Goal: Task Accomplishment & Management: Complete application form

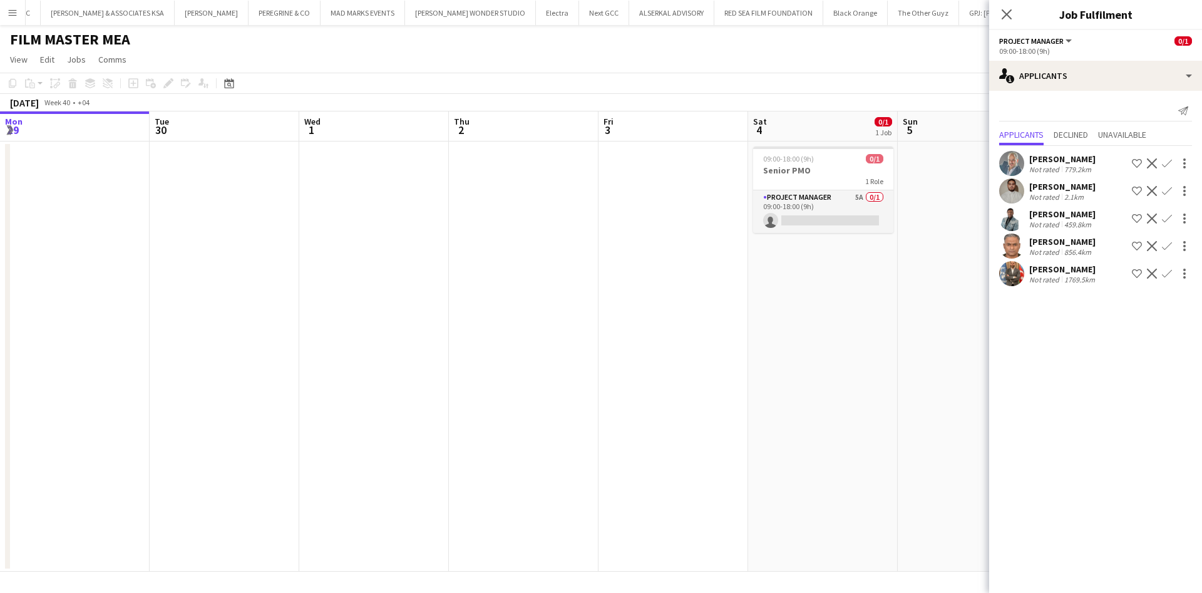
scroll to position [0, 284]
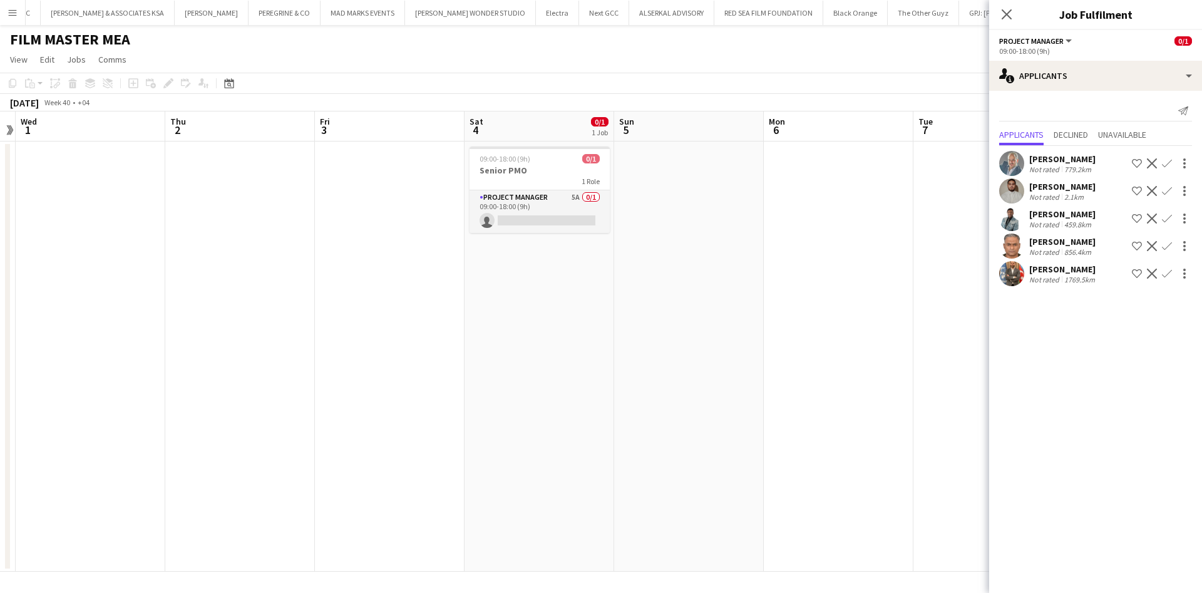
click at [11, 16] on app-icon "Menu" at bounding box center [13, 13] width 10 height 10
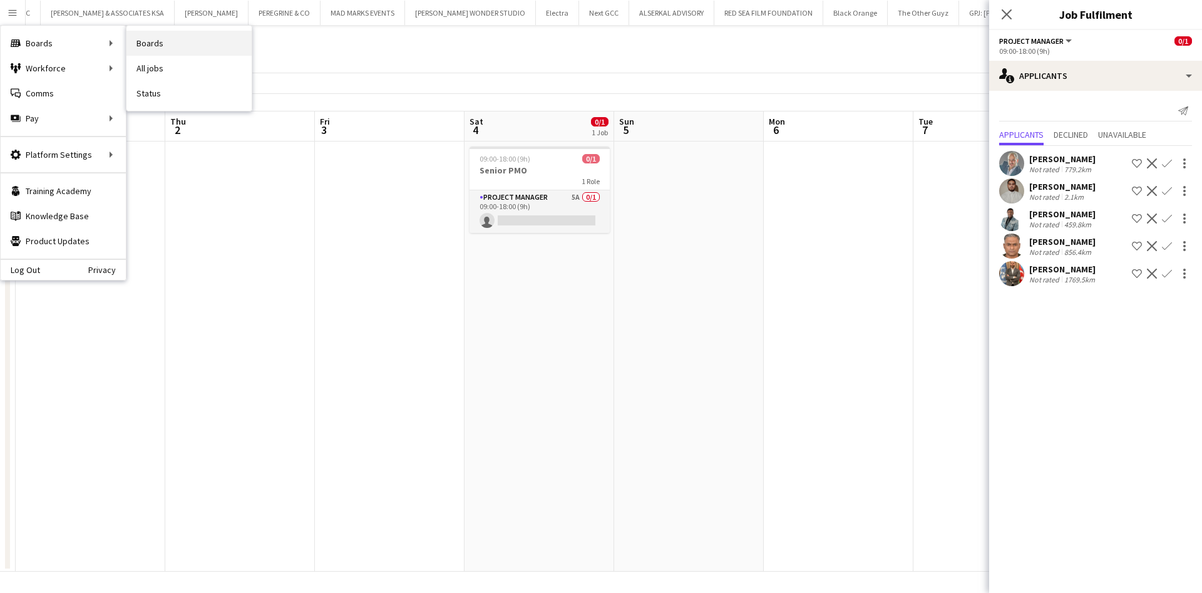
click at [162, 39] on link "Boards" at bounding box center [188, 43] width 125 height 25
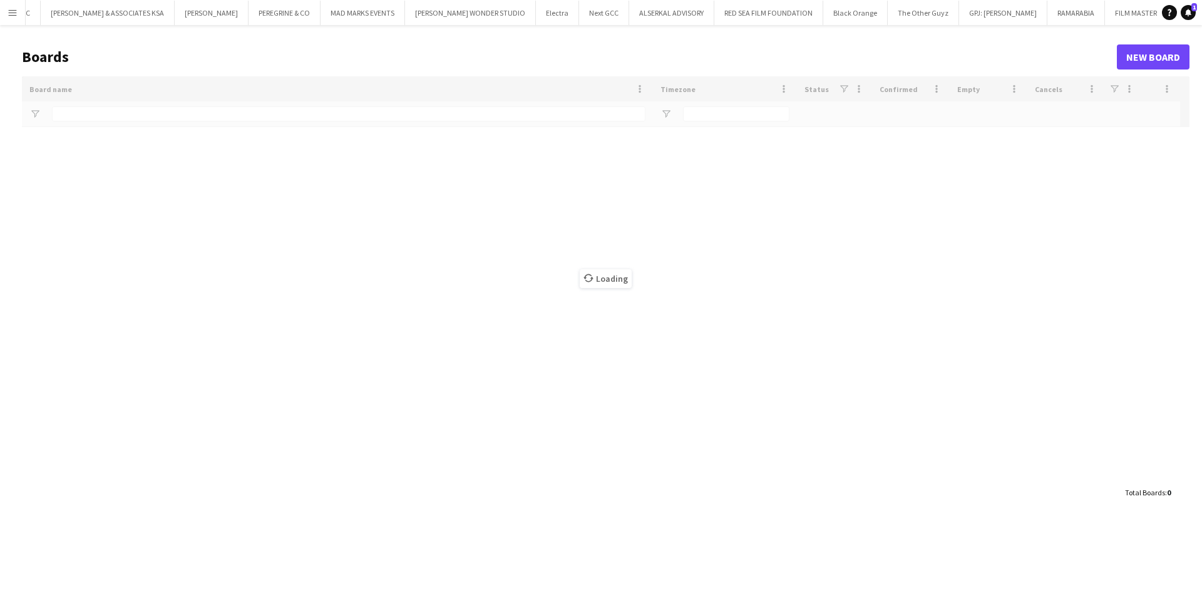
scroll to position [0, 24]
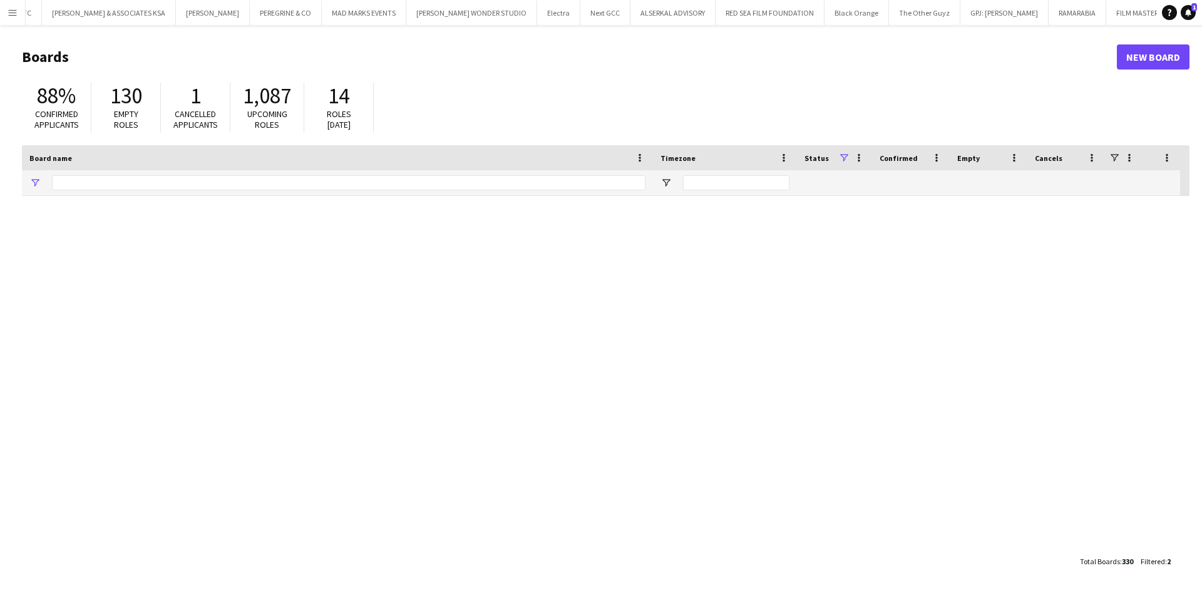
type input "*******"
click at [229, 175] on input "*******" at bounding box center [348, 182] width 593 height 15
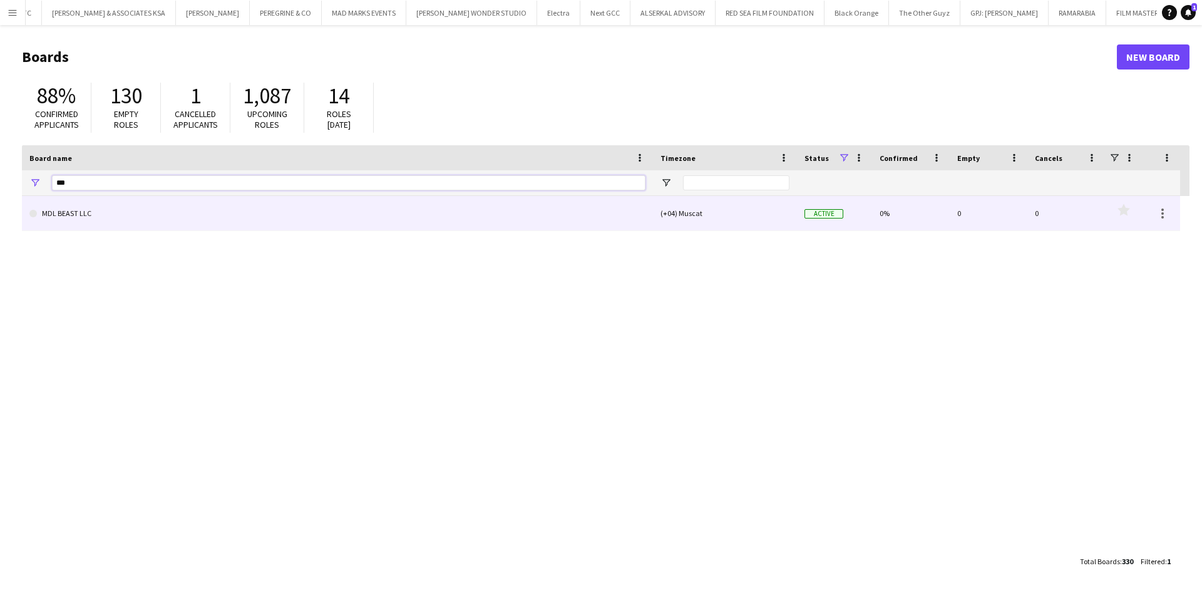
type input "***"
click at [110, 215] on link "MDL BEAST LLC" at bounding box center [337, 213] width 616 height 35
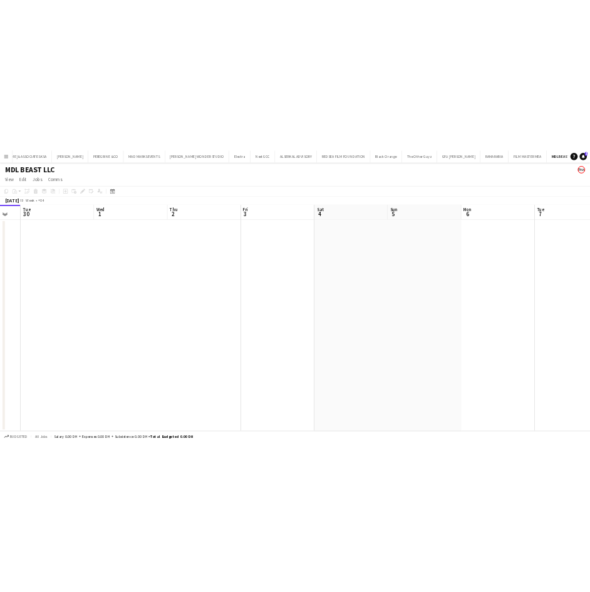
scroll to position [0, 437]
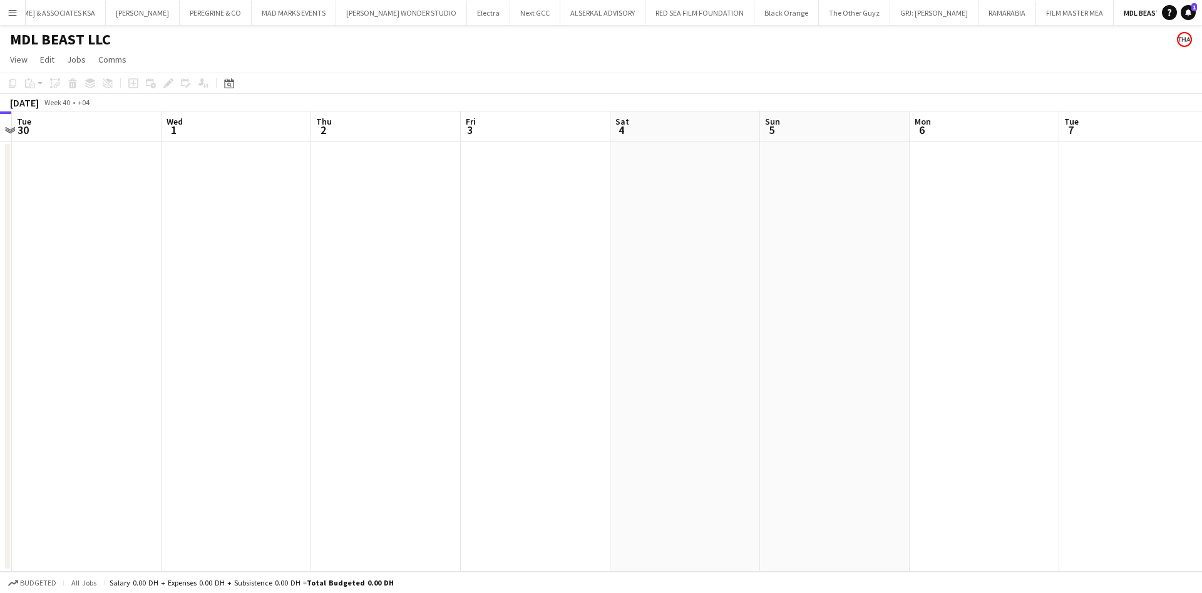
drag, startPoint x: 684, startPoint y: 276, endPoint x: 396, endPoint y: 279, distance: 287.3
click at [396, 279] on app-calendar-viewport "Sat 27 Sun 28 Mon 29 Tue 30 Wed 1 Thu 2 Fri 3 Sat 4 Sun 5 Mon 6 Tue 7 Wed 8 Thu…" at bounding box center [601, 341] width 1202 height 460
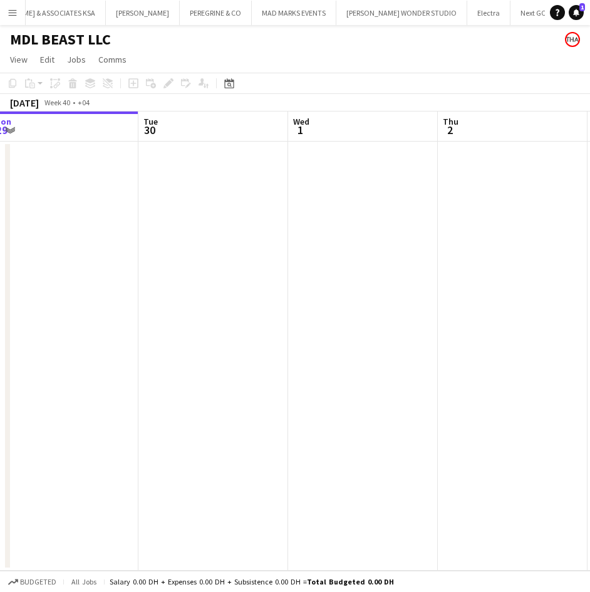
drag, startPoint x: 290, startPoint y: 262, endPoint x: 421, endPoint y: 229, distance: 135.6
click at [421, 229] on app-calendar-viewport "Sat 27 Sun 28 Mon 29 Tue 30 Wed 1 Thu 2 Fri 3 Sat 4 Sun 5" at bounding box center [295, 340] width 590 height 459
drag, startPoint x: 215, startPoint y: 237, endPoint x: 418, endPoint y: 219, distance: 203.6
click at [418, 219] on app-calendar-viewport "Fri 26 Sat 27 Sun 28 Mon 29 Tue 30 Wed 1 Thu 2 Fri 3 Sat 4" at bounding box center [295, 340] width 590 height 459
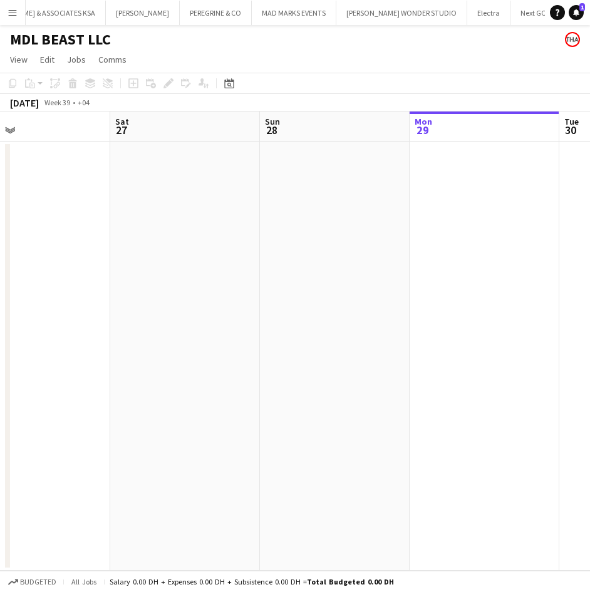
drag, startPoint x: 221, startPoint y: 230, endPoint x: 437, endPoint y: 227, distance: 216.0
click at [437, 227] on app-calendar-viewport "Wed 24 Thu 25 Fri 26 Sat 27 Sun 28 Mon 29 Tue 30 Wed 1 Thu 2" at bounding box center [295, 340] width 590 height 459
drag, startPoint x: 265, startPoint y: 232, endPoint x: 476, endPoint y: 224, distance: 211.7
click at [476, 224] on app-calendar-viewport "Tue 23 Wed 24 Thu 25 Fri 26 Sat 27 Sun 28 Mon 29 Tue 30 Wed 1" at bounding box center [295, 340] width 590 height 459
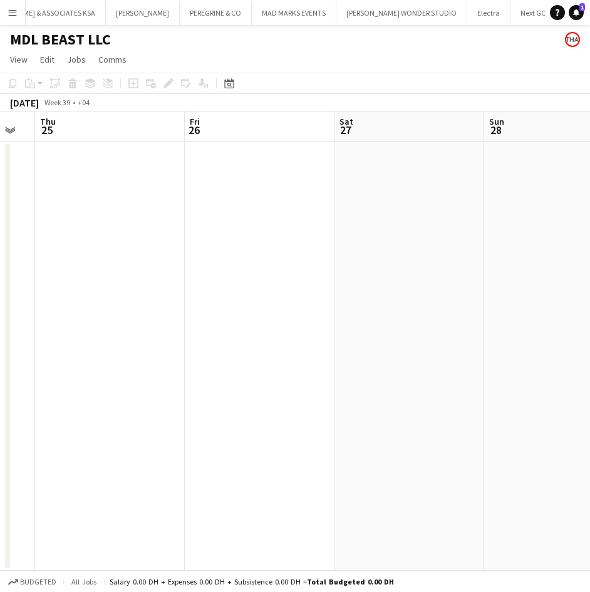
click at [235, 208] on app-date-cell at bounding box center [260, 355] width 150 height 429
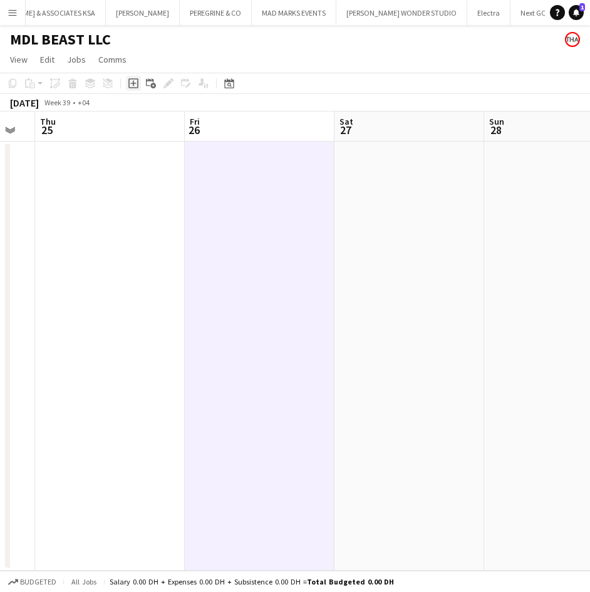
click at [133, 85] on icon "Add job" at bounding box center [133, 83] width 10 height 10
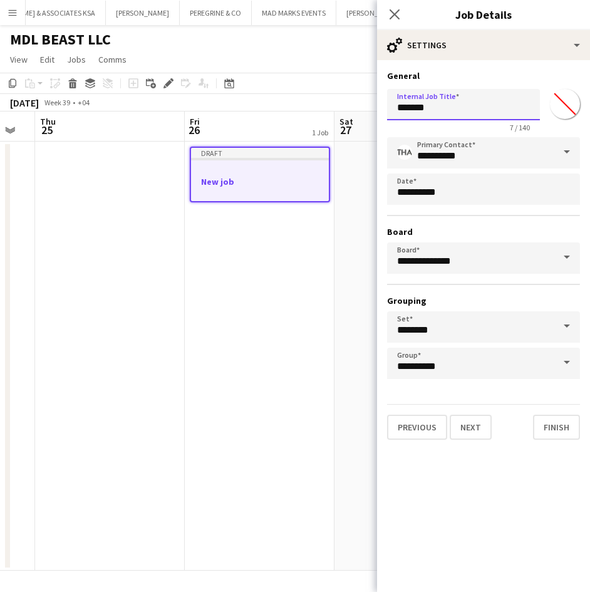
drag, startPoint x: 442, startPoint y: 104, endPoint x: 388, endPoint y: 105, distance: 53.8
click at [388, 105] on input "*******" at bounding box center [463, 104] width 153 height 31
type input "*"
type input "**********"
click at [476, 428] on button "Next" at bounding box center [470, 426] width 42 height 25
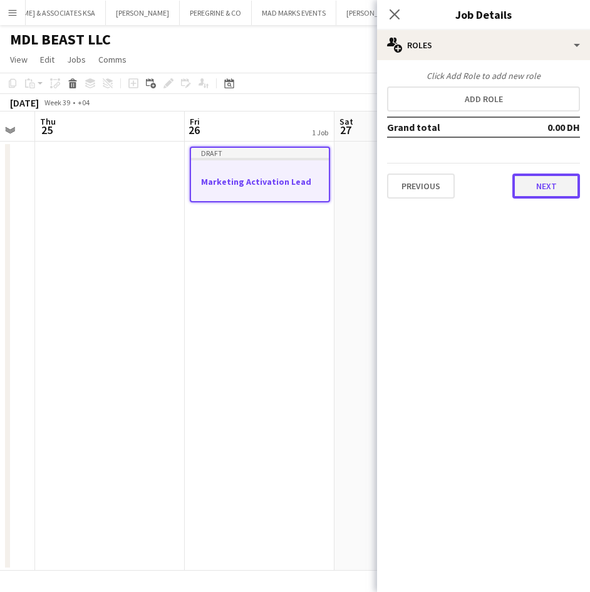
click at [540, 193] on button "Next" at bounding box center [546, 185] width 68 height 25
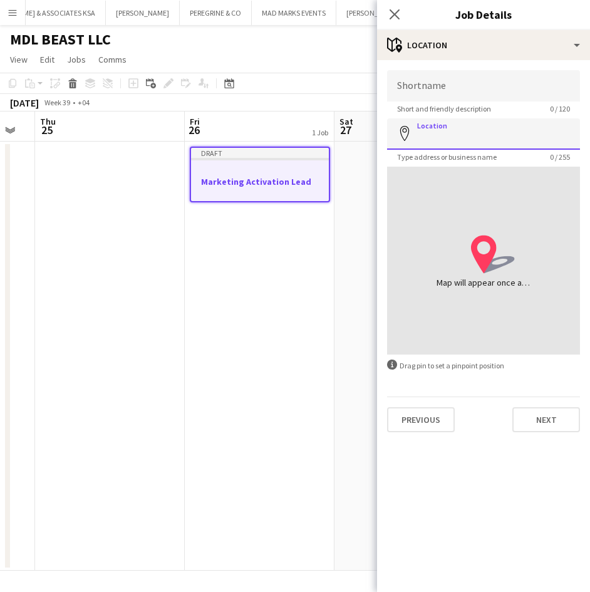
click at [481, 138] on input "Location" at bounding box center [483, 133] width 193 height 31
type input "******"
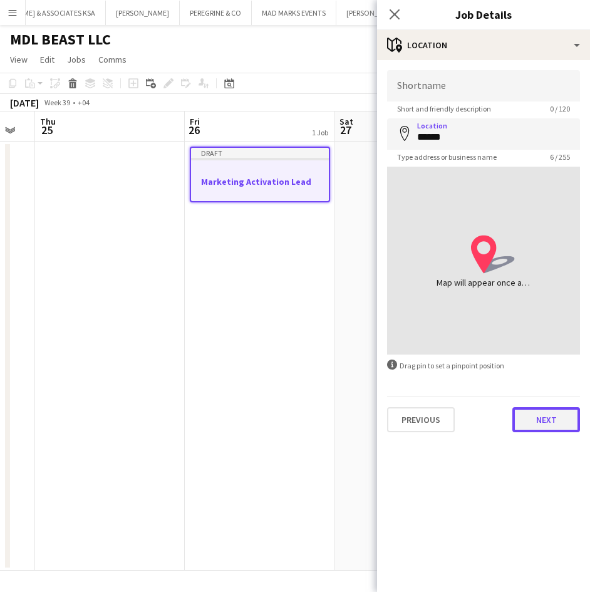
click at [545, 420] on button "Next" at bounding box center [546, 419] width 68 height 25
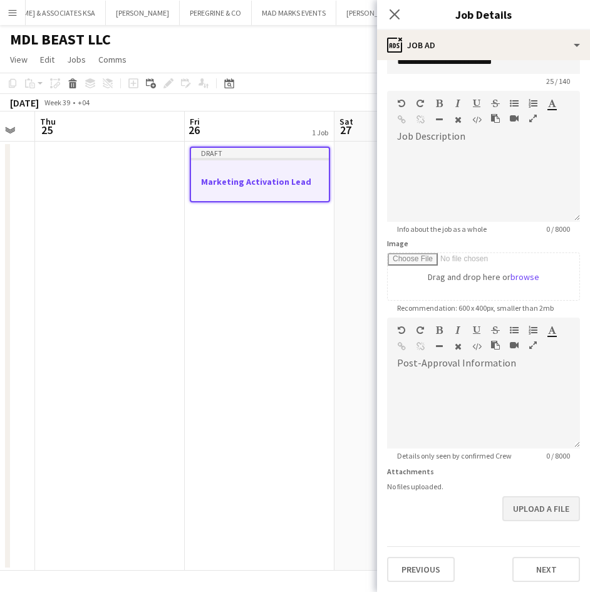
scroll to position [76, 0]
click at [530, 562] on button "Next" at bounding box center [546, 568] width 68 height 25
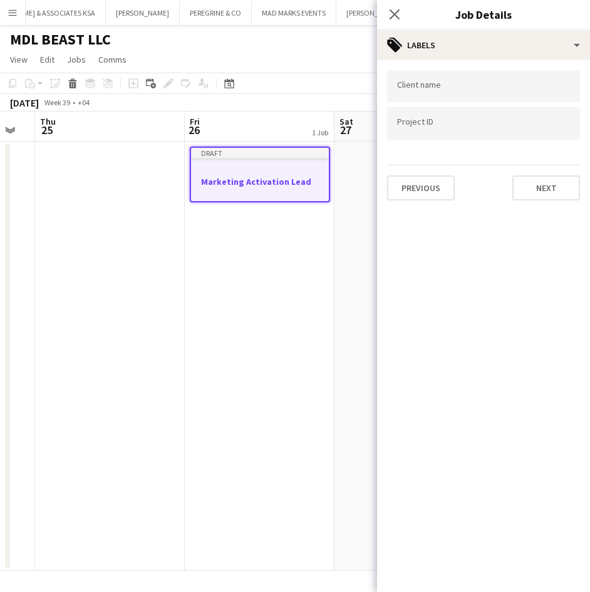
scroll to position [0, 0]
click at [433, 88] on input "Type to search client labels..." at bounding box center [483, 86] width 173 height 11
click at [436, 125] on input "Type to search project ID labels..." at bounding box center [483, 126] width 173 height 11
click at [451, 86] on input "Type to search client labels..." at bounding box center [483, 86] width 173 height 11
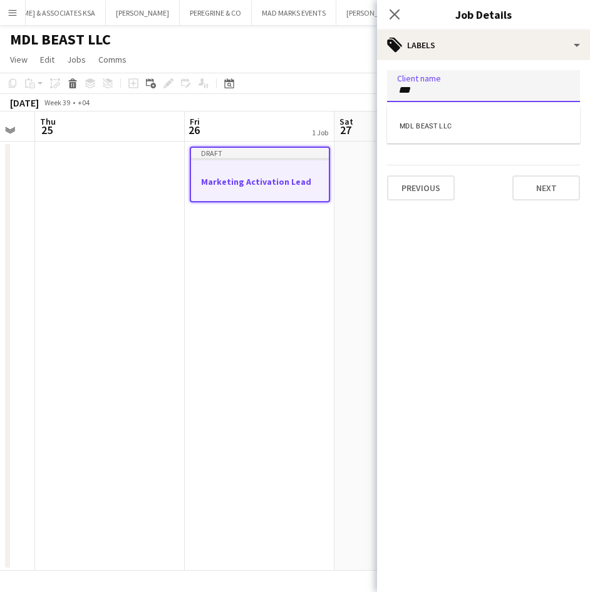
type input "***"
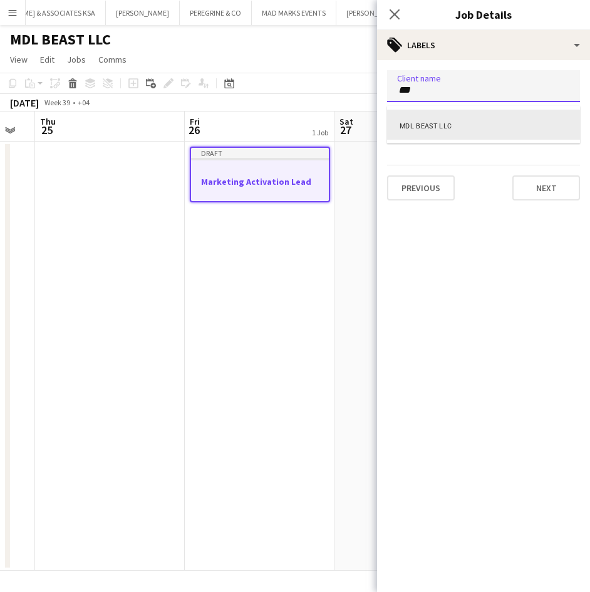
click at [453, 122] on div "MDL BEAST LLC" at bounding box center [483, 125] width 193 height 30
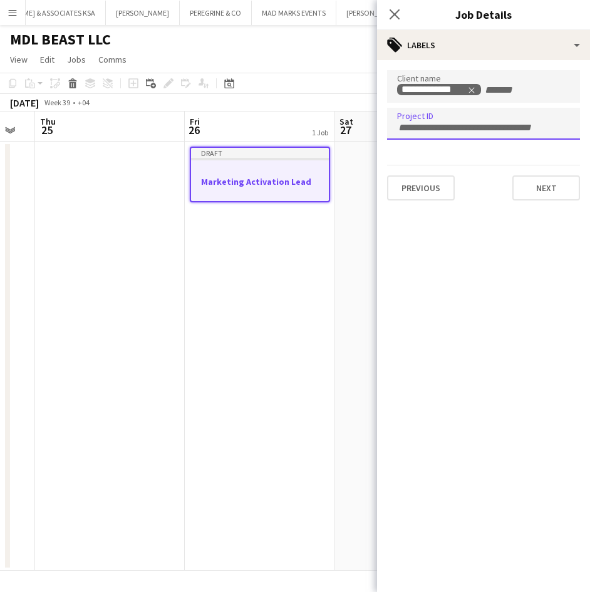
click at [448, 125] on input "Type to search project ID labels..." at bounding box center [483, 127] width 173 height 11
paste input "**********"
type input "**********"
click at [540, 187] on button "Next" at bounding box center [546, 187] width 68 height 25
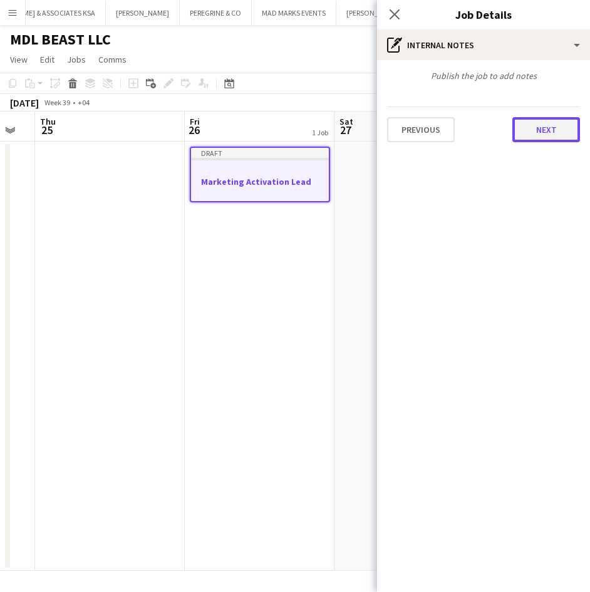
click at [535, 133] on button "Next" at bounding box center [546, 129] width 68 height 25
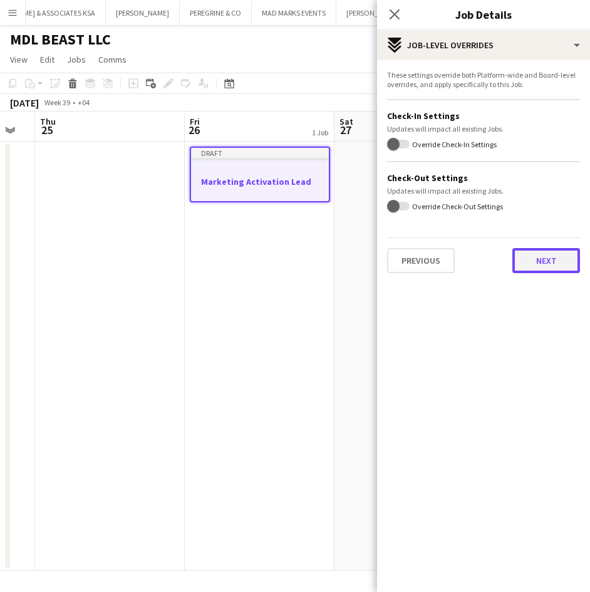
click at [538, 266] on button "Next" at bounding box center [546, 260] width 68 height 25
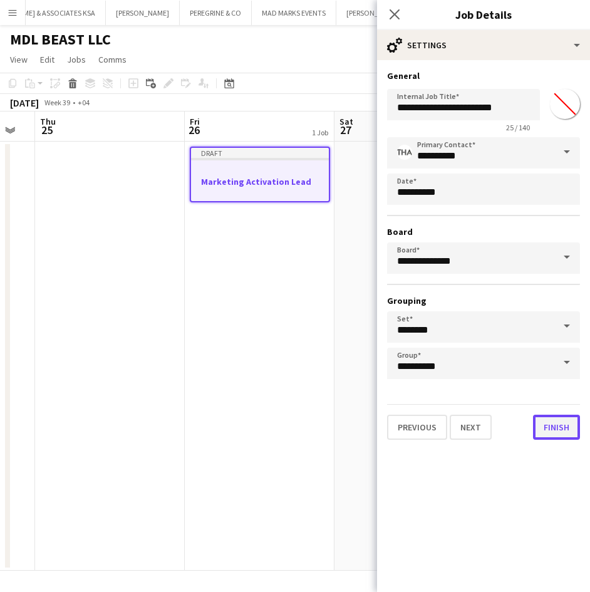
click at [542, 424] on button "Finish" at bounding box center [556, 426] width 47 height 25
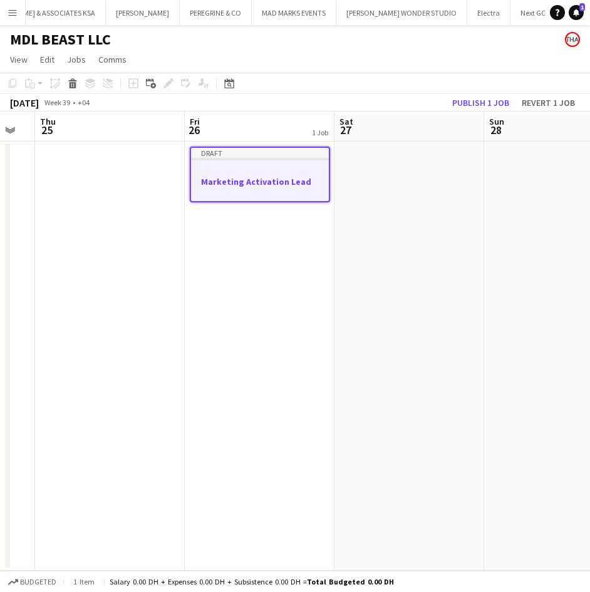
click at [270, 181] on h3 "Marketing Activation Lead" at bounding box center [260, 181] width 138 height 11
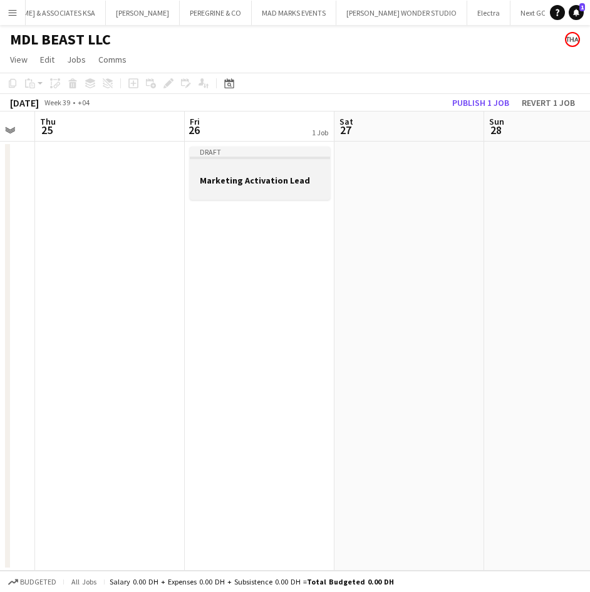
click at [270, 181] on h3 "Marketing Activation Lead" at bounding box center [260, 180] width 140 height 11
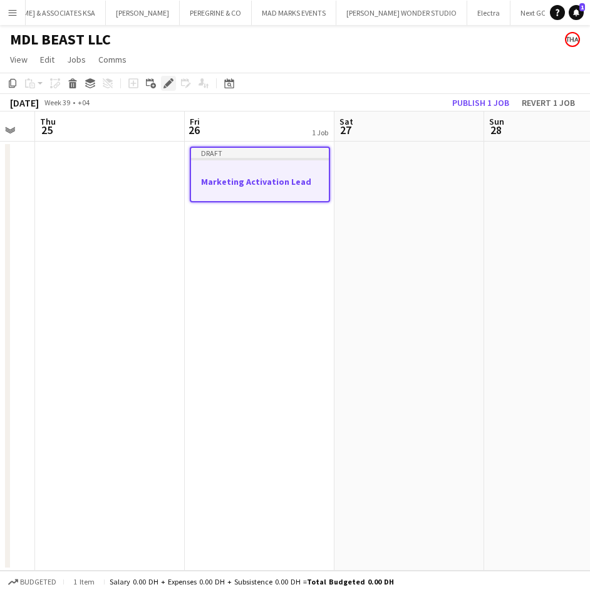
click at [165, 78] on icon "Edit" at bounding box center [168, 83] width 10 height 10
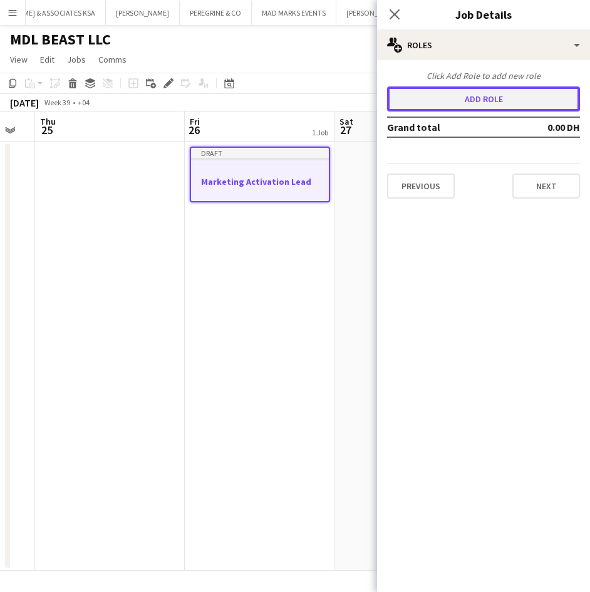
click at [485, 99] on button "Add role" at bounding box center [483, 98] width 193 height 25
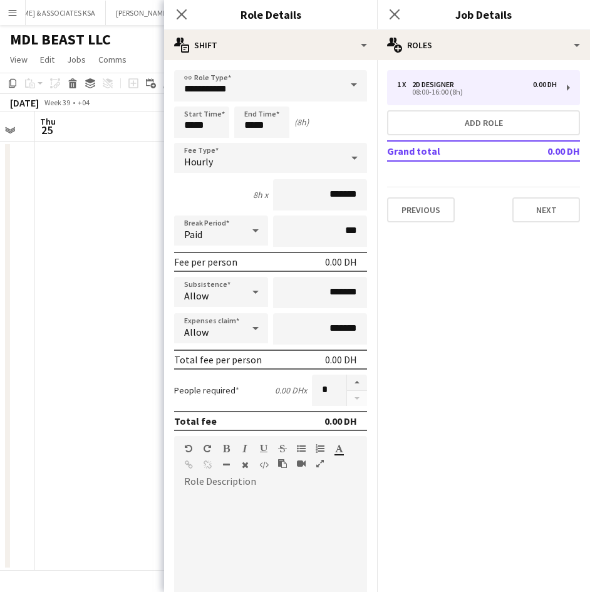
click at [341, 81] on span at bounding box center [354, 85] width 26 height 30
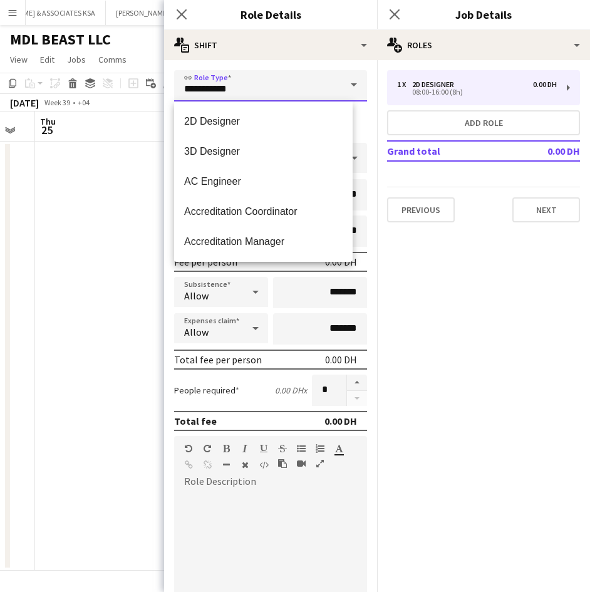
drag, startPoint x: 257, startPoint y: 88, endPoint x: 185, endPoint y: 93, distance: 72.1
click at [185, 93] on input "**********" at bounding box center [270, 85] width 193 height 31
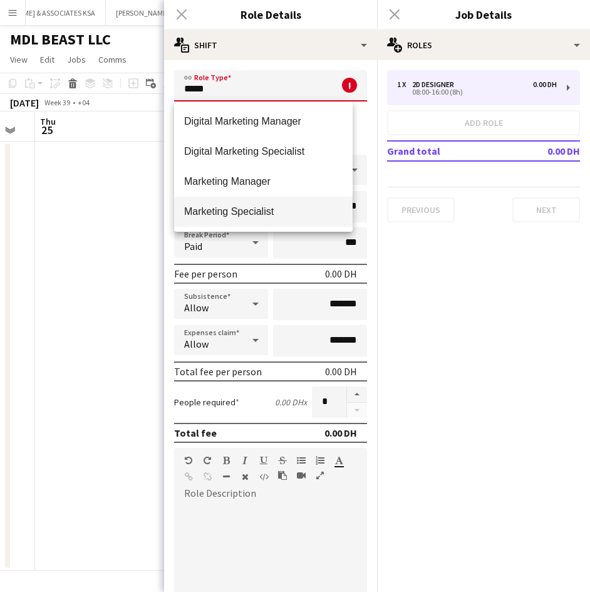
click at [275, 218] on mat-option "Marketing Specialist" at bounding box center [263, 212] width 178 height 30
type input "**********"
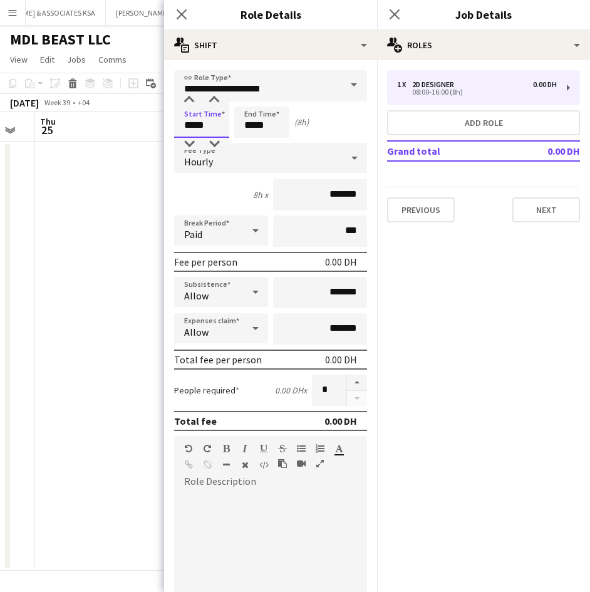
click at [217, 125] on input "*****" at bounding box center [201, 121] width 55 height 31
type input "*****"
click at [188, 100] on div at bounding box center [189, 100] width 25 height 13
click at [262, 128] on input "*****" at bounding box center [261, 121] width 55 height 31
click at [248, 98] on div at bounding box center [249, 100] width 25 height 13
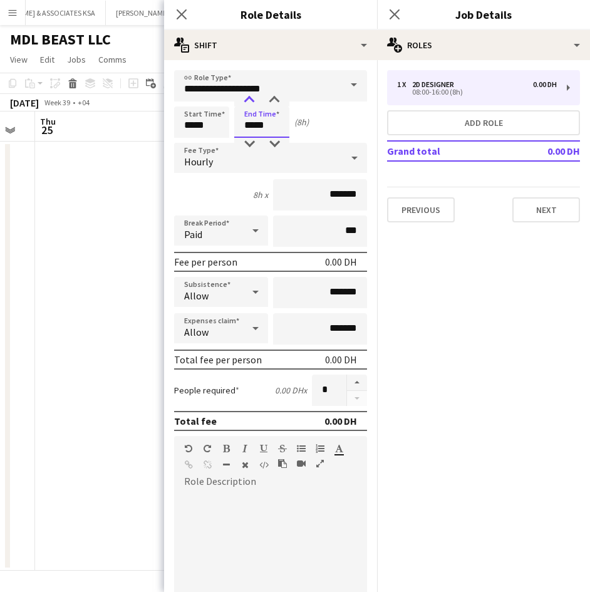
type input "*****"
click at [248, 98] on div at bounding box center [249, 100] width 25 height 13
click at [347, 163] on icon at bounding box center [354, 157] width 15 height 25
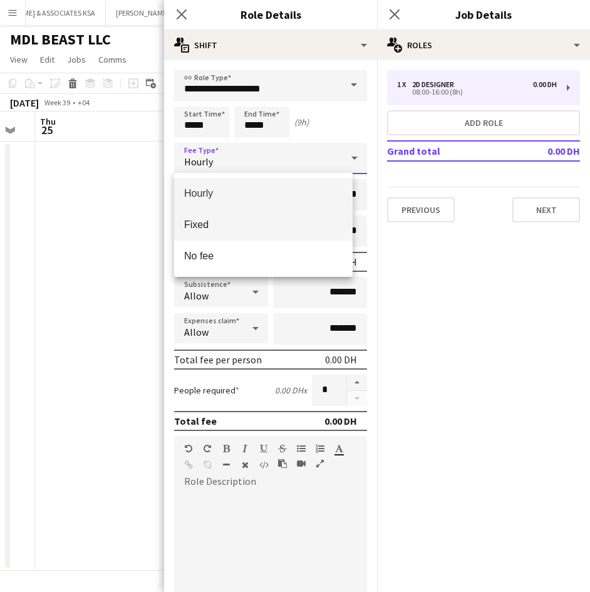
click at [246, 227] on span "Fixed" at bounding box center [263, 224] width 158 height 12
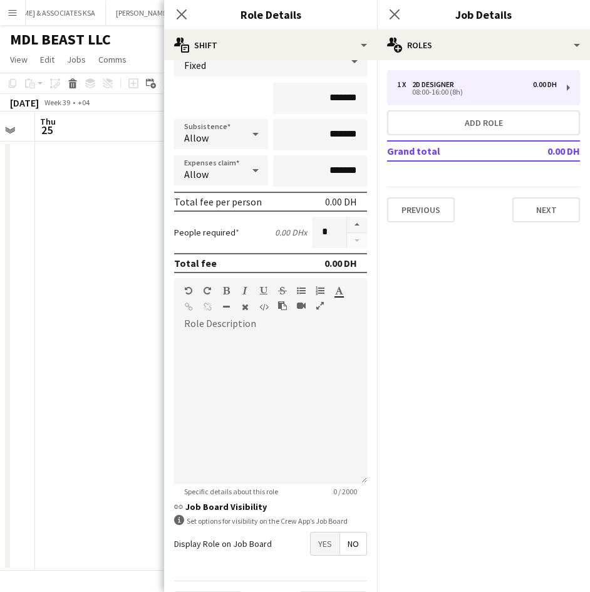
scroll to position [146, 0]
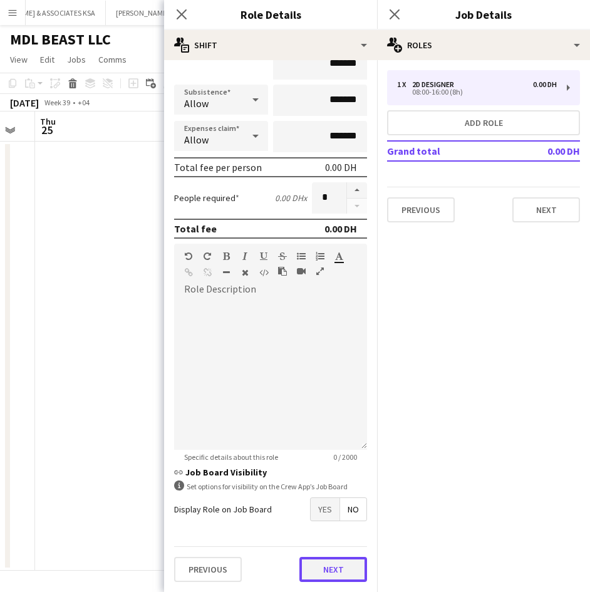
click at [329, 559] on button "Next" at bounding box center [333, 568] width 68 height 25
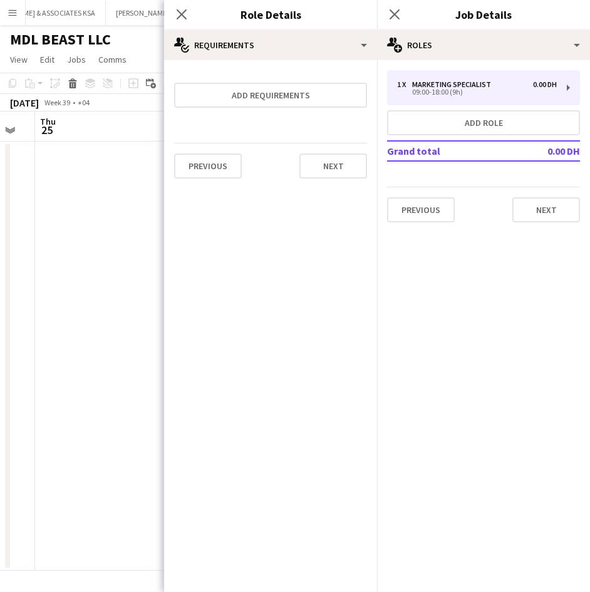
scroll to position [0, 0]
click at [314, 161] on button "Next" at bounding box center [333, 165] width 68 height 25
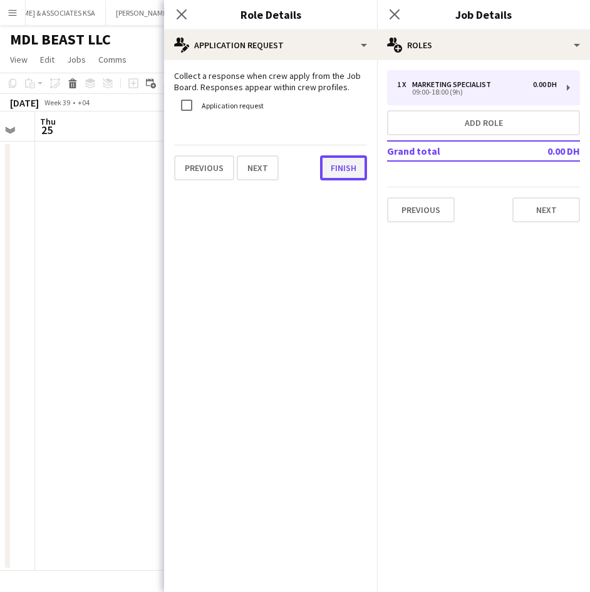
click at [331, 177] on button "Finish" at bounding box center [343, 167] width 47 height 25
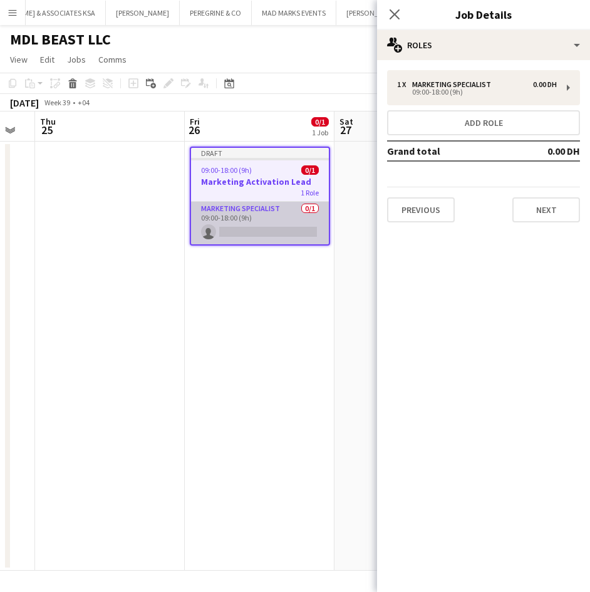
click at [257, 215] on app-card-role "Marketing Specialist 0/1 09:00-18:00 (9h) single-neutral-actions" at bounding box center [260, 223] width 138 height 43
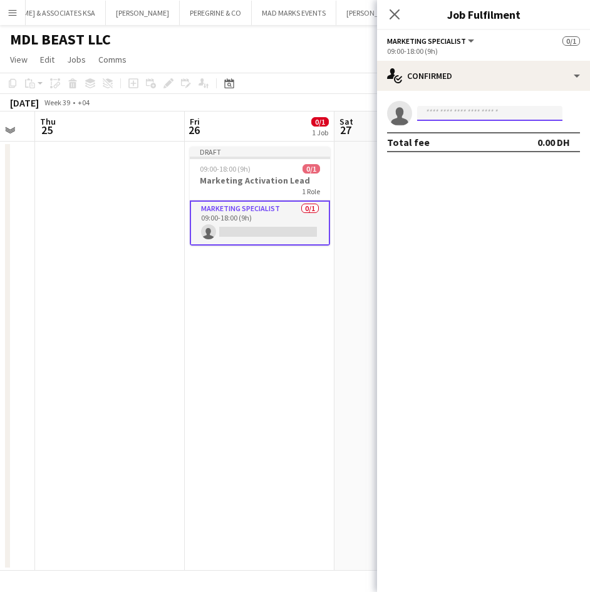
click at [484, 110] on input at bounding box center [489, 113] width 145 height 15
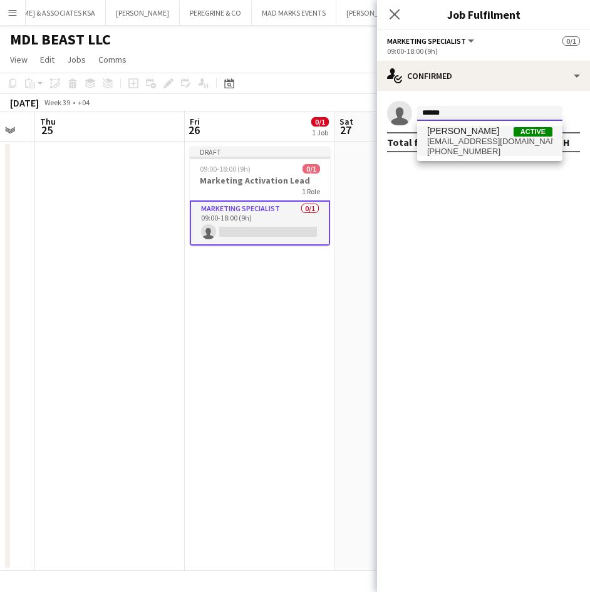
type input "******"
click at [475, 141] on span "krissy.toubia@gmail.com" at bounding box center [489, 141] width 125 height 10
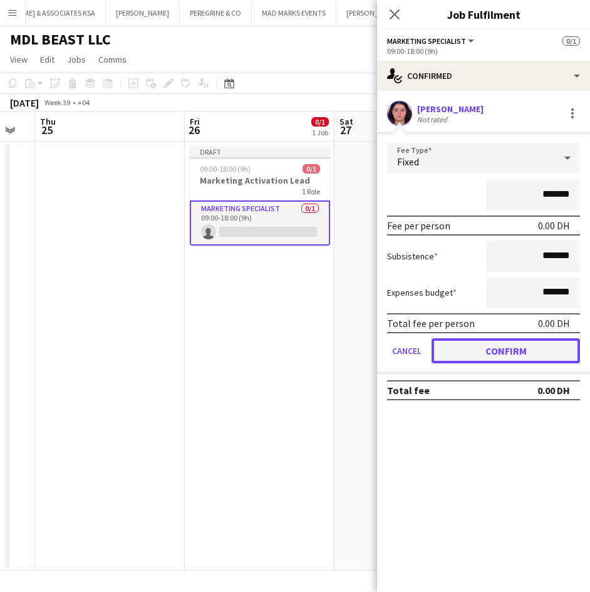
click at [474, 346] on button "Confirm" at bounding box center [505, 350] width 148 height 25
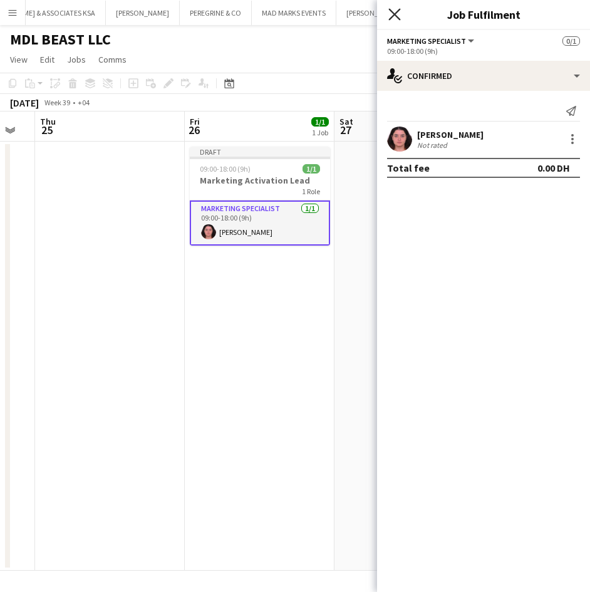
click at [391, 18] on icon at bounding box center [394, 14] width 12 height 12
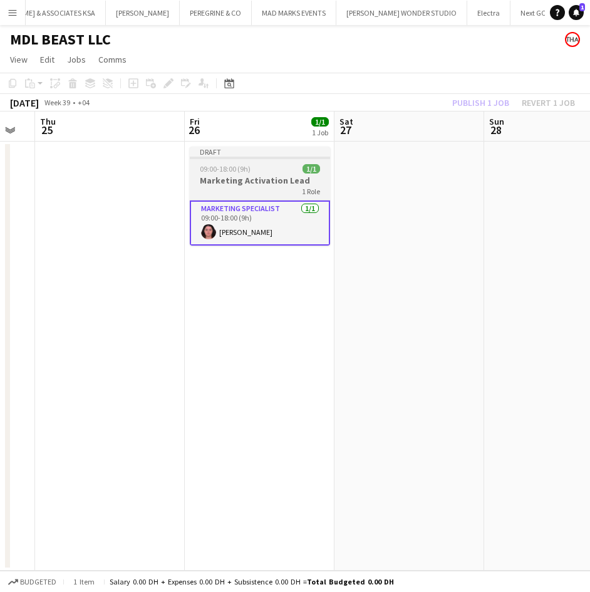
click at [252, 172] on div "09:00-18:00 (9h) 1/1" at bounding box center [260, 168] width 140 height 9
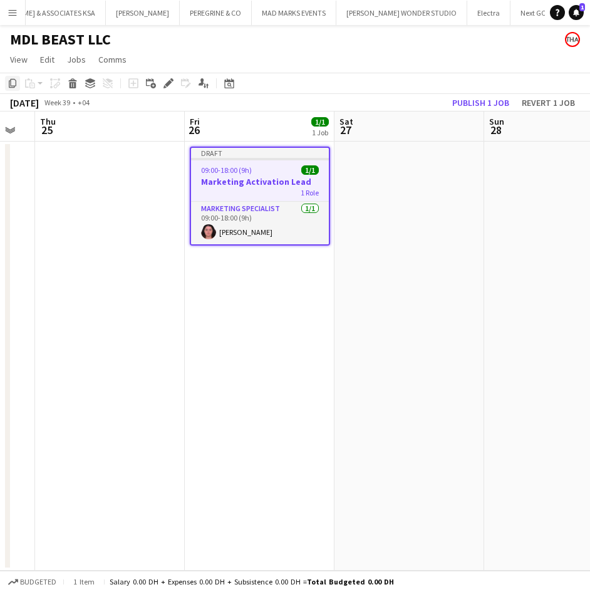
click at [13, 85] on icon "Copy" at bounding box center [13, 83] width 10 height 10
click at [377, 202] on app-date-cell at bounding box center [409, 355] width 150 height 429
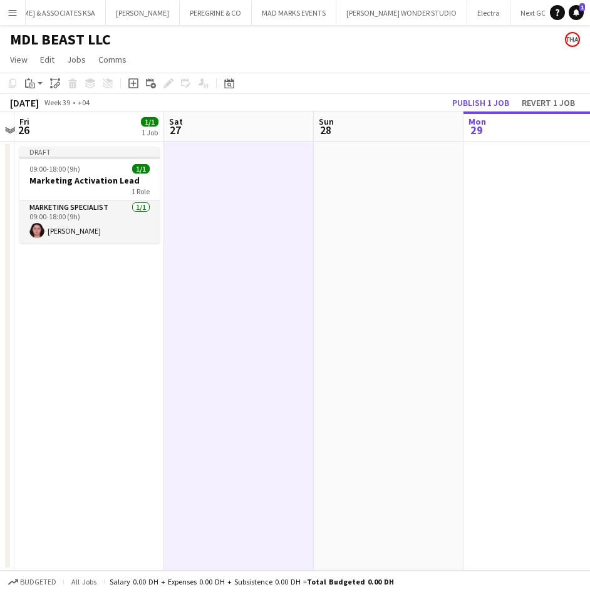
drag, startPoint x: 443, startPoint y: 199, endPoint x: 262, endPoint y: 193, distance: 181.0
click at [262, 193] on app-calendar-viewport "Tue 23 Wed 24 Thu 25 Fri 26 1/1 1 Job Sat 27 Sun 28 Mon 29 Tue 30 Wed 1 Draft 0…" at bounding box center [295, 340] width 590 height 459
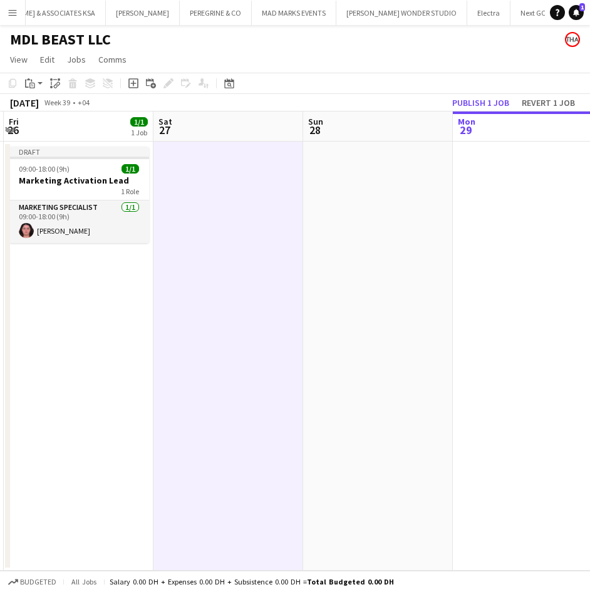
click at [376, 190] on app-date-cell at bounding box center [378, 355] width 150 height 429
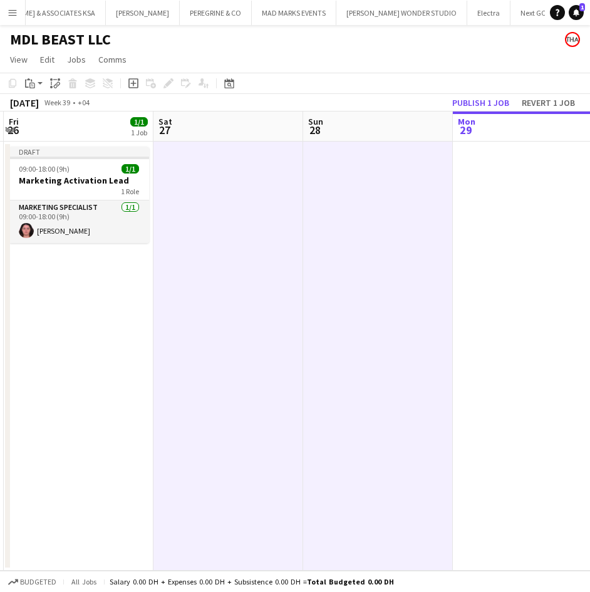
click at [477, 192] on app-date-cell at bounding box center [528, 355] width 150 height 429
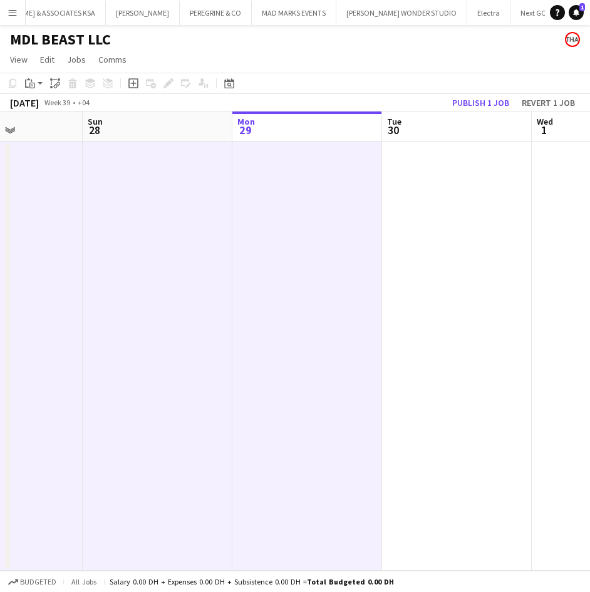
drag, startPoint x: 477, startPoint y: 192, endPoint x: 257, endPoint y: 197, distance: 220.4
click at [257, 197] on app-calendar-viewport "Thu 25 Fri 26 1/1 1 Job Sat 27 Sun 28 Mon 29 Tue 30 Wed 1 Thu 2 Fri 3 Draft 09:…" at bounding box center [295, 340] width 590 height 459
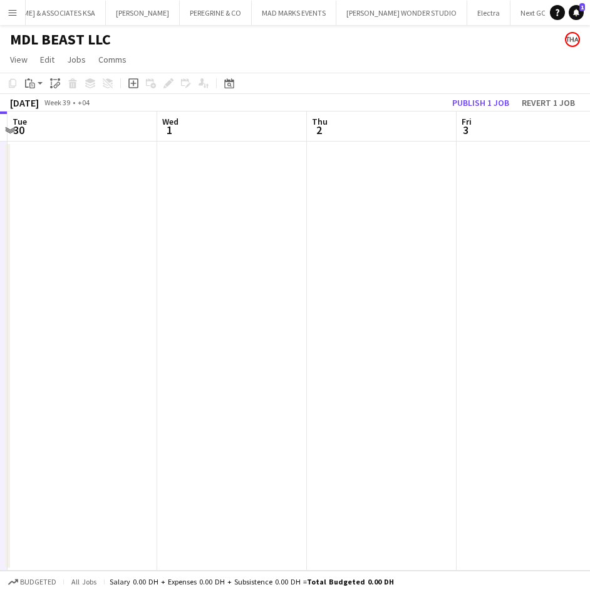
drag, startPoint x: 465, startPoint y: 197, endPoint x: 91, endPoint y: 198, distance: 374.3
click at [91, 198] on app-calendar-viewport "Sat 27 Sun 28 Mon 29 Tue 30 Wed 1 Thu 2 Fri 3 Sat 4 Sun 5" at bounding box center [295, 340] width 590 height 459
drag, startPoint x: 383, startPoint y: 187, endPoint x: 125, endPoint y: 206, distance: 258.6
click at [125, 206] on app-calendar-viewport "Mon 29 Tue 30 Wed 1 Thu 2 Fri 3 Sat 4 Sun 5 Mon 6 Tue 7" at bounding box center [295, 340] width 590 height 459
drag, startPoint x: 416, startPoint y: 187, endPoint x: 198, endPoint y: 204, distance: 219.1
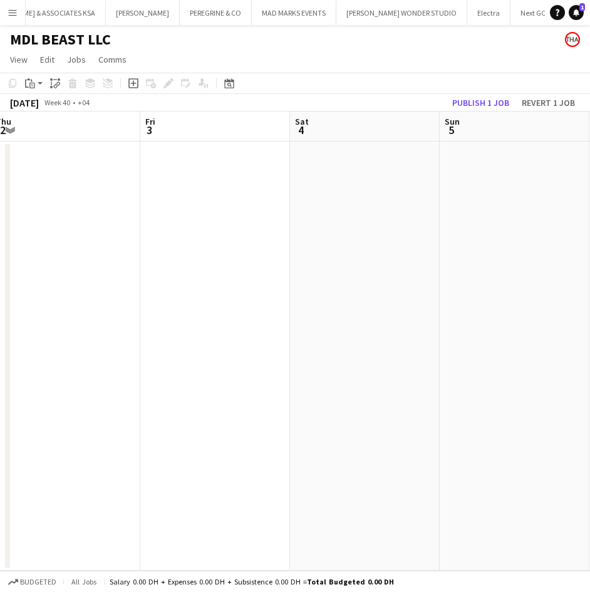
click at [198, 204] on app-calendar-viewport "Mon 29 Tue 30 Wed 1 Thu 2 Fri 3 Sat 4 Sun 5 Mon 6 Tue 7" at bounding box center [295, 340] width 590 height 459
drag, startPoint x: 459, startPoint y: 184, endPoint x: 193, endPoint y: 181, distance: 266.1
click at [145, 188] on app-calendar-viewport "Wed 1 Thu 2 Fri 3 Sat 4 Sun 5 Mon 6 Tue 7 Wed 8 Thu 9" at bounding box center [295, 340] width 590 height 459
drag, startPoint x: 483, startPoint y: 173, endPoint x: 193, endPoint y: 191, distance: 290.4
click at [109, 198] on app-calendar-viewport "Sun 5 Mon 6 Tue 7 Wed 8 Thu 9 Fri 10 Sat 11 Sun 12 Mon 13" at bounding box center [295, 340] width 590 height 459
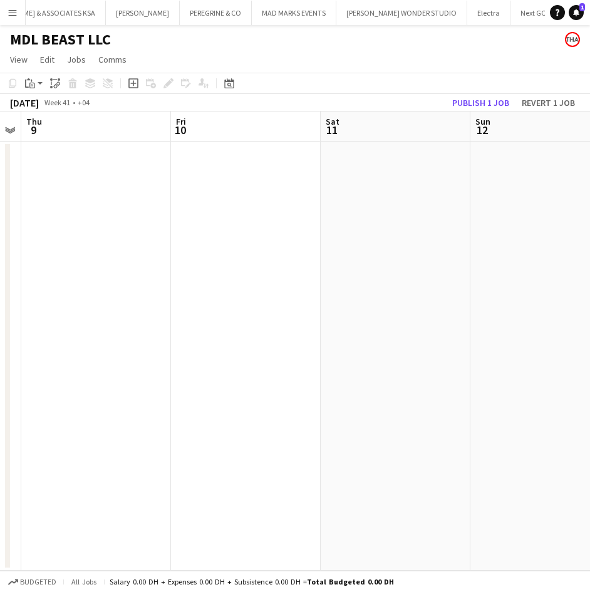
drag, startPoint x: 459, startPoint y: 190, endPoint x: 43, endPoint y: 197, distance: 416.3
click at [22, 202] on app-calendar-viewport "Mon 6 Tue 7 Wed 8 Thu 9 Fri 10 Sat 11 Sun 12 Mon 13 Tue 14" at bounding box center [295, 340] width 590 height 459
drag, startPoint x: 505, startPoint y: 182, endPoint x: 75, endPoint y: 204, distance: 430.6
click at [65, 206] on app-calendar-viewport "Fri 10 Sat 11 Sun 12 Mon 13 Tue 14 Wed 15 Thu 16 Fri 17 Sat 18" at bounding box center [295, 340] width 590 height 459
drag, startPoint x: 403, startPoint y: 205, endPoint x: 63, endPoint y: 211, distance: 340.0
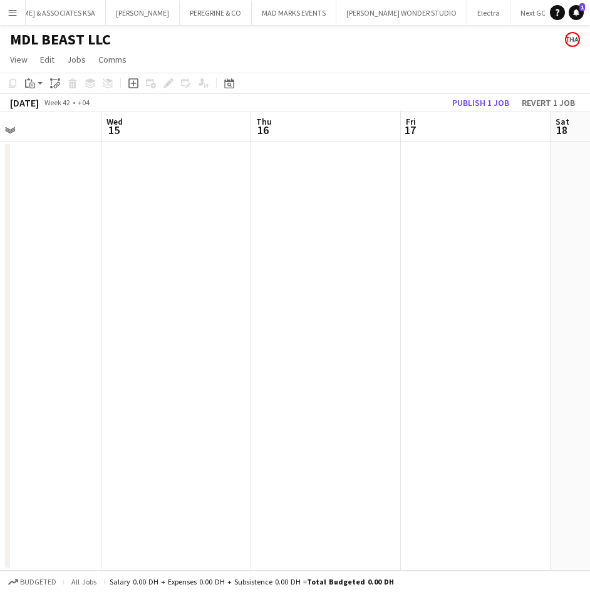
click at [49, 216] on app-calendar-viewport "Sat 11 Sun 12 Mon 13 Tue 14 Wed 15 Thu 16 Fri 17 Sat 18 Sun 19" at bounding box center [295, 340] width 590 height 459
drag, startPoint x: 369, startPoint y: 201, endPoint x: 292, endPoint y: 197, distance: 76.5
click at [0, 217] on html "Menu Boards Boards Boards All jobs Status Workforce Workforce My Workforce Recr…" at bounding box center [295, 296] width 590 height 592
drag, startPoint x: 428, startPoint y: 189, endPoint x: 1, endPoint y: 210, distance: 428.0
click at [0, 210] on html "Menu Boards Boards Boards All jobs Status Workforce Workforce My Workforce Recr…" at bounding box center [295, 296] width 590 height 592
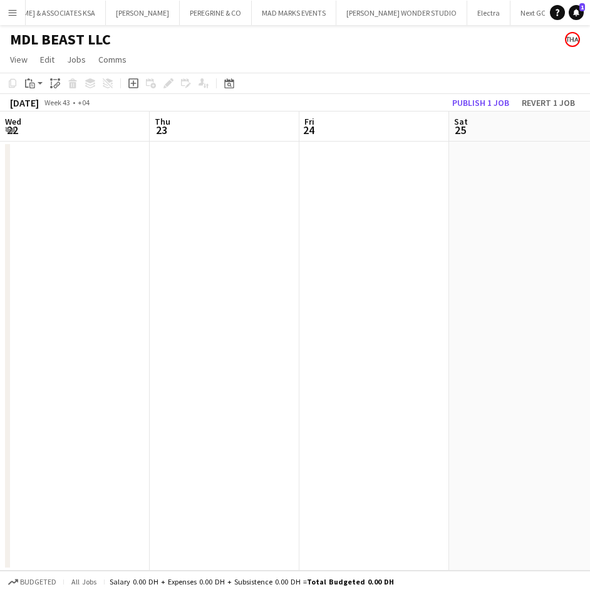
drag, startPoint x: 468, startPoint y: 200, endPoint x: 73, endPoint y: 216, distance: 395.3
click at [69, 217] on app-calendar-viewport "Sun 19 Mon 20 Tue 21 Wed 22 Thu 23 Fri 24 Sat 25 Sun 26 Mon 27" at bounding box center [295, 340] width 590 height 459
drag, startPoint x: 451, startPoint y: 202, endPoint x: 264, endPoint y: 198, distance: 186.6
click at [3, 206] on app-calendar-viewport "Fri 24 Sat 25 Sun 26 Mon 27 Tue 28 Wed 29 Thu 30 Fri 31 Sat 1" at bounding box center [295, 340] width 590 height 459
drag, startPoint x: 476, startPoint y: 193, endPoint x: 215, endPoint y: 198, distance: 261.1
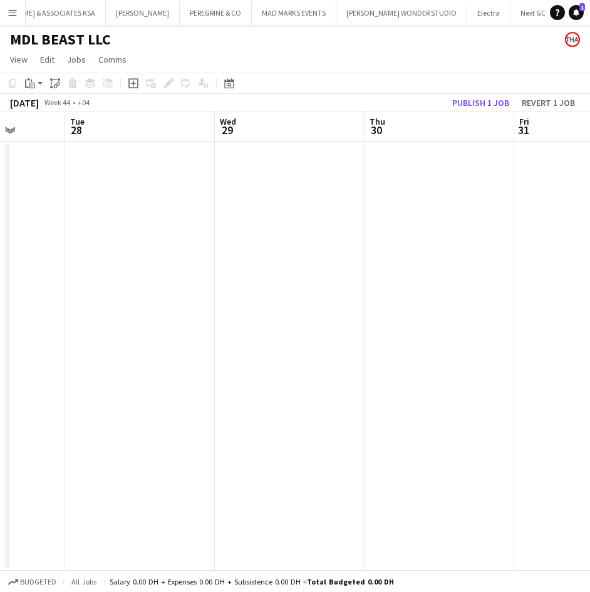
click at [59, 206] on app-calendar-viewport "Sat 25 Sun 26 Mon 27 Tue 28 Wed 29 Thu 30 Fri 31 Sat 1 Sun 2" at bounding box center [295, 340] width 590 height 459
drag, startPoint x: 447, startPoint y: 193, endPoint x: 15, endPoint y: 205, distance: 432.1
click at [15, 205] on app-calendar-viewport "Mon 27 Tue 28 Wed 29 Thu 30 Fri 31 Sat 1 Sun 2 Mon 3 Tue 4" at bounding box center [295, 340] width 590 height 459
drag, startPoint x: 370, startPoint y: 195, endPoint x: -1, endPoint y: 215, distance: 371.7
click at [0, 215] on html "Menu Boards Boards Boards All jobs Status Workforce Workforce My Workforce Recr…" at bounding box center [295, 296] width 590 height 592
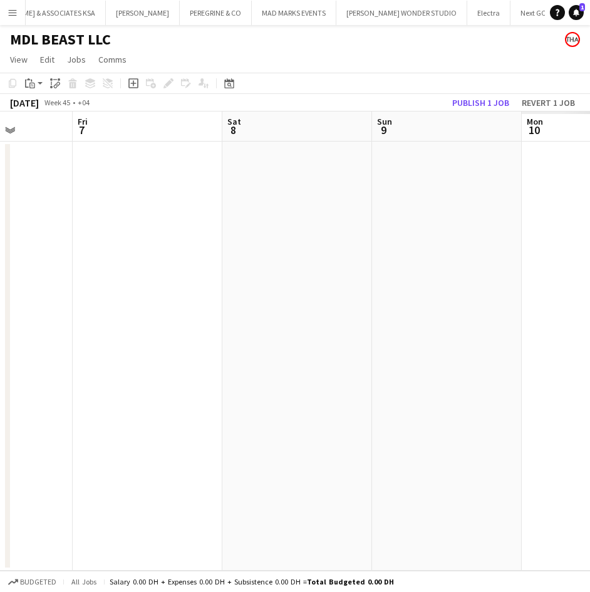
drag, startPoint x: 369, startPoint y: 210, endPoint x: 130, endPoint y: 218, distance: 238.6
click at [130, 218] on app-calendar-viewport "Mon 3 Tue 4 Wed 5 Thu 6 Fri 7 Sat 8 Sun 9 Mon 10 Tue 11" at bounding box center [295, 340] width 590 height 459
drag, startPoint x: 461, startPoint y: 209, endPoint x: 202, endPoint y: 218, distance: 259.3
click at [56, 215] on app-calendar-viewport "Wed 5 Thu 6 Fri 7 Sat 8 Sun 9 Mon 10 Tue 11 Wed 12 Thu 13" at bounding box center [295, 340] width 590 height 459
drag, startPoint x: 297, startPoint y: 221, endPoint x: 125, endPoint y: 225, distance: 172.2
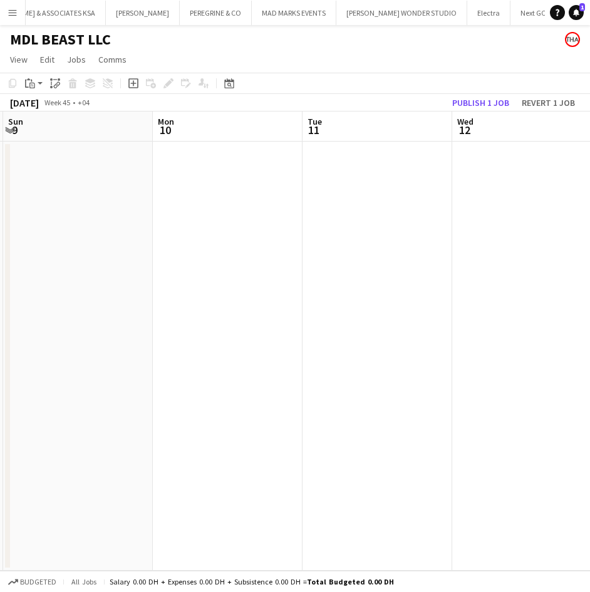
click at [125, 225] on app-calendar-viewport "Thu 6 Fri 7 Sat 8 Sun 9 Mon 10 Tue 11 Wed 12 Thu 13 Fri 14" at bounding box center [295, 340] width 590 height 459
drag, startPoint x: 515, startPoint y: 210, endPoint x: 169, endPoint y: 217, distance: 345.6
click at [169, 217] on app-calendar-viewport "Fri 7 Sat 8 Sun 9 Mon 10 Tue 11 Wed 12 Thu 13 Fri 14 Sat 15" at bounding box center [295, 340] width 590 height 459
drag, startPoint x: 495, startPoint y: 183, endPoint x: 226, endPoint y: 195, distance: 268.8
click at [173, 200] on app-calendar-viewport "Tue 11 Wed 12 Thu 13 Fri 14 Sat 15 Sun 16 Mon 17 Tue 18 Wed 19" at bounding box center [295, 340] width 590 height 459
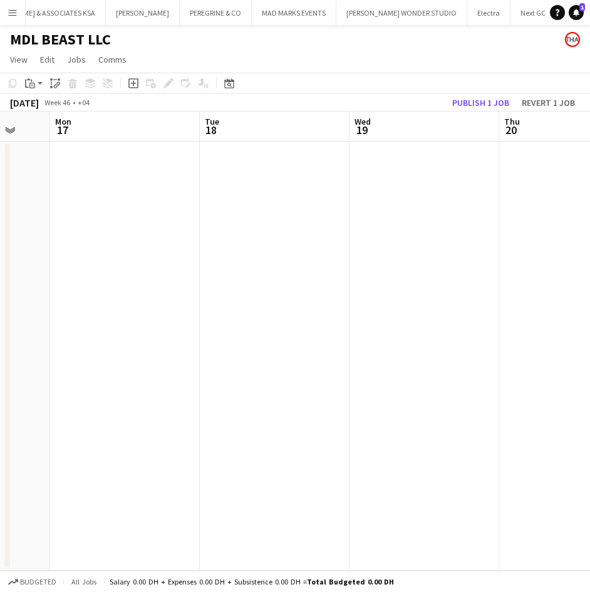
drag, startPoint x: 513, startPoint y: 185, endPoint x: 161, endPoint y: 192, distance: 351.9
click at [125, 198] on app-calendar-viewport "Thu 13 Fri 14 Sat 15 Sun 16 Mon 17 Tue 18 Wed 19 Thu 20 Fri 21" at bounding box center [295, 340] width 590 height 459
drag, startPoint x: 389, startPoint y: 182, endPoint x: -1, endPoint y: 196, distance: 390.2
click at [0, 196] on html "Menu Boards Boards Boards All jobs Status Workforce Workforce My Workforce Recr…" at bounding box center [295, 296] width 590 height 592
drag, startPoint x: 217, startPoint y: 215, endPoint x: 173, endPoint y: 217, distance: 44.5
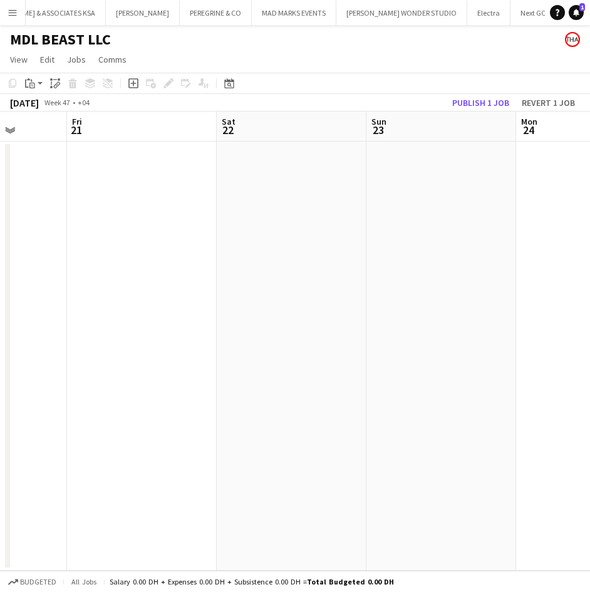
click at [172, 217] on app-calendar-viewport "Tue 18 Wed 19 Thu 20 Fri 21 Sat 22 Sun 23 Mon 24 Tue 25 Wed 26" at bounding box center [295, 340] width 590 height 459
drag, startPoint x: 399, startPoint y: 200, endPoint x: 136, endPoint y: 215, distance: 264.0
click at [135, 215] on app-calendar-viewport "Wed 19 Thu 20 Fri 21 Sat 22 Sun 23 Mon 24 Tue 25 Wed 26 Thu 27" at bounding box center [295, 340] width 590 height 459
drag, startPoint x: 392, startPoint y: 197, endPoint x: 197, endPoint y: 207, distance: 194.9
click at [197, 207] on app-calendar-viewport "Fri 21 Sat 22 Sun 23 Mon 24 Tue 25 Wed 26 Thu 27 Fri 28 Sat 29" at bounding box center [295, 340] width 590 height 459
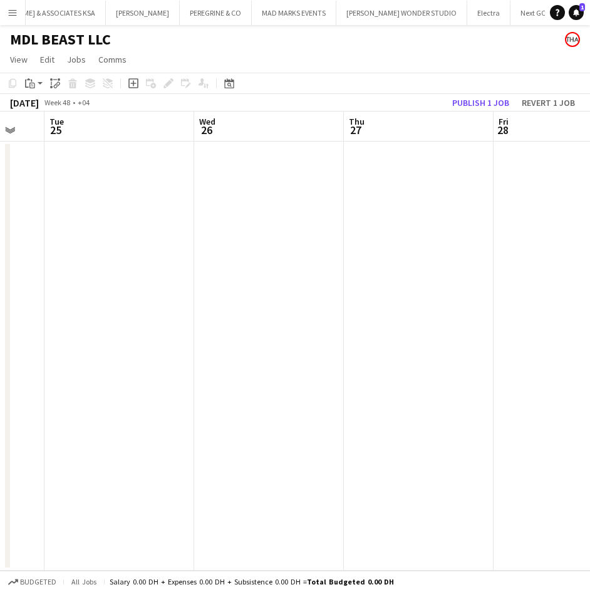
drag, startPoint x: 422, startPoint y: 170, endPoint x: 181, endPoint y: 182, distance: 241.3
click at [181, 182] on app-calendar-viewport "Sat 22 Sun 23 Mon 24 Tue 25 Wed 26 Thu 27 Fri 28 Sat 29 Sun 30" at bounding box center [295, 340] width 590 height 459
drag, startPoint x: 430, startPoint y: 162, endPoint x: 123, endPoint y: 191, distance: 308.8
click at [121, 190] on app-calendar-viewport "Tue 25 Wed 26 Thu 27 Fri 28 Sat 29 Sun 30 Mon 1 Tue 2 Wed 3" at bounding box center [295, 340] width 590 height 459
drag, startPoint x: 305, startPoint y: 208, endPoint x: 44, endPoint y: 208, distance: 260.4
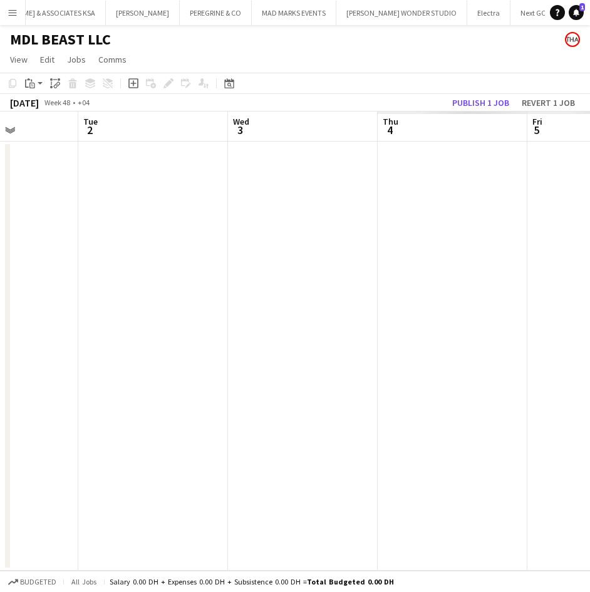
click at [44, 208] on app-calendar-viewport "Fri 28 Sat 29 Sun 30 Mon 1 Tue 2 Wed 3 Thu 4 Fri 5 Sat 6" at bounding box center [295, 340] width 590 height 459
drag
click at [134, 212] on app-calendar-viewport "Sun 30 Mon 1 Tue 2 Wed 3 Thu 4 Fri 5 Sat 6 Sun 7 Mon 8" at bounding box center [295, 340] width 590 height 459
click at [57, 212] on app-calendar-viewport "Tue 2 Wed 3 Thu 4 Fri 5 Sat 6 Sun 7 Mon 8 Tue 9 Wed 10" at bounding box center [295, 340] width 590 height 459
click at [96, 208] on app-calendar-viewport "Thu 4 Fri 5 Sat 6 Sun 7 Mon 8 Tue 9 Wed 10 Thu 11 Fri 12" at bounding box center [295, 340] width 590 height 459
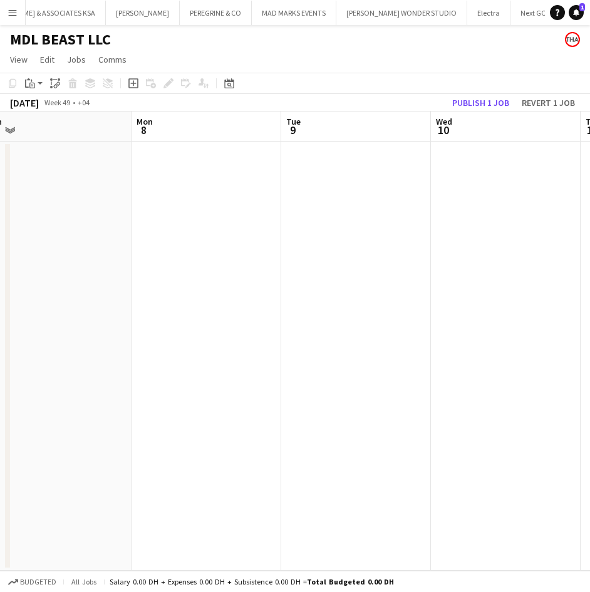
click at [292, 206] on app-calendar-viewport "Thu 4 Fri 5 Sat 6 Sun 7 Mon 8 Tue 9 Wed 10 Thu 11 Fri 12" at bounding box center [295, 340] width 590 height 459
click at [207, 212] on app-calendar-viewport "Sun 7 Mon 8 Tue 9 Wed 10 Thu 11 Fri 12 Sat 13 Sun 14 Mon 15" at bounding box center [295, 340] width 590 height 459
click at [87, 205] on app-calendar-viewport "Tue 9 Wed 10 Thu 11 Fri 12 Sat 13 Sun 14 Mon 15 Tue 16 Wed 17" at bounding box center [295, 340] width 590 height 459
click at [108, 197] on app-calendar-viewport "Tue 9 Wed 10 Thu 11 Fri 12 Sat 13 Sun 14 Mon 15 Tue 16 Wed 17" at bounding box center [295, 340] width 590 height 459
click at [197, 193] on app-calendar-viewport "Sat 13 Sun 14 Mon 15 Tue 16 Wed 17 Thu 18 Fri 19 Sat 20 Sun 21" at bounding box center [295, 340] width 590 height 459
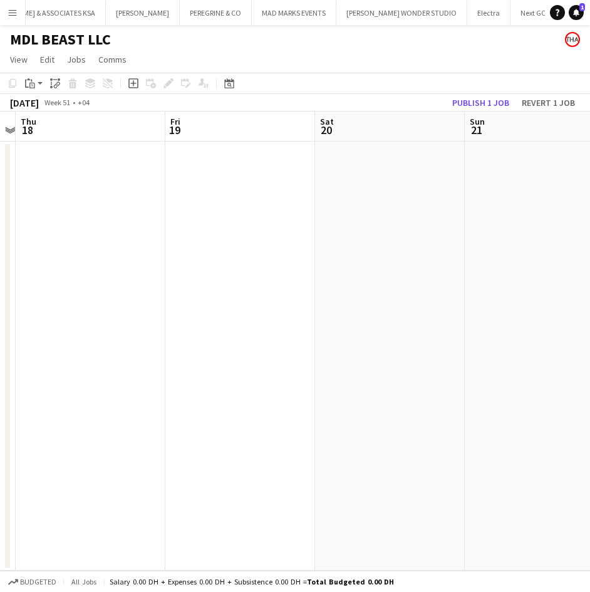
click at [177, 202] on app-calendar-viewport "Mon 15 Tue 16 Wed 17 Thu 18 Fri 19 Sat 20 Sun 21 Mon 22 Tue 23" at bounding box center [295, 340] width 590 height 459
click at [104, 205] on app-calendar-viewport "Mon 15 Tue 16 Wed 17 Thu 18 Fri 19 Sat 20 Sun 21 Mon 22 Tue 23" at bounding box center [295, 340] width 590 height 459
click at [215, 208] on app-calendar-viewport "Thu 18 Fri 19 Sat 20 Sun 21 Mon 22 Tue 23 Wed 24 Thu 25 Fri 26" at bounding box center [295, 340] width 590 height 459
click at [381, 190] on app-date-cell at bounding box center [398, 355] width 150 height 429
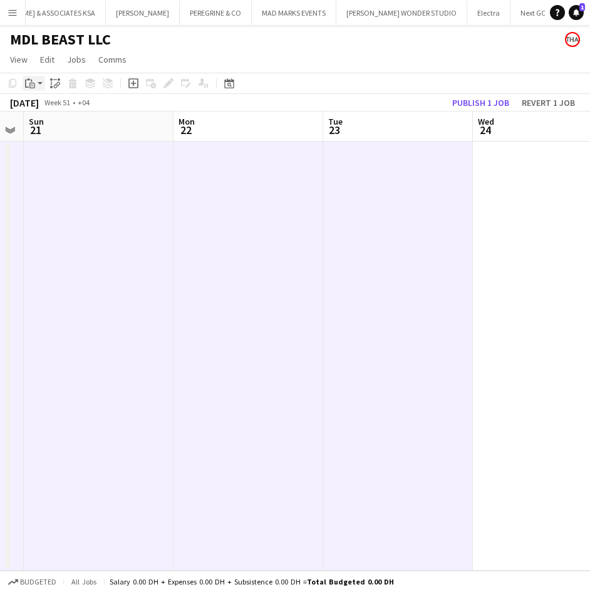
click at [39, 85] on app-action-btn "Paste" at bounding box center [34, 83] width 23 height 15
click at [126, 133] on icon "Ctrl+Shift+V" at bounding box center [129, 128] width 43 height 11
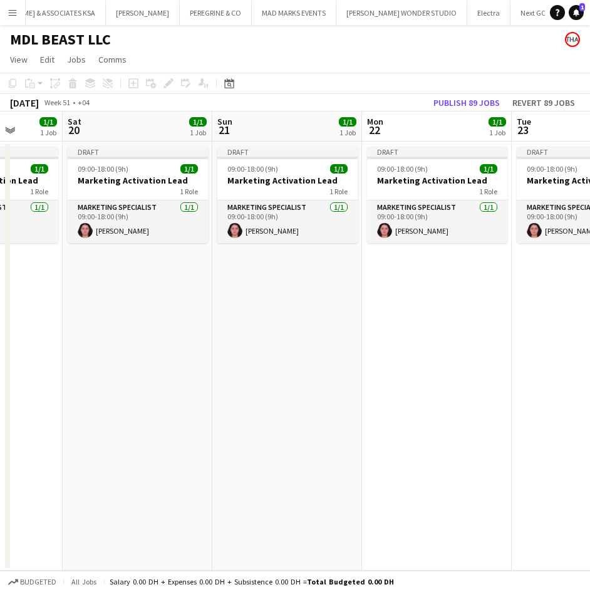
click at [505, 292] on app-calendar-viewport "Wed 17 1/1 1 Job Thu 18 1/1 1 Job Fri 19 1/1 1 Job Sat 20 1/1 1 Job Sun 21 1/1 …" at bounding box center [295, 340] width 590 height 459
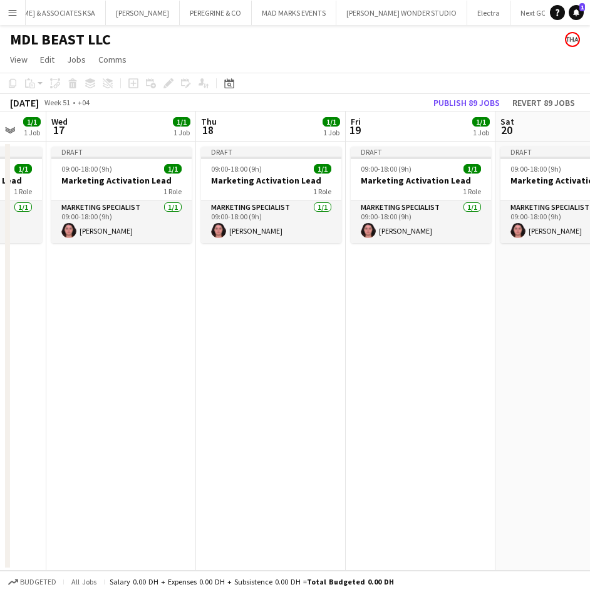
click at [506, 290] on app-calendar-viewport "Mon 15 1/1 1 Job Tue 16 1/1 1 Job Wed 17 1/1 1 Job Thu 18 1/1 1 Job Fri 19 1/1 …" at bounding box center [295, 340] width 590 height 459
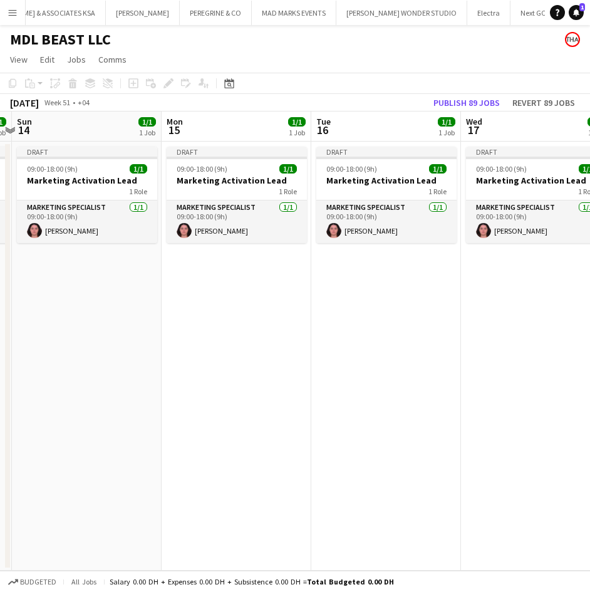
click at [492, 278] on app-calendar-viewport "Fri 12 1/1 1 Job Sat 13 1/1 1 Job Sun 14 1/1 1 Job Mon 15 1/1 1 Job Tue 16 1/1 …" at bounding box center [295, 340] width 590 height 459
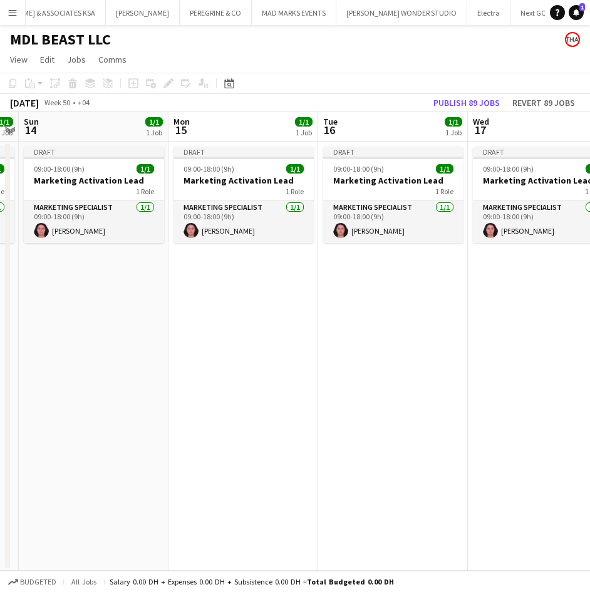
click at [438, 292] on app-calendar-viewport "Fri 12 1/1 1 Job Sat 13 1/1 1 Job Sun 14 1/1 1 Job Mon 15 1/1 1 Job Tue 16 1/1 …" at bounding box center [295, 340] width 590 height 459
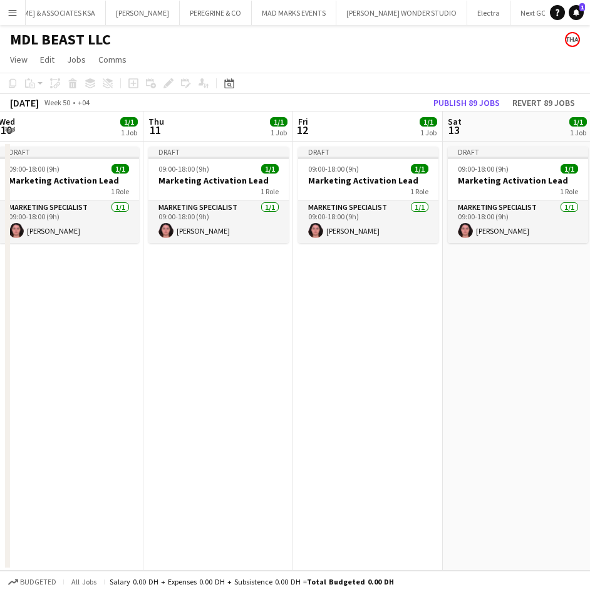
scroll to position [0, 302]
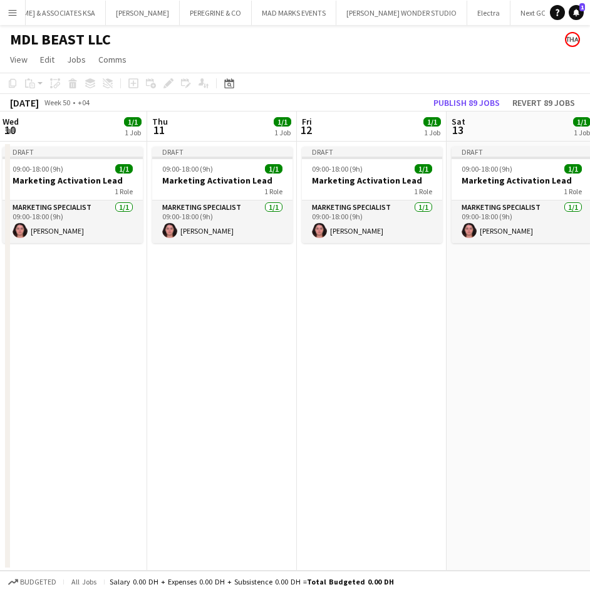
click at [390, 297] on app-calendar-viewport "Mon 8 1/1 1 Job Tue 9 1/1 1 Job Wed 10 1/1 1 Job Thu 11 1/1 1 Job Fri 12 1/1 1 …" at bounding box center [295, 340] width 590 height 459
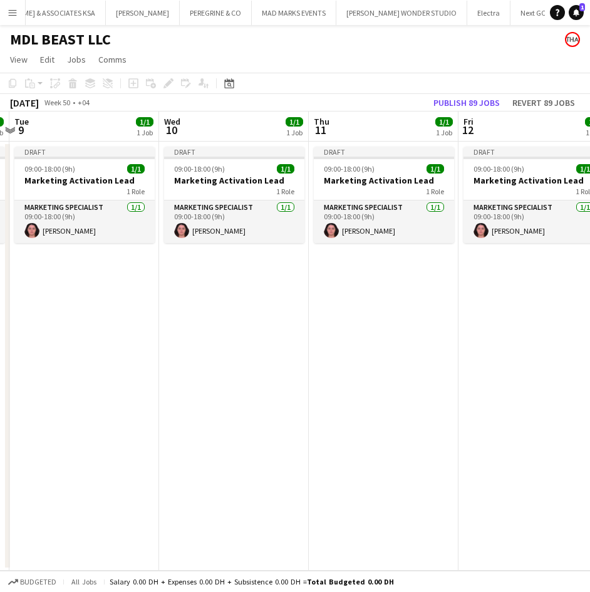
scroll to position [0, 287]
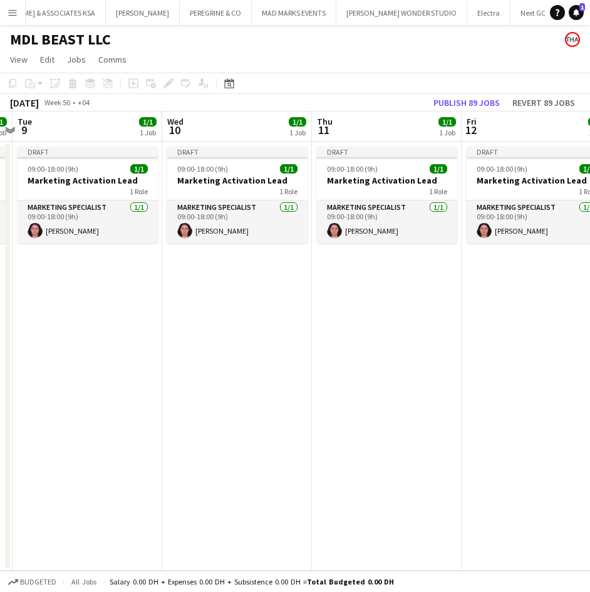
click at [333, 283] on app-calendar-viewport "Sun 7 1/1 1 Job Mon 8 1/1 1 Job Tue 9 1/1 1 Job Wed 10 1/1 1 Job Thu 11 1/1 1 J…" at bounding box center [295, 340] width 590 height 459
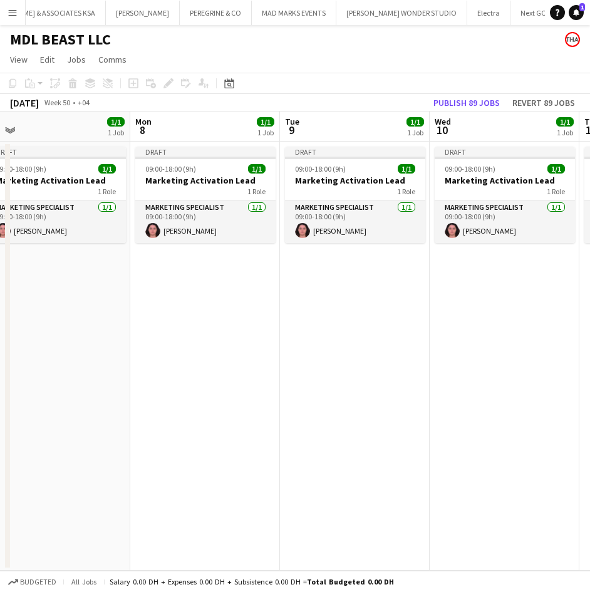
click at [582, 293] on app-calendar-viewport "Fri 5 1/1 1 Job Sat 6 1/1 1 Job Sun 7 1/1 1 Job Mon 8 1/1 1 Job Tue 9 1/1 1 Job…" at bounding box center [295, 340] width 590 height 459
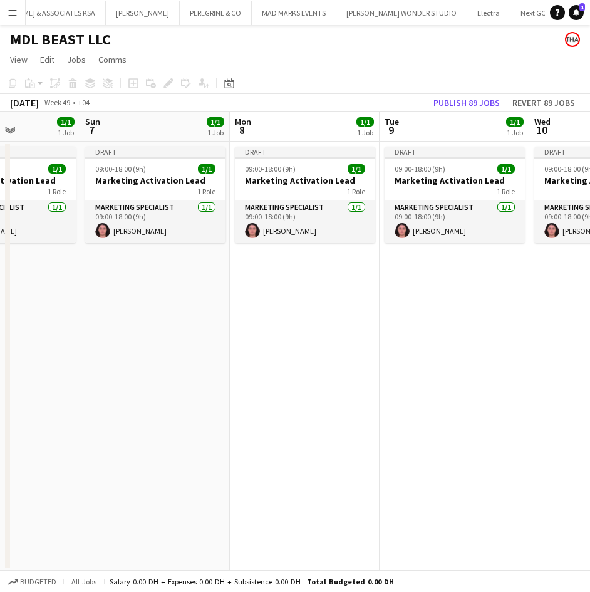
click at [530, 305] on app-calendar-viewport "Thu 4 1/1 1 Job Fri 5 1/1 1 Job Sat 6 1/1 1 Job Sun 7 1/1 1 Job Mon 8 1/1 1 Job…" at bounding box center [295, 340] width 590 height 459
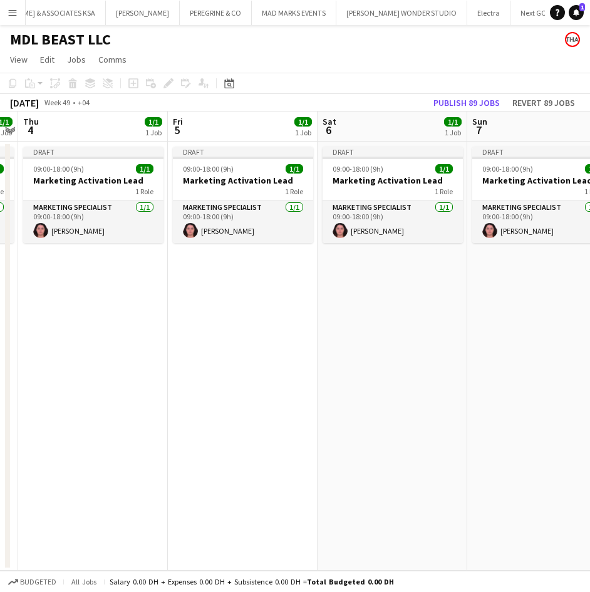
click at [445, 312] on app-calendar-viewport "Tue 2 1/1 1 Job Wed 3 1/1 1 Job Thu 4 1/1 1 Job Fri 5 1/1 1 Job Sat 6 1/1 1 Job…" at bounding box center [295, 340] width 590 height 459
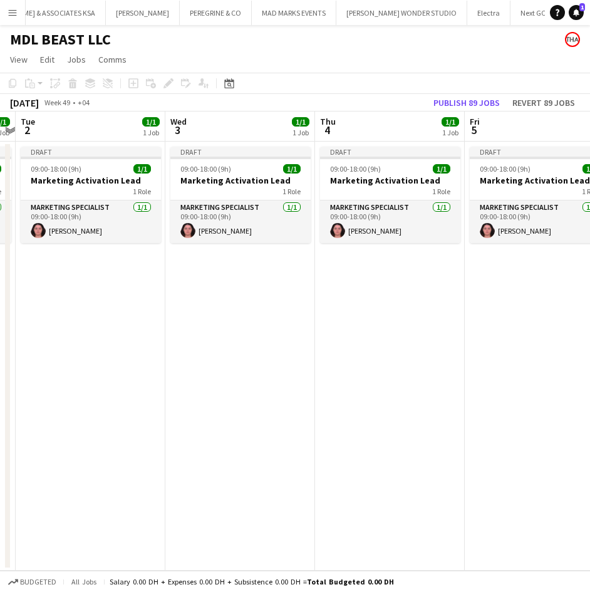
click at [414, 302] on app-calendar-viewport "Sun 30 1/1 1 Job Mon 1 1/1 1 Job Tue 2 1/1 1 Job Wed 3 1/1 1 Job Thu 4 1/1 1 Jo…" at bounding box center [295, 340] width 590 height 459
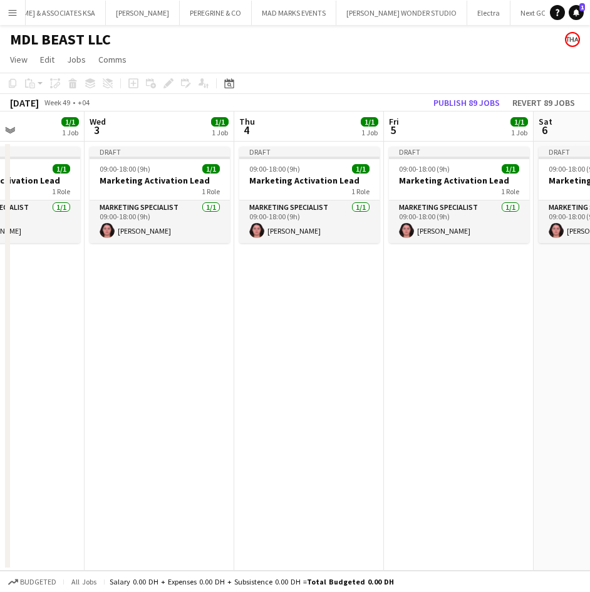
click at [442, 289] on app-calendar-viewport "Sun 30 1/1 1 Job Mon 1 1/1 1 Job Tue 2 1/1 1 Job Wed 3 1/1 1 Job Thu 4 1/1 1 Jo…" at bounding box center [295, 340] width 590 height 459
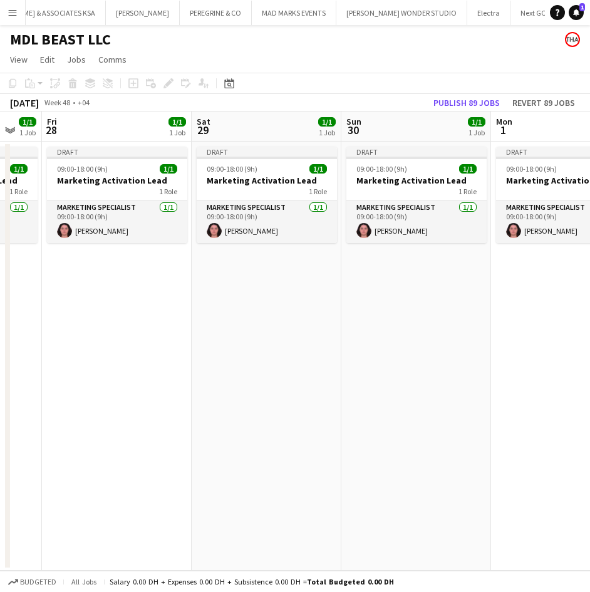
click at [446, 287] on app-calendar-viewport "Wed 26 1/1 1 Job Thu 27 1/1 1 Job Fri 28 1/1 1 Job Sat 29 1/1 1 Job Sun 30 1/1 …" at bounding box center [295, 340] width 590 height 459
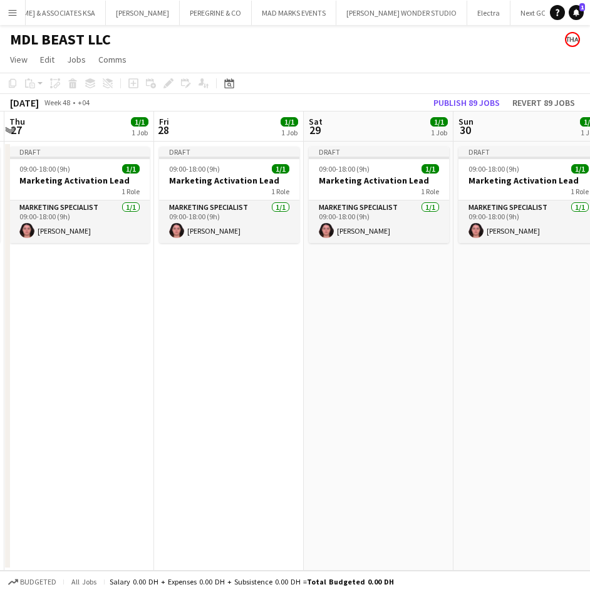
click at [383, 300] on app-calendar-viewport "Tue 25 1/1 1 Job Wed 26 1/1 1 Job Thu 27 1/1 1 Job Fri 28 1/1 1 Job Sat 29 1/1 …" at bounding box center [295, 340] width 590 height 459
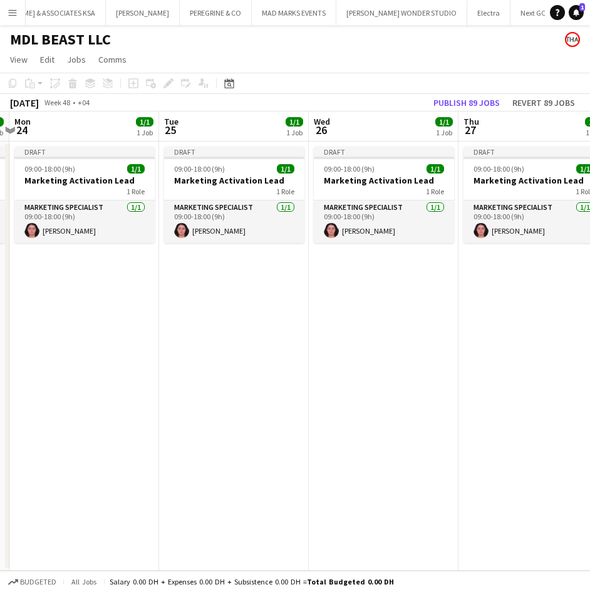
click at [504, 284] on app-calendar-viewport "Sat 22 1/1 1 Job Sun 23 1/1 1 Job Mon 24 1/1 1 Job Tue 25 1/1 1 Job Wed 26 1/1 …" at bounding box center [295, 340] width 590 height 459
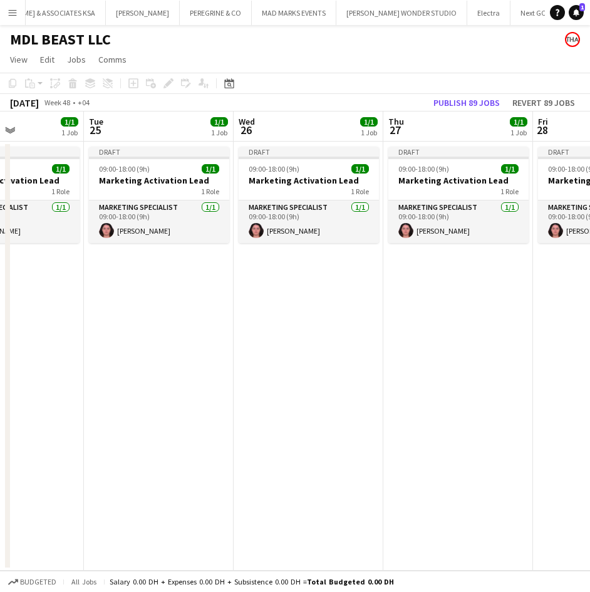
click at [477, 292] on app-calendar-viewport "Sat 22 1/1 1 Job Sun 23 1/1 1 Job Mon 24 1/1 1 Job Tue 25 1/1 1 Job Wed 26 1/1 …" at bounding box center [295, 340] width 590 height 459
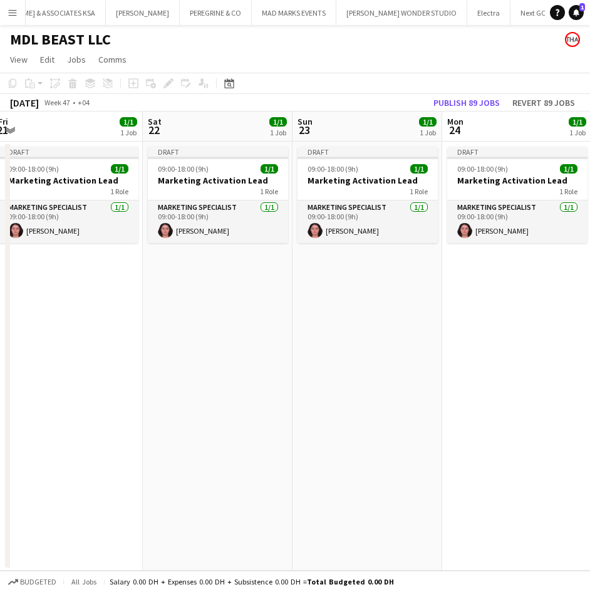
click at [426, 300] on app-calendar-viewport "Wed 19 1/1 1 Job Thu 20 1/1 1 Job Fri 21 1/1 1 Job Sat 22 1/1 1 Job Sun 23 1/1 …" at bounding box center [295, 340] width 590 height 459
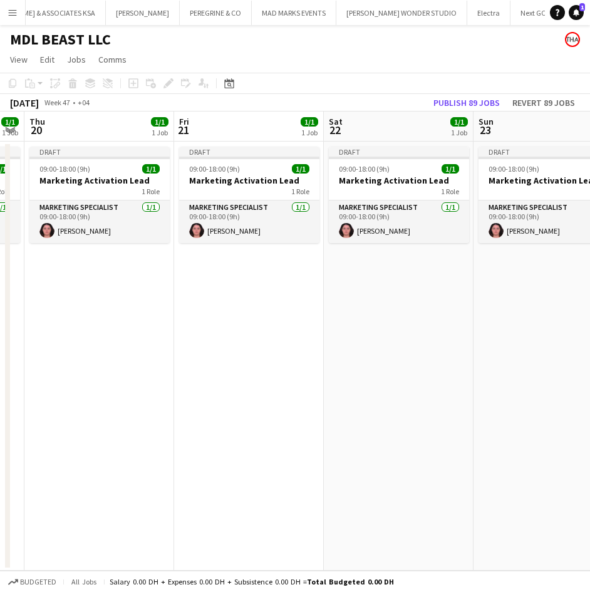
click at [411, 303] on app-calendar-viewport "Tue 18 1/1 1 Job Wed 19 1/1 1 Job Thu 20 1/1 1 Job Fri 21 1/1 1 Job Sat 22 1/1 …" at bounding box center [295, 340] width 590 height 459
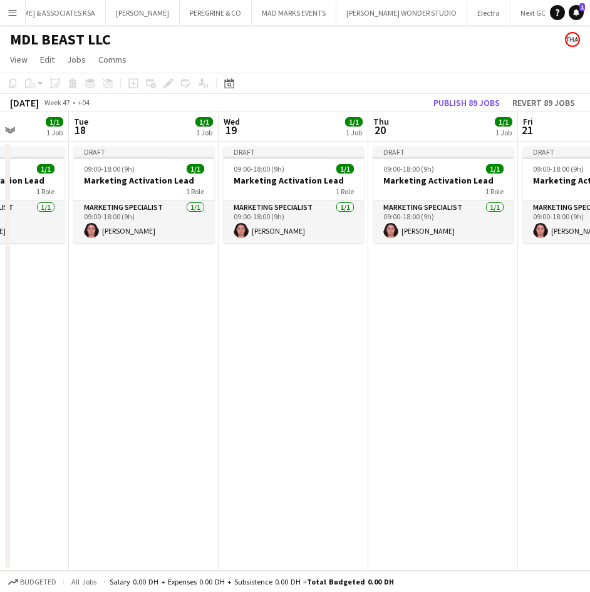
click at [462, 309] on app-calendar-viewport "Sun 16 1/1 1 Job Mon 17 1/1 1 Job Tue 18 1/1 1 Job Wed 19 1/1 1 Job Thu 20 1/1 …" at bounding box center [295, 340] width 590 height 459
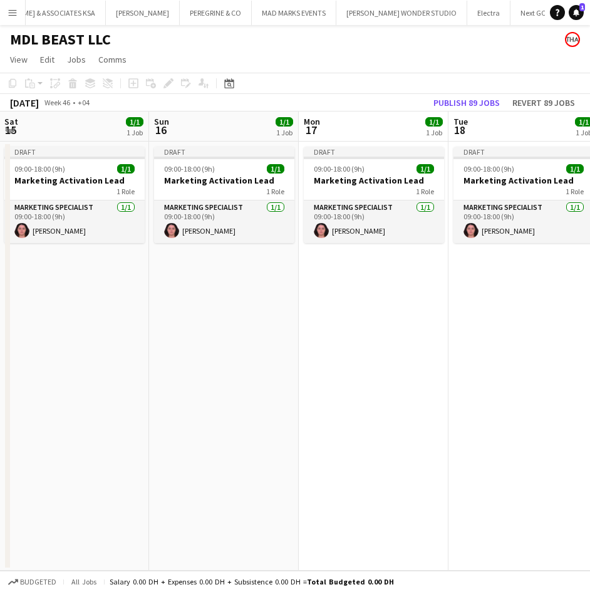
click at [408, 306] on app-calendar-viewport "Thu 13 1/1 1 Job Fri 14 1/1 1 Job Sat 15 1/1 1 Job Sun 16 1/1 1 Job Mon 17 1/1 …" at bounding box center [295, 340] width 590 height 459
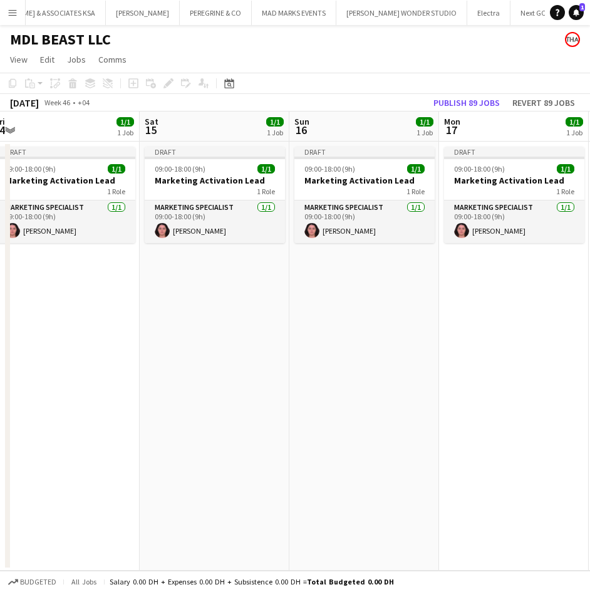
click at [403, 305] on app-calendar-viewport "Wed 12 1/1 1 Job Thu 13 1/1 1 Job Fri 14 1/1 1 Job Sat 15 1/1 1 Job Sun 16 1/1 …" at bounding box center [295, 340] width 590 height 459
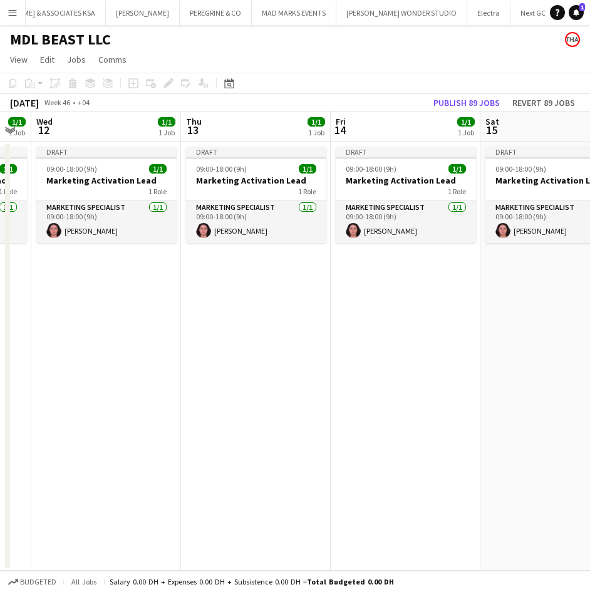
click at [312, 315] on app-calendar-viewport "Mon 10 1/1 1 Job Tue 11 1/1 1 Job Wed 12 1/1 1 Job Thu 13 1/1 1 Job Fri 14 1/1 …" at bounding box center [295, 340] width 590 height 459
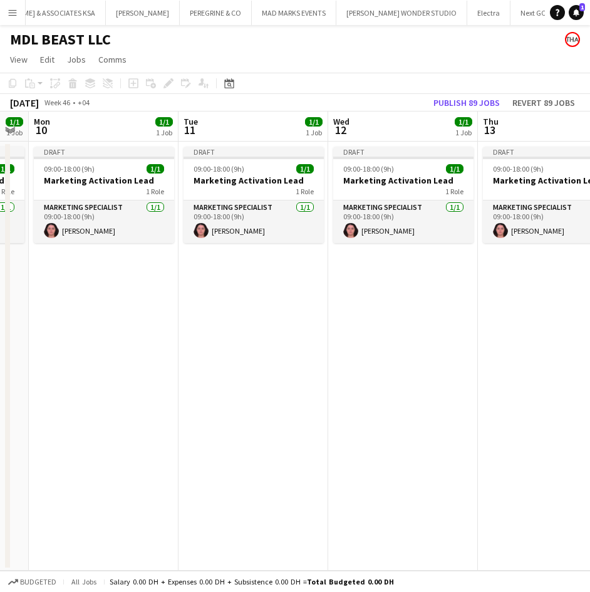
drag, startPoint x: 172, startPoint y: 302, endPoint x: 449, endPoint y: 290, distance: 277.6
click at [449, 290] on app-calendar-viewport "Sat 8 1/1 1 Job Sun 9 1/1 1 Job Mon 10 1/1 1 Job Tue 11 1/1 1 Job Wed 12 1/1 1 …" at bounding box center [295, 340] width 590 height 459
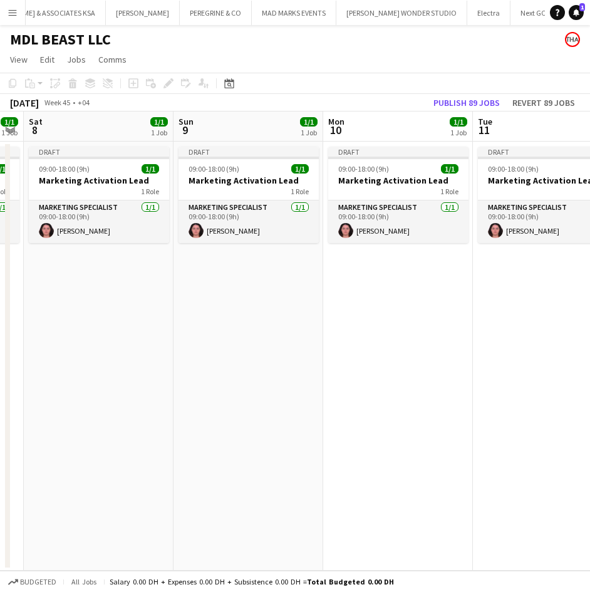
drag, startPoint x: 218, startPoint y: 307, endPoint x: 478, endPoint y: 290, distance: 260.3
click at [493, 284] on app-calendar-viewport "Thu 6 1/1 1 Job Fri 7 1/1 1 Job Sat 8 1/1 1 Job Sun 9 1/1 1 Job Mon 10 1/1 1 Jo…" at bounding box center [295, 340] width 590 height 459
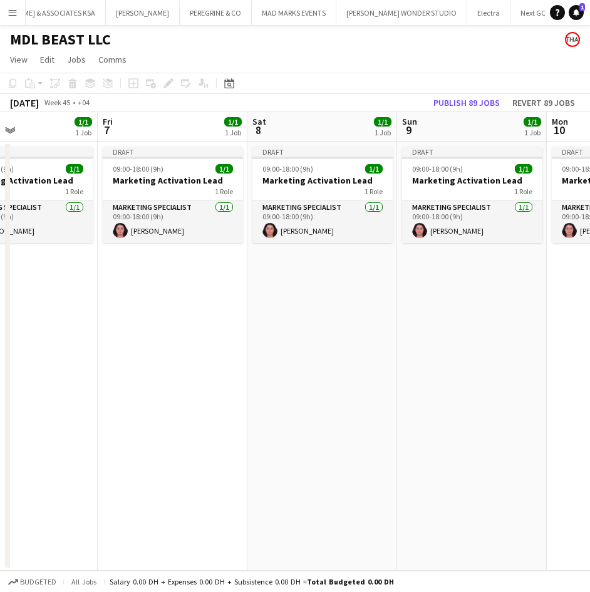
drag, startPoint x: 137, startPoint y: 323, endPoint x: 362, endPoint y: 317, distance: 225.4
click at [362, 317] on app-calendar-viewport "Tue 4 1/1 1 Job Wed 5 1/1 1 Job Thu 6 1/1 1 Job Fri 7 1/1 1 Job Sat 8 1/1 1 Job…" at bounding box center [295, 340] width 590 height 459
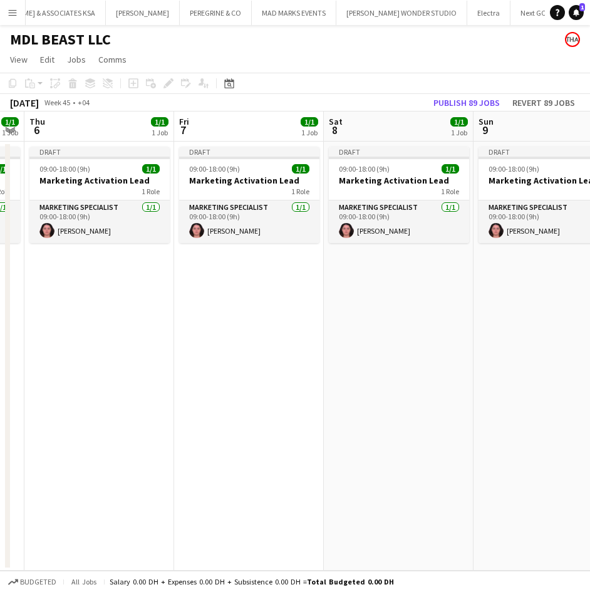
scroll to position [0, 393]
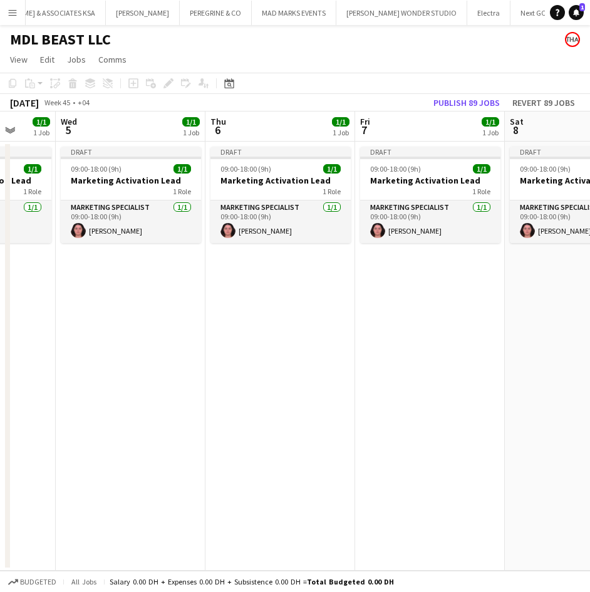
drag, startPoint x: 164, startPoint y: 280, endPoint x: 418, endPoint y: 298, distance: 254.8
click at [418, 298] on app-calendar-viewport "Sun 2 1/1 1 Job Mon 3 1/1 1 Job Tue 4 1/1 1 Job Wed 5 1/1 1 Job Thu 6 1/1 1 Job…" at bounding box center [295, 340] width 590 height 459
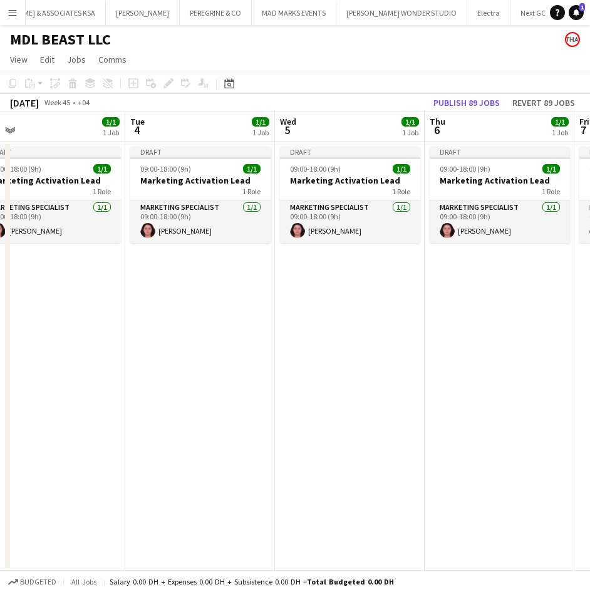
drag, startPoint x: 252, startPoint y: 355, endPoint x: 450, endPoint y: 339, distance: 199.1
click at [471, 336] on app-calendar-viewport "Sat 1 1/1 1 Job Sun 2 1/1 1 Job Mon 3 1/1 1 Job Tue 4 1/1 1 Job Wed 5 1/1 1 Job…" at bounding box center [295, 340] width 590 height 459
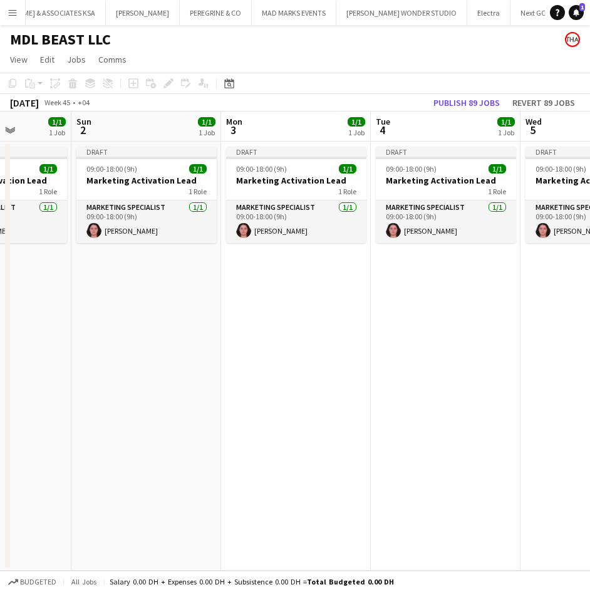
drag, startPoint x: 177, startPoint y: 339, endPoint x: 422, endPoint y: 325, distance: 245.2
click at [422, 325] on app-calendar-viewport "Thu 30 1/1 1 Job Fri 31 1/1 1 Job Sat 1 1/1 1 Job Sun 2 1/1 1 Job Mon 3 1/1 1 J…" at bounding box center [295, 340] width 590 height 459
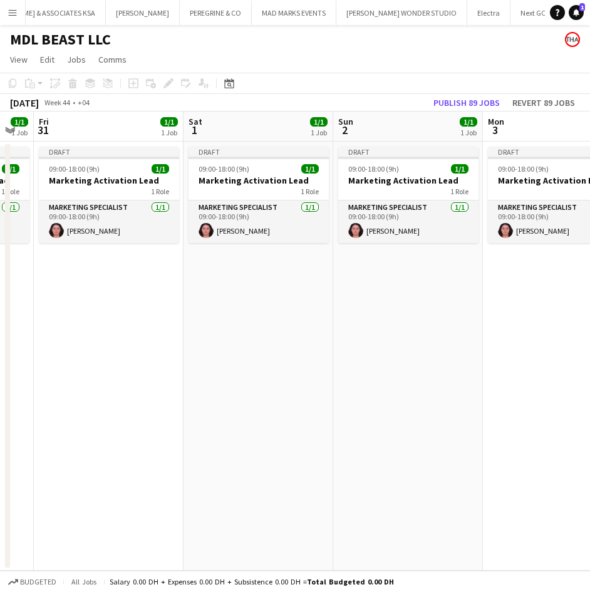
drag, startPoint x: 184, startPoint y: 322, endPoint x: 463, endPoint y: 315, distance: 278.6
click at [463, 315] on app-calendar-viewport "Wed 29 1/1 1 Job Thu 30 1/1 1 Job Fri 31 1/1 1 Job Sat 1 1/1 1 Job Sun 2 1/1 1 …" at bounding box center [295, 340] width 590 height 459
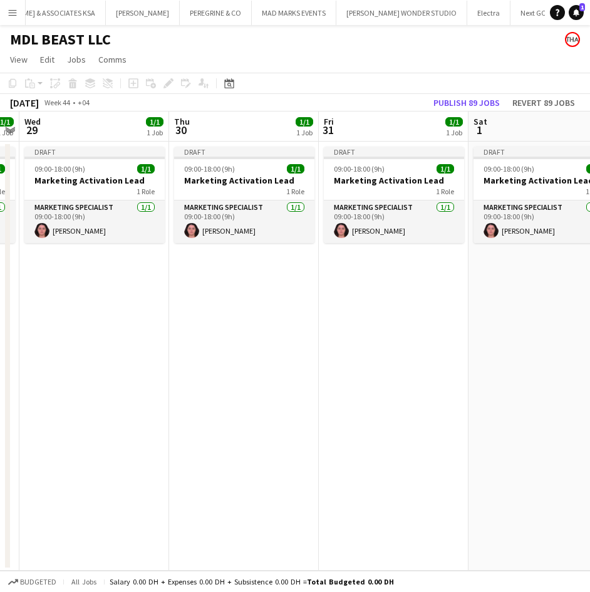
drag, startPoint x: 174, startPoint y: 328, endPoint x: 448, endPoint y: 322, distance: 273.6
click at [448, 322] on app-calendar-viewport "Mon 27 1/1 1 Job Tue 28 1/1 1 Job Wed 29 1/1 1 Job Thu 30 1/1 1 Job Fri 31 1/1 …" at bounding box center [295, 340] width 590 height 459
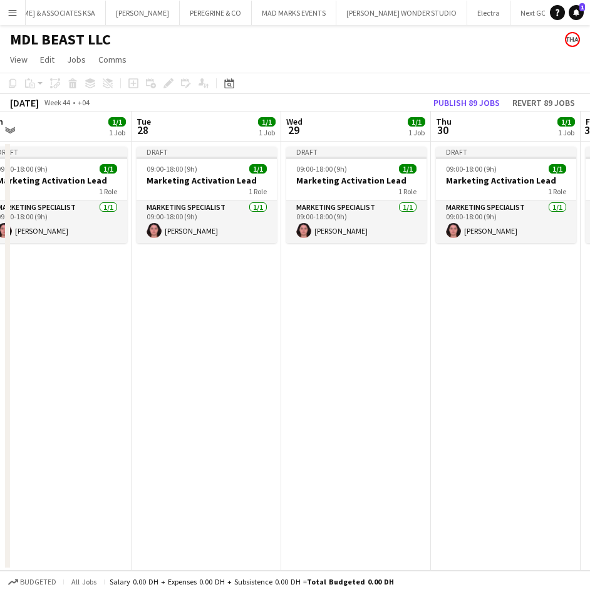
drag, startPoint x: 185, startPoint y: 330, endPoint x: 441, endPoint y: 325, distance: 256.1
click at [441, 325] on app-calendar-viewport "Sat 25 1/1 1 Job Sun 26 1/1 1 Job Mon 27 1/1 1 Job Tue 28 1/1 1 Job Wed 29 1/1 …" at bounding box center [295, 340] width 590 height 459
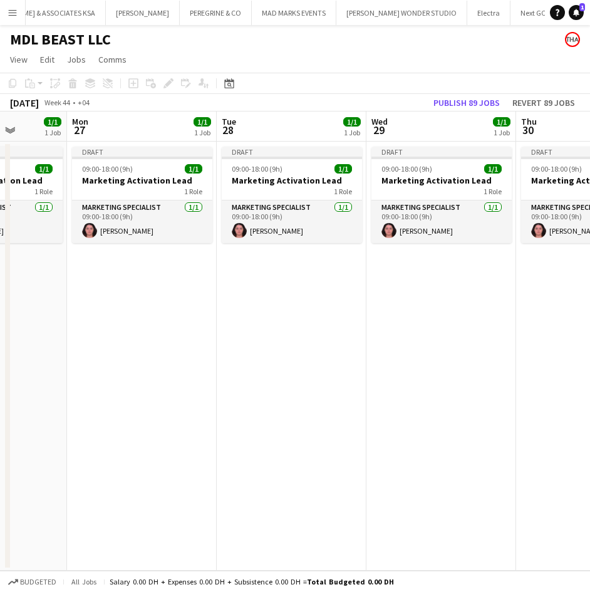
drag, startPoint x: 147, startPoint y: 334, endPoint x: 382, endPoint y: 331, distance: 234.8
click at [382, 331] on app-calendar-viewport "Fri 24 1/1 1 Job Sat 25 1/1 1 Job Sun 26 1/1 1 Job Mon 27 1/1 1 Job Tue 28 1/1 …" at bounding box center [295, 340] width 590 height 459
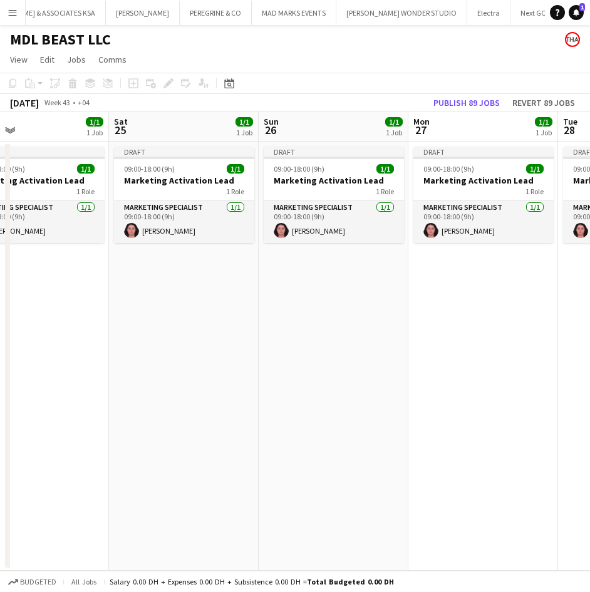
drag, startPoint x: 132, startPoint y: 333, endPoint x: 387, endPoint y: 329, distance: 255.4
click at [418, 327] on app-calendar-viewport "Wed 22 1/1 1 Job Thu 23 1/1 1 Job Fri 24 1/1 1 Job Sat 25 1/1 1 Job Sun 26 1/1 …" at bounding box center [295, 340] width 590 height 459
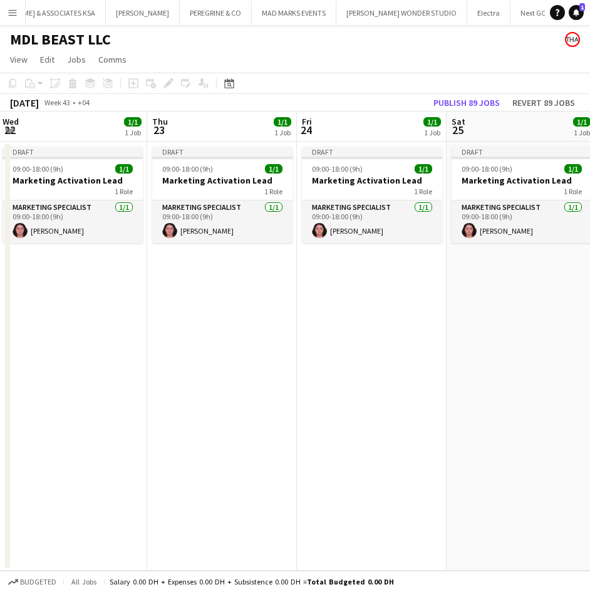
drag, startPoint x: 124, startPoint y: 327, endPoint x: 376, endPoint y: 322, distance: 251.7
click at [376, 322] on app-calendar-viewport "Mon 20 1/1 1 Job Tue 21 1/1 1 Job Wed 22 1/1 1 Job Thu 23 1/1 1 Job Fri 24 1/1 …" at bounding box center [295, 340] width 590 height 459
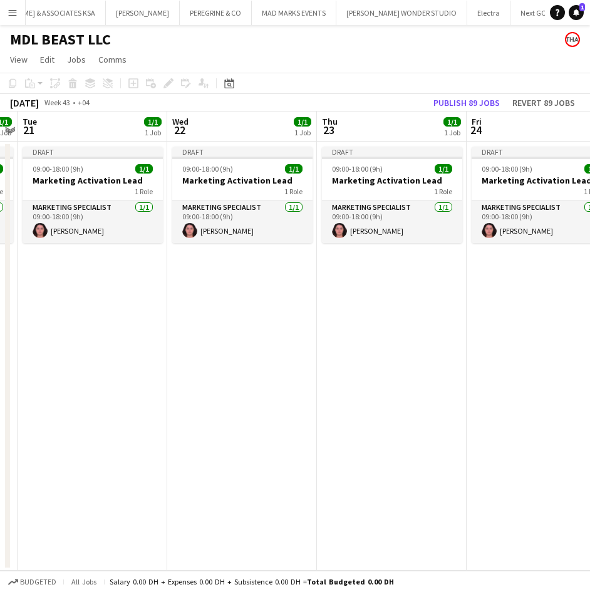
drag, startPoint x: 120, startPoint y: 341, endPoint x: 420, endPoint y: 341, distance: 299.8
click at [421, 341] on app-calendar-viewport "Sun 19 1/1 1 Job Mon 20 1/1 1 Job Tue 21 1/1 1 Job Wed 22 1/1 1 Job Thu 23 1/1 …" at bounding box center [295, 340] width 590 height 459
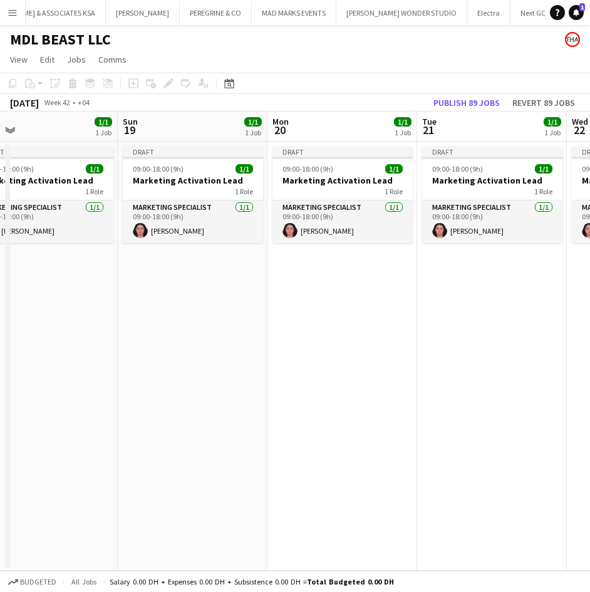
drag, startPoint x: 179, startPoint y: 329, endPoint x: 403, endPoint y: 326, distance: 223.5
click at [433, 322] on app-calendar-viewport "Thu 16 1/1 1 Job Fri 17 1/1 1 Job Sat 18 1/1 1 Job Sun 19 1/1 1 Job Mon 20 1/1 …" at bounding box center [295, 340] width 590 height 459
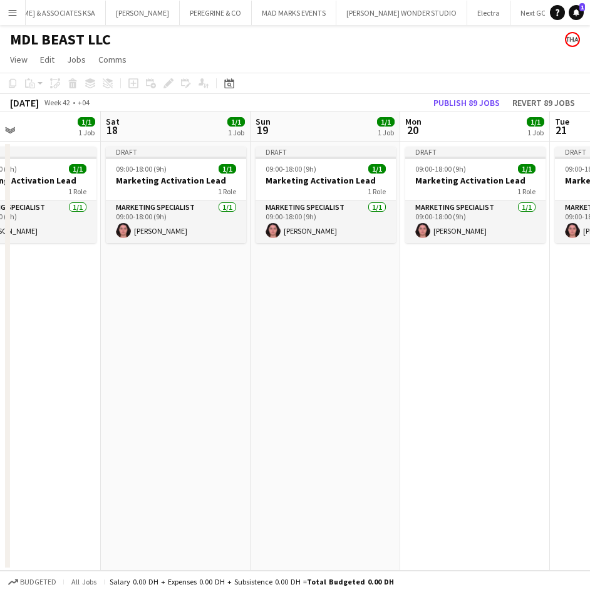
drag, startPoint x: 158, startPoint y: 328, endPoint x: 281, endPoint y: 327, distance: 123.3
click at [372, 328] on app-calendar-viewport "Wed 15 1/1 1 Job Thu 16 1/1 1 Job Fri 17 1/1 1 Job Sat 18 1/1 1 Job Sun 19 1/1 …" at bounding box center [295, 340] width 590 height 459
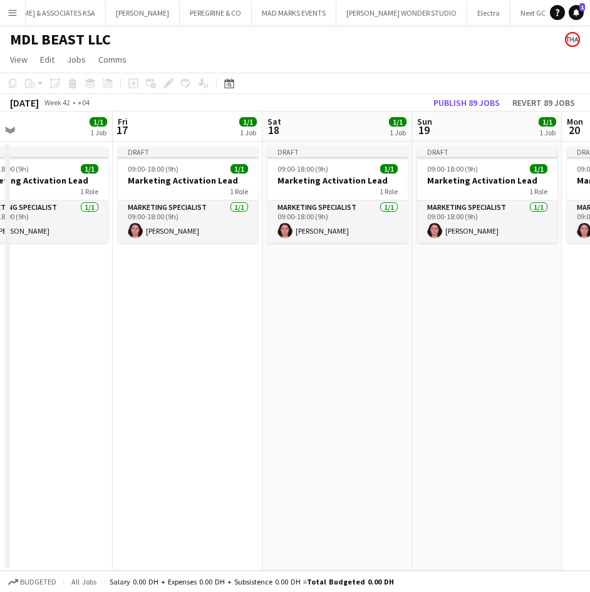
drag, startPoint x: 175, startPoint y: 321, endPoint x: 423, endPoint y: 314, distance: 248.0
click at [423, 314] on app-calendar-viewport "Tue 14 1/1 1 Job Wed 15 1/1 1 Job Thu 16 1/1 1 Job Fri 17 1/1 1 Job Sat 18 1/1 …" at bounding box center [295, 340] width 590 height 459
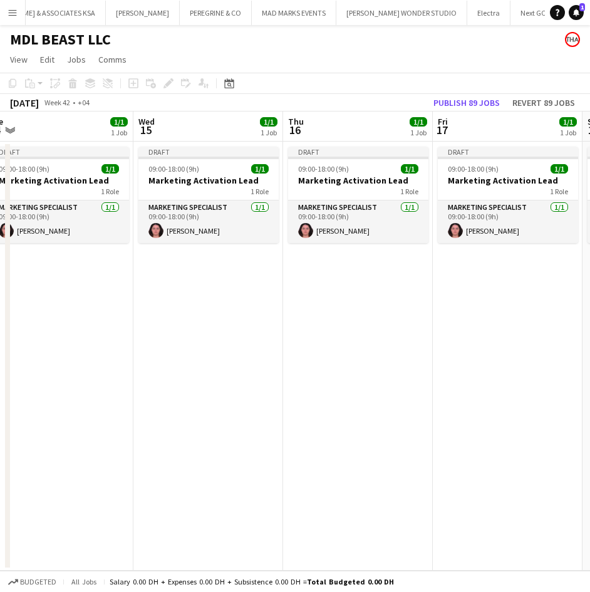
drag, startPoint x: 167, startPoint y: 316, endPoint x: 410, endPoint y: 312, distance: 243.5
click at [410, 312] on app-calendar-viewport "Sun 12 1/1 1 Job Mon 13 1/1 1 Job Tue 14 1/1 1 Job Wed 15 1/1 1 Job Thu 16 1/1 …" at bounding box center [295, 340] width 590 height 459
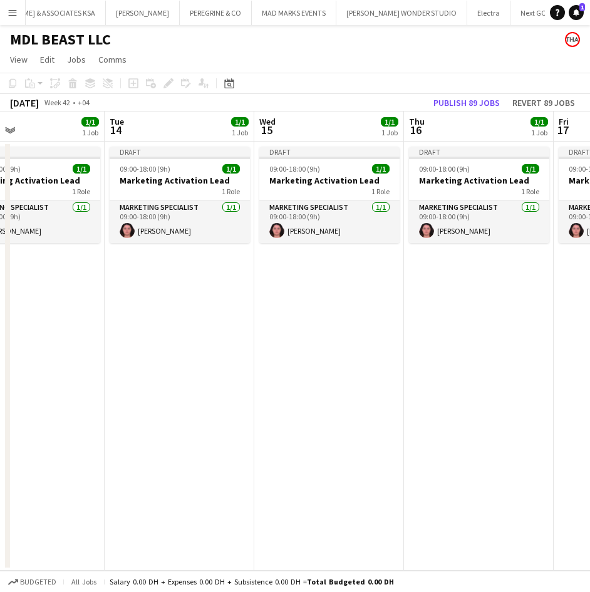
drag, startPoint x: 163, startPoint y: 318, endPoint x: 418, endPoint y: 310, distance: 254.9
click at [419, 310] on app-calendar-viewport "Sat 11 1/1 1 Job Sun 12 1/1 1 Job Mon 13 1/1 1 Job Tue 14 1/1 1 Job Wed 15 1/1 …" at bounding box center [295, 340] width 590 height 459
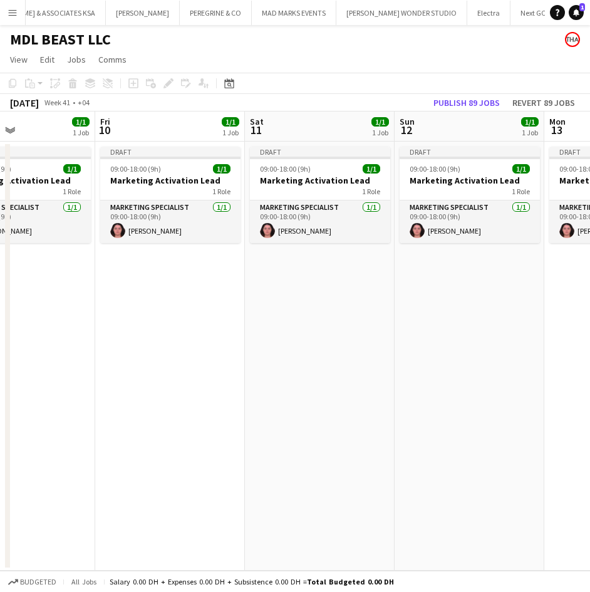
drag, startPoint x: 193, startPoint y: 313, endPoint x: 390, endPoint y: 315, distance: 197.2
click at [413, 312] on app-calendar-viewport "Tue 7 1/1 1 Job Wed 8 1/1 1 Job Thu 9 1/1 1 Job Fri 10 1/1 1 Job Sat 11 1/1 1 J…" at bounding box center [295, 340] width 590 height 459
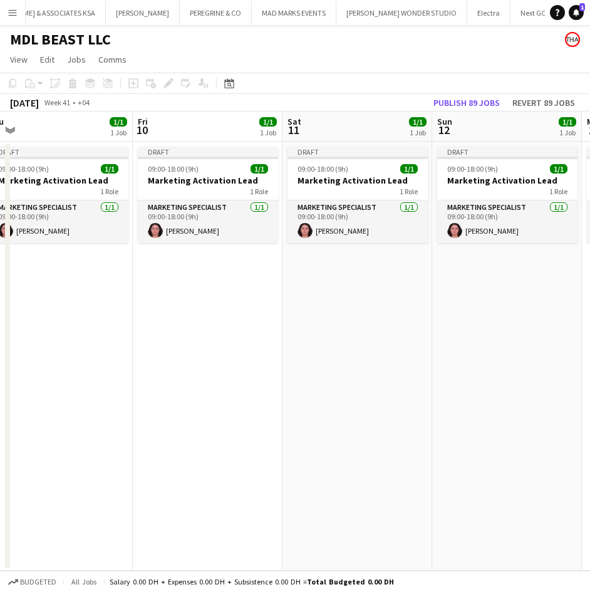
drag, startPoint x: 177, startPoint y: 311, endPoint x: 411, endPoint y: 309, distance: 234.8
click at [421, 308] on app-calendar-viewport "Tue 7 1/1 1 Job Wed 8 1/1 1 Job Thu 9 1/1 1 Job Fri 10 1/1 1 Job Sat 11 1/1 1 J…" at bounding box center [295, 340] width 590 height 459
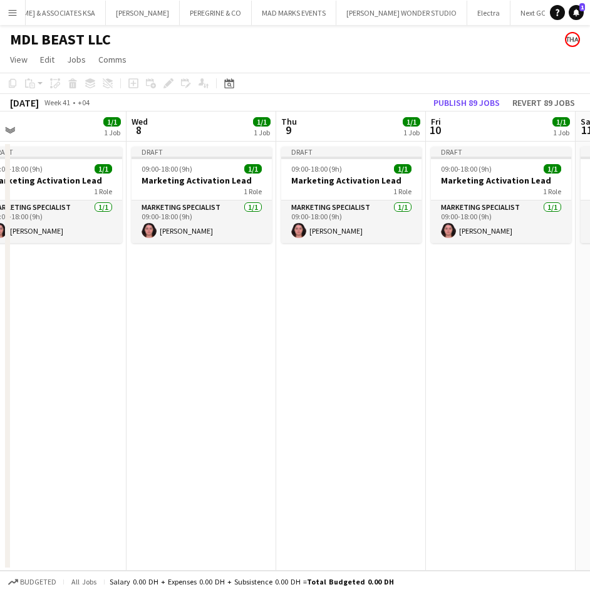
drag, startPoint x: 110, startPoint y: 309, endPoint x: 418, endPoint y: 307, distance: 307.4
click at [416, 307] on app-calendar-viewport "Sun 5 1/1 1 Job Mon 6 1/1 1 Job Tue 7 1/1 1 Job Wed 8 1/1 1 Job Thu 9 1/1 1 Job…" at bounding box center [295, 340] width 590 height 459
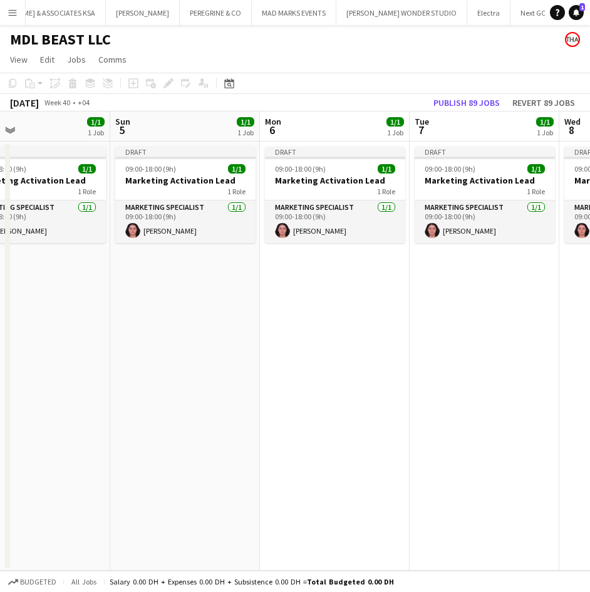
scroll to position [0, 372]
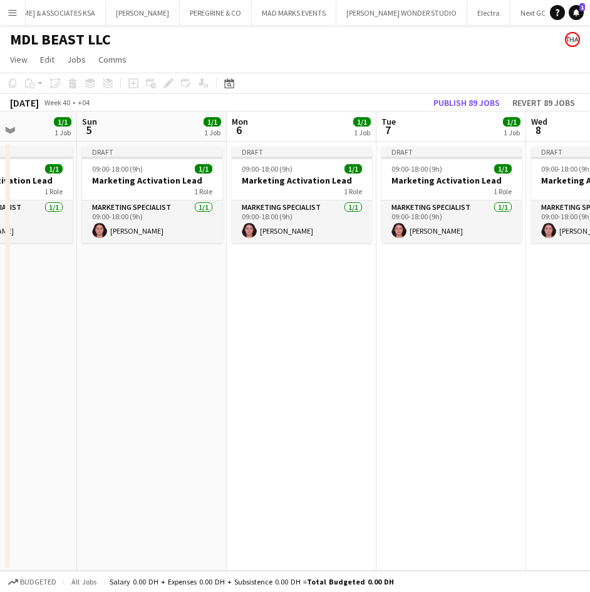
drag, startPoint x: 113, startPoint y: 309, endPoint x: 371, endPoint y: 305, distance: 258.6
click at [371, 305] on app-calendar-viewport "Thu 2 1/1 1 Job Fri 3 1/1 1 Job Sat 4 1/1 1 Job Sun 5 1/1 1 Job Mon 6 1/1 1 Job…" at bounding box center [295, 340] width 590 height 459
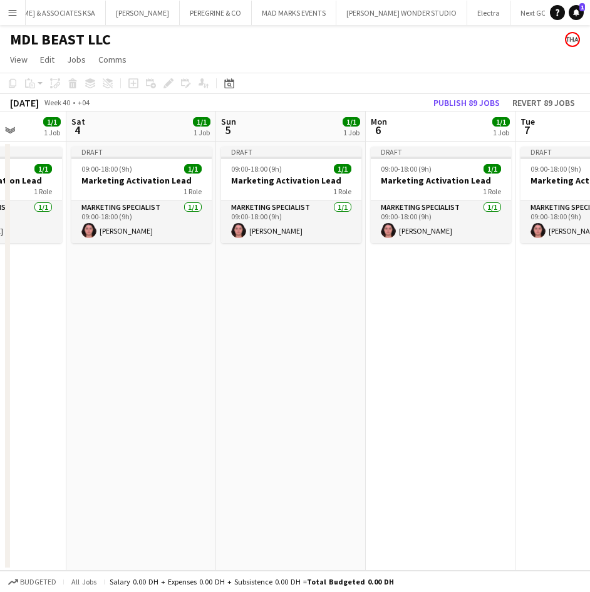
drag, startPoint x: 280, startPoint y: 306, endPoint x: 420, endPoint y: 297, distance: 140.5
click at [420, 297] on app-calendar-viewport "Wed 1 1/1 1 Job Thu 2 1/1 1 Job Fri 3 1/1 1 Job Sat 4 1/1 1 Job Sun 5 1/1 1 Job…" at bounding box center [295, 340] width 590 height 459
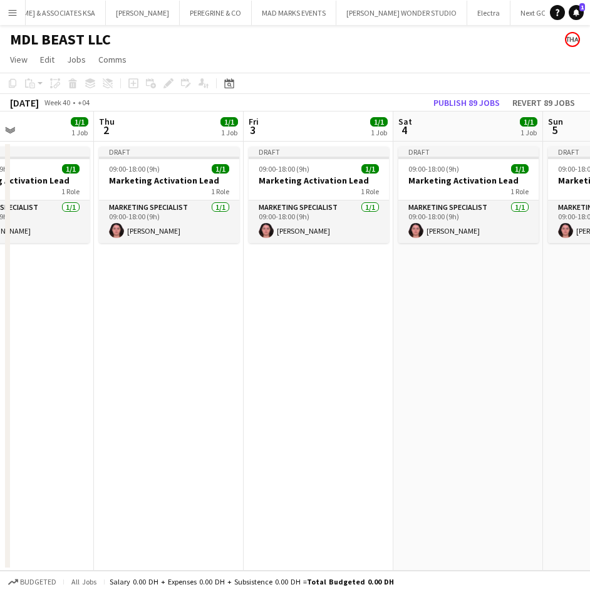
scroll to position [0, 286]
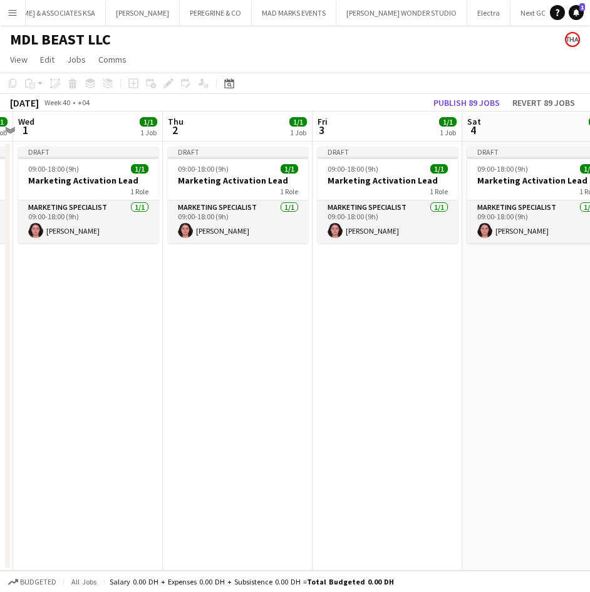
drag, startPoint x: 168, startPoint y: 308, endPoint x: 414, endPoint y: 295, distance: 245.7
click at [414, 295] on app-calendar-viewport "Mon 29 1/1 1 Job Tue 30 1/1 1 Job Wed 1 1/1 1 Job Thu 2 1/1 1 Job Fri 3 1/1 1 J…" at bounding box center [295, 340] width 590 height 459
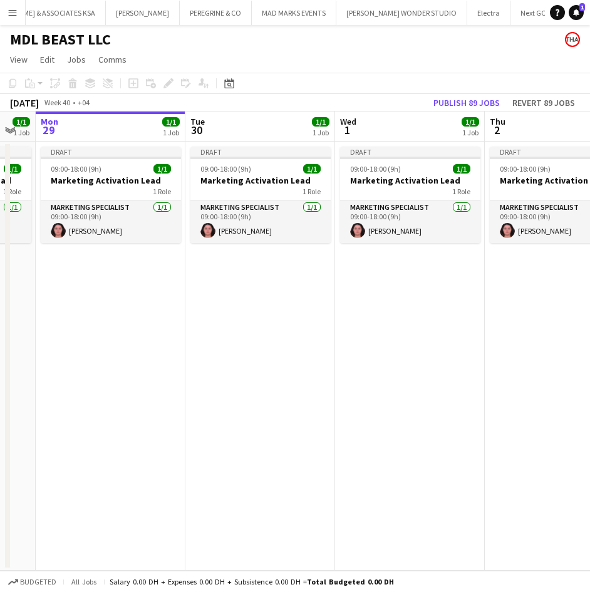
drag, startPoint x: 153, startPoint y: 315, endPoint x: 473, endPoint y: 277, distance: 322.2
click at [475, 277] on app-calendar-viewport "Sat 27 1/1 1 Job Sun 28 1/1 1 Job Mon 29 1/1 1 Job Tue 30 1/1 1 Job Wed 1 1/1 1…" at bounding box center [295, 340] width 590 height 459
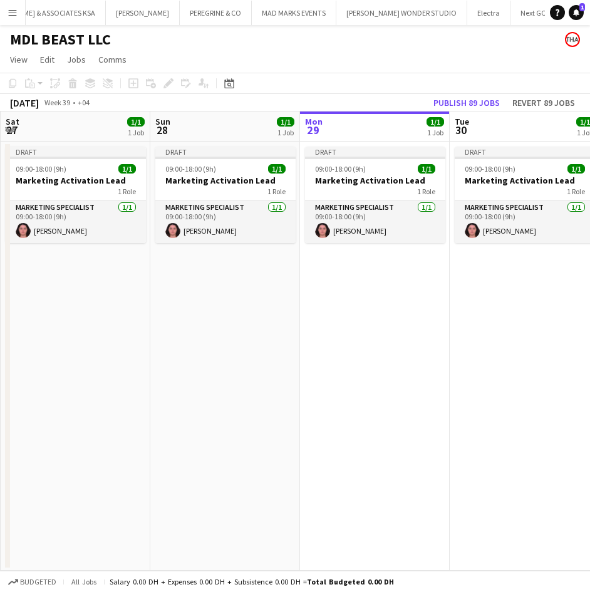
drag, startPoint x: 203, startPoint y: 283, endPoint x: 468, endPoint y: 265, distance: 265.4
click at [468, 265] on app-calendar-viewport "Thu 25 Fri 26 1/1 1 Job Sat 27 1/1 1 Job Sun 28 1/1 1 Job Mon 29 1/1 1 Job Tue …" at bounding box center [295, 340] width 590 height 459
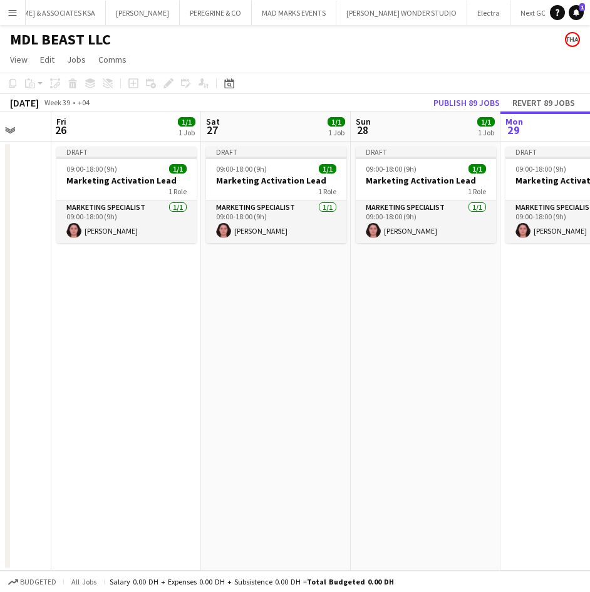
scroll to position [0, 416]
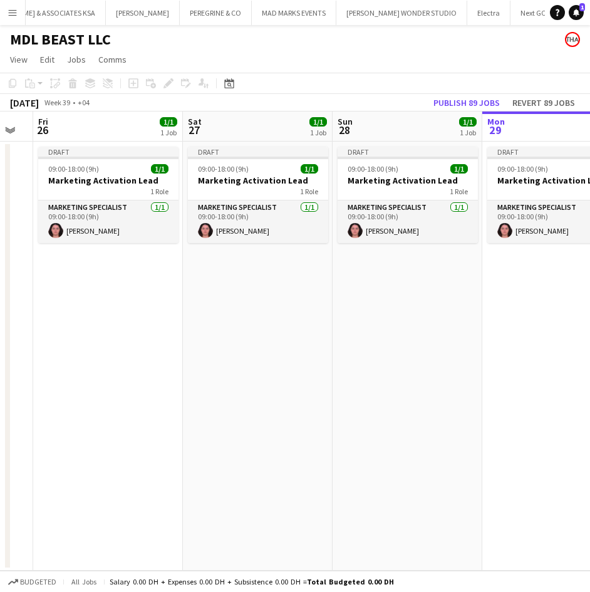
drag, startPoint x: 195, startPoint y: 292, endPoint x: 363, endPoint y: 299, distance: 168.5
click at [363, 299] on app-calendar-viewport "Tue 23 Wed 24 Thu 25 Fri 26 1/1 1 Job Sat 27 1/1 1 Job Sun 28 1/1 1 Job Mon 29 …" at bounding box center [295, 340] width 590 height 459
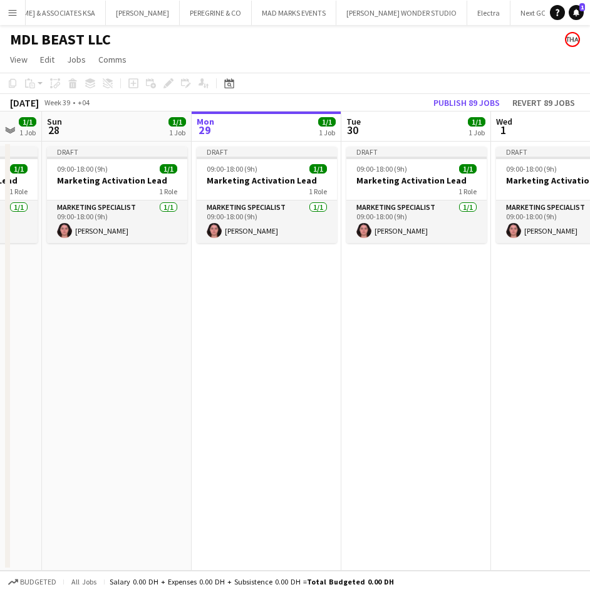
drag, startPoint x: 484, startPoint y: 280, endPoint x: 163, endPoint y: 284, distance: 321.2
click at [163, 284] on app-calendar-viewport "Thu 25 Fri 26 1/1 1 Job Sat 27 1/1 1 Job Sun 28 1/1 1 Job Mon 29 1/1 1 Job Tue …" at bounding box center [295, 340] width 590 height 459
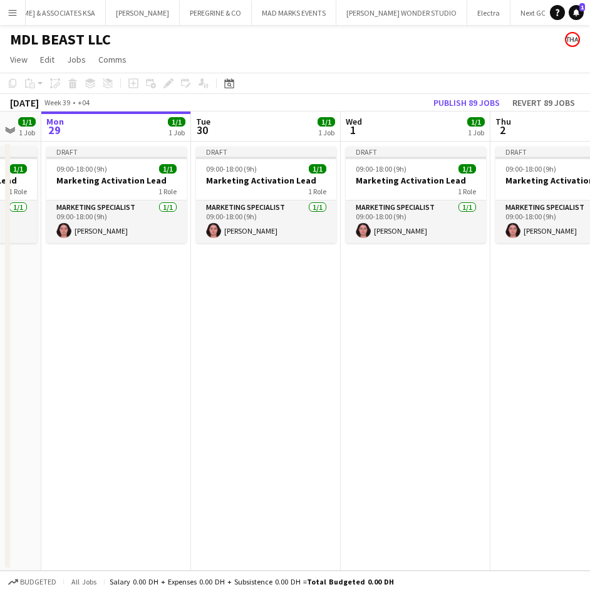
scroll to position [0, 434]
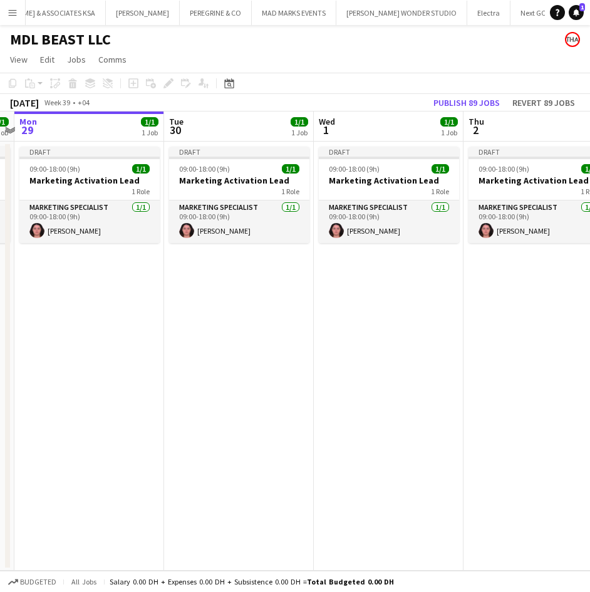
drag, startPoint x: 364, startPoint y: 292, endPoint x: 218, endPoint y: 294, distance: 146.5
click at [218, 294] on app-calendar-viewport "Fri 26 1/1 1 Job Sat 27 1/1 1 Job Sun 28 1/1 1 Job Mon 29 1/1 1 Job Tue 30 1/1 …" at bounding box center [295, 340] width 590 height 459
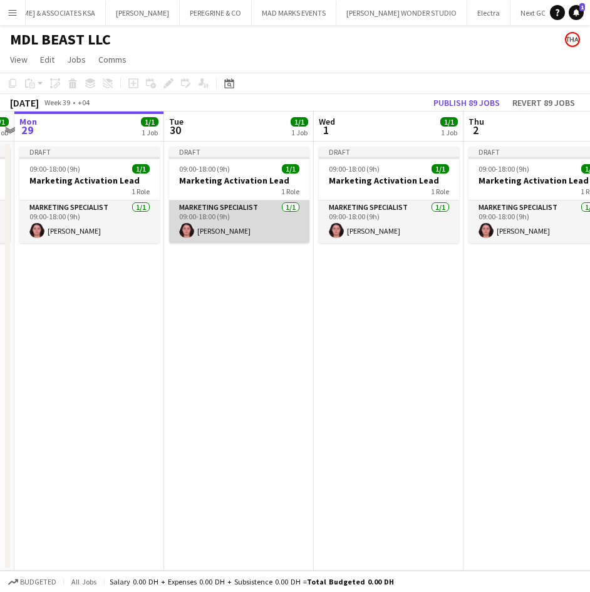
click at [244, 215] on app-card-role "Marketing Specialist 1/1 09:00-18:00 (9h) Krissy Toubia" at bounding box center [239, 221] width 140 height 43
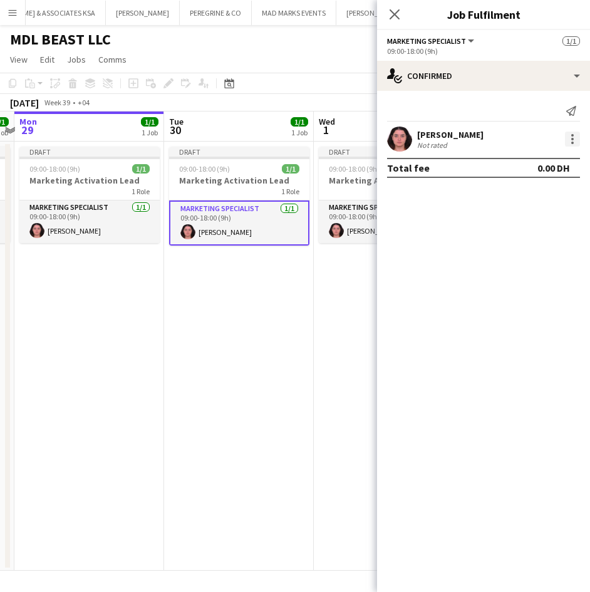
click at [570, 138] on div at bounding box center [572, 138] width 15 height 15
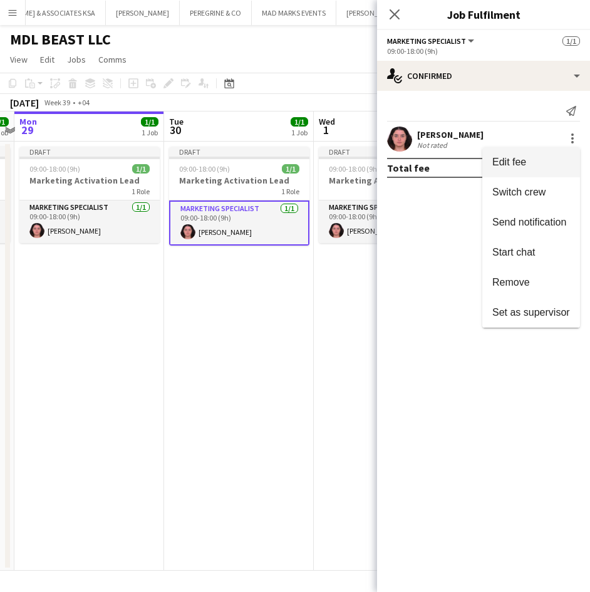
click at [528, 163] on span "Edit fee" at bounding box center [531, 161] width 78 height 11
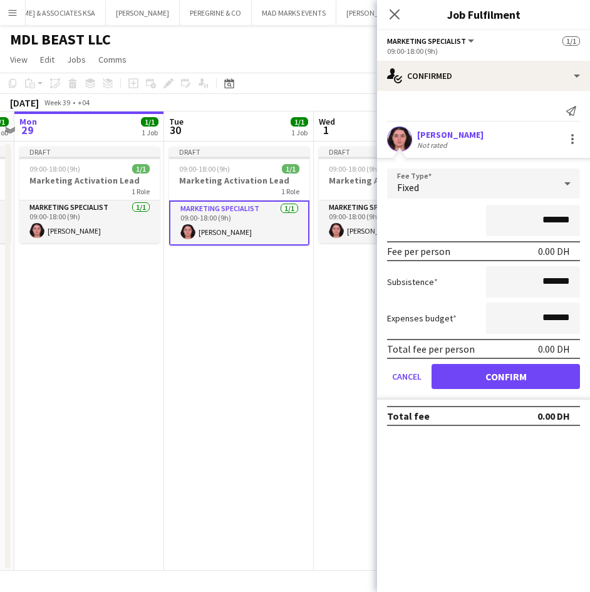
click at [543, 218] on input "*******" at bounding box center [533, 220] width 94 height 31
type input "**********"
click at [525, 371] on button "Confirm" at bounding box center [505, 376] width 148 height 25
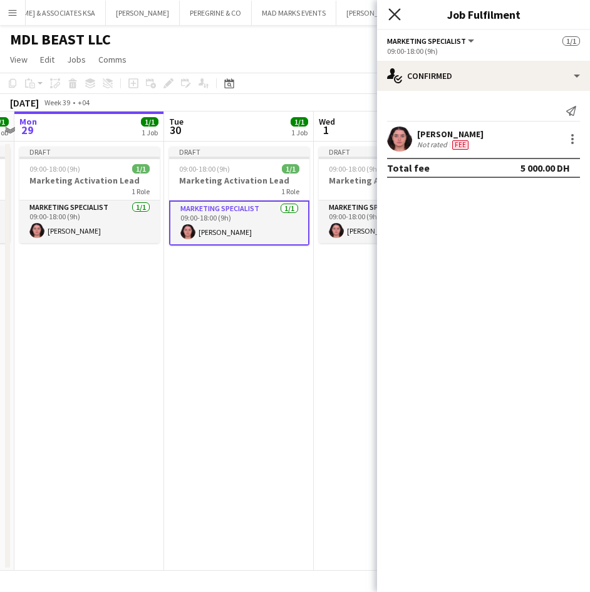
click at [392, 15] on icon "Close pop-in" at bounding box center [394, 14] width 12 height 12
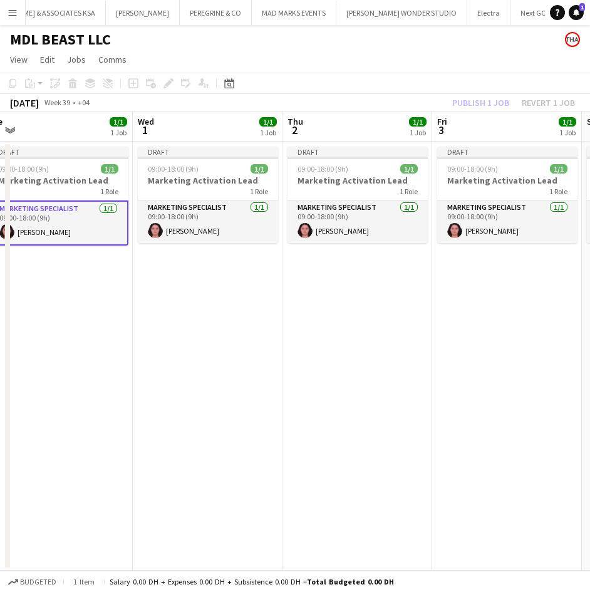
drag, startPoint x: 501, startPoint y: 339, endPoint x: 250, endPoint y: 342, distance: 250.4
click at [250, 342] on app-calendar-viewport "Sat 27 1/1 1 Job Sun 28 1/1 1 Job Mon 29 1/1 1 Job Tue 30 1/1 1 Job Wed 1 1/1 1…" at bounding box center [295, 340] width 590 height 459
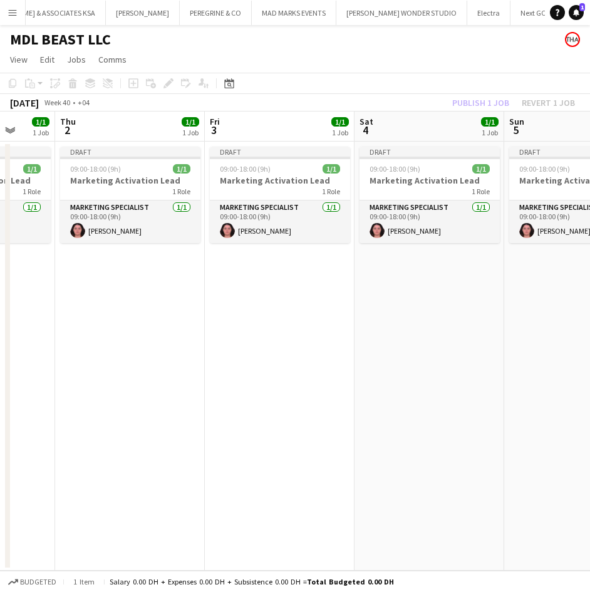
drag, startPoint x: 454, startPoint y: 326, endPoint x: 146, endPoint y: 327, distance: 308.0
click at [146, 327] on app-calendar-viewport "Mon 29 1/1 1 Job Tue 30 1/1 1 Job Wed 1 1/1 1 Job Thu 2 1/1 1 Job Fri 3 1/1 1 J…" at bounding box center [295, 340] width 590 height 459
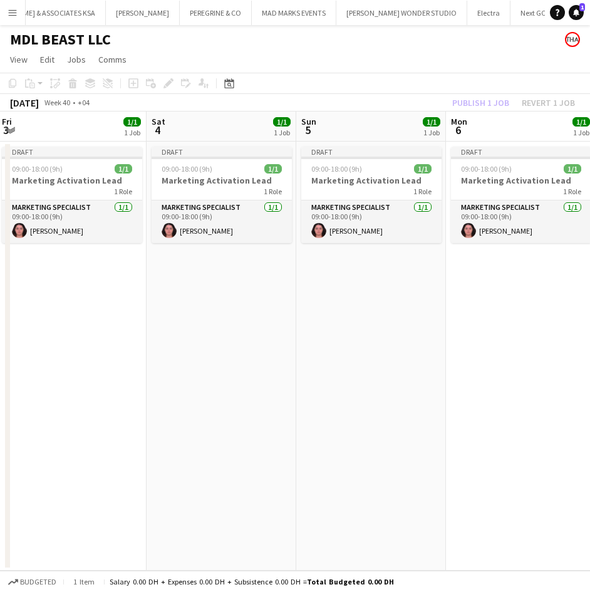
drag, startPoint x: 428, startPoint y: 312, endPoint x: 336, endPoint y: 301, distance: 92.6
click at [346, 314] on app-calendar-viewport "Tue 30 1/1 1 Job Wed 1 1/1 1 Job Thu 2 1/1 1 Job Fri 3 1/1 1 Job Sat 4 1/1 1 Jo…" at bounding box center [295, 340] width 590 height 459
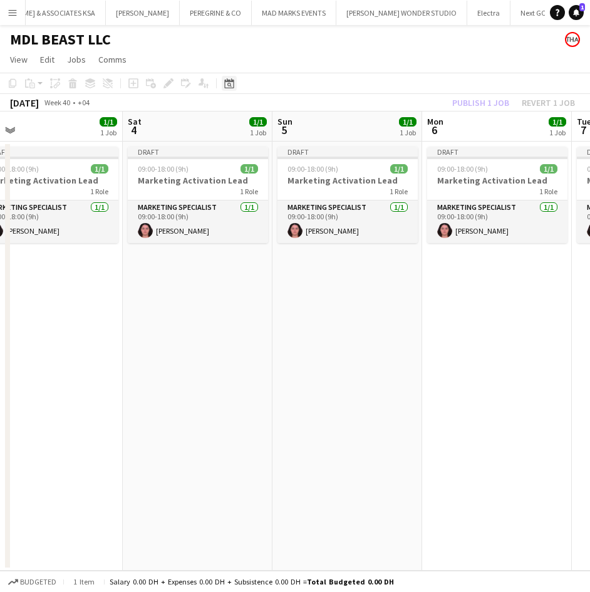
click at [224, 80] on icon "Date picker" at bounding box center [229, 83] width 10 height 10
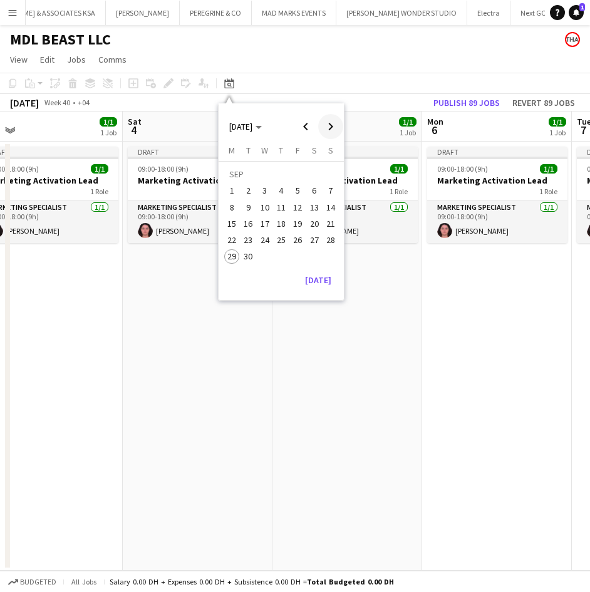
click at [324, 121] on span "Next month" at bounding box center [330, 126] width 25 height 25
click at [293, 254] on span "31" at bounding box center [297, 256] width 15 height 15
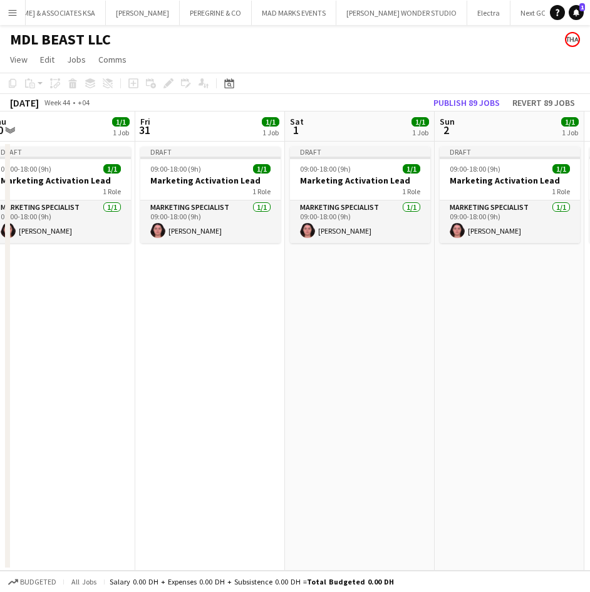
scroll to position [0, 285]
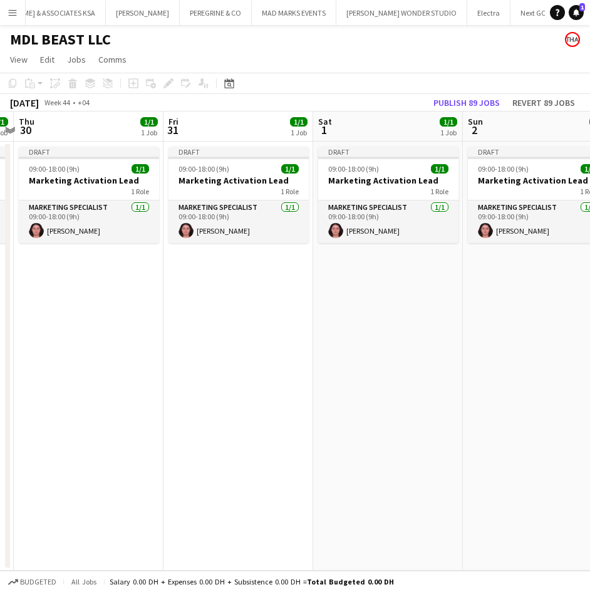
drag, startPoint x: 205, startPoint y: 279, endPoint x: 350, endPoint y: 276, distance: 145.2
click at [350, 276] on app-calendar-viewport "Tue 28 1/1 1 Job Wed 29 1/1 1 Job Thu 30 1/1 1 Job Fri 31 1/1 1 Job Sat 1 1/1 1…" at bounding box center [295, 340] width 590 height 459
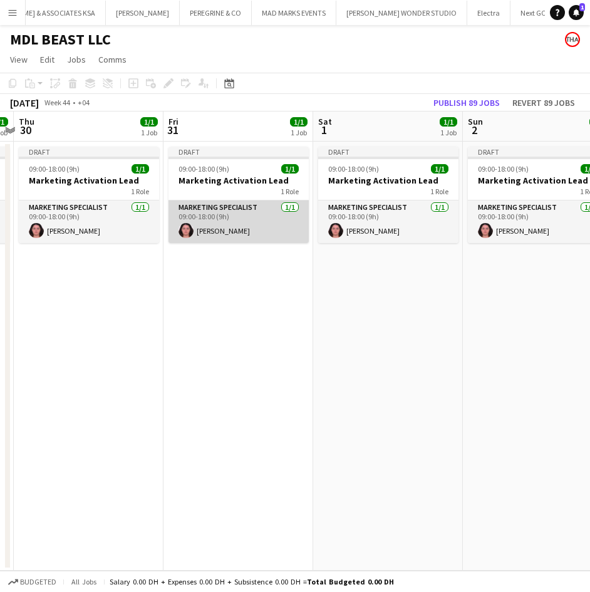
click at [251, 229] on app-card-role "Marketing Specialist 1/1 09:00-18:00 (9h) Krissy Toubia" at bounding box center [238, 221] width 140 height 43
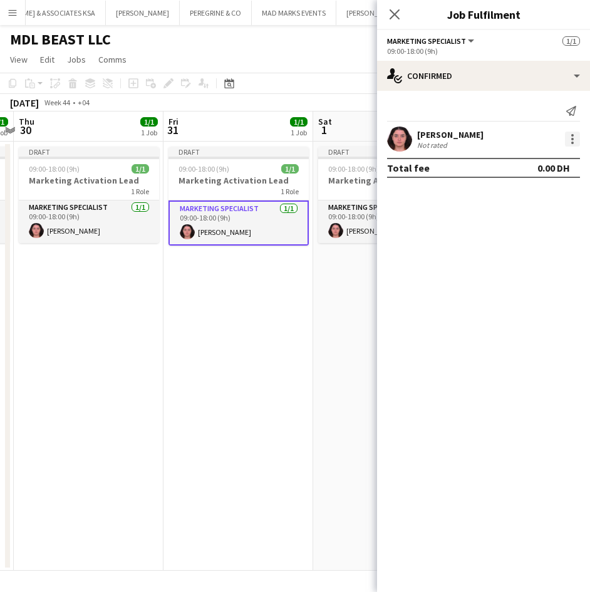
click at [570, 138] on div at bounding box center [572, 138] width 15 height 15
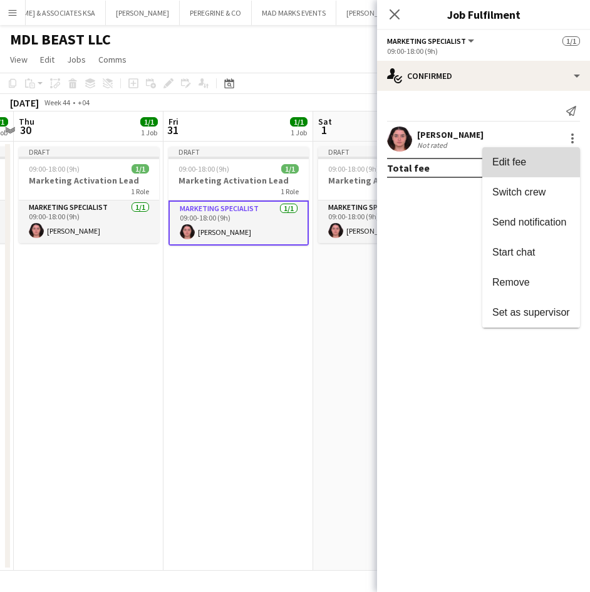
click at [510, 165] on span "Edit fee" at bounding box center [509, 161] width 34 height 11
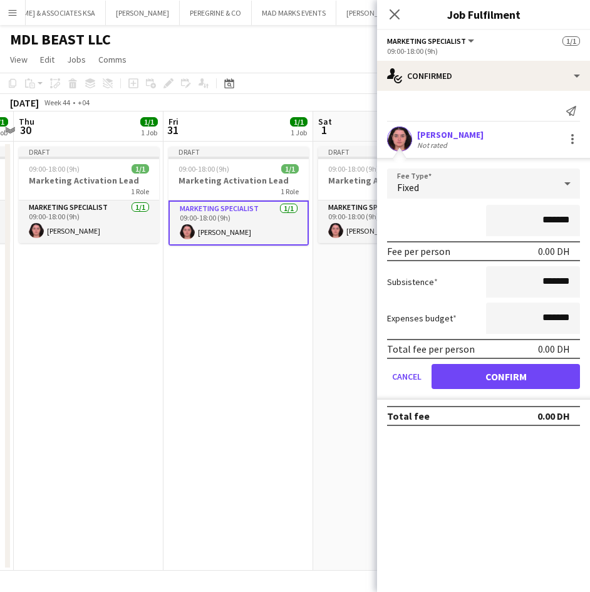
click at [541, 217] on input "*******" at bounding box center [533, 220] width 94 height 31
type input "**********"
click at [548, 374] on button "Confirm" at bounding box center [505, 376] width 148 height 25
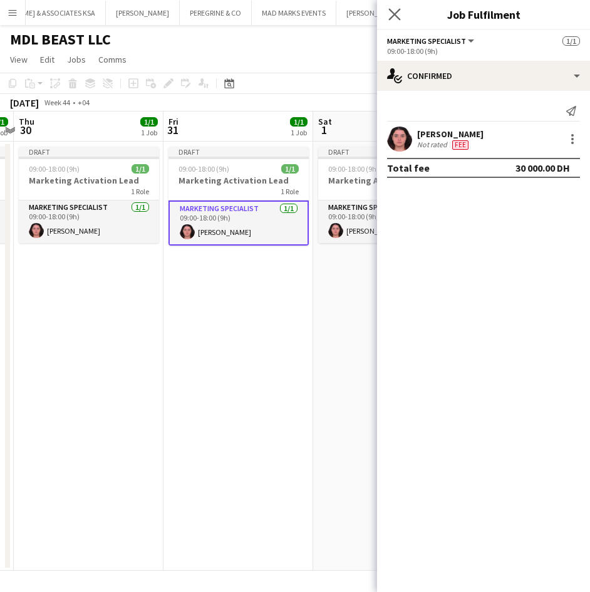
click at [395, 20] on icon "Close pop-in" at bounding box center [394, 14] width 12 height 12
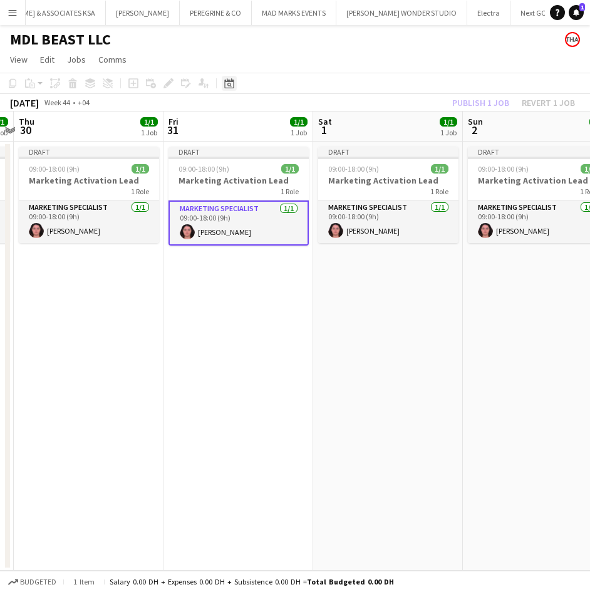
click at [228, 86] on icon at bounding box center [229, 85] width 4 height 4
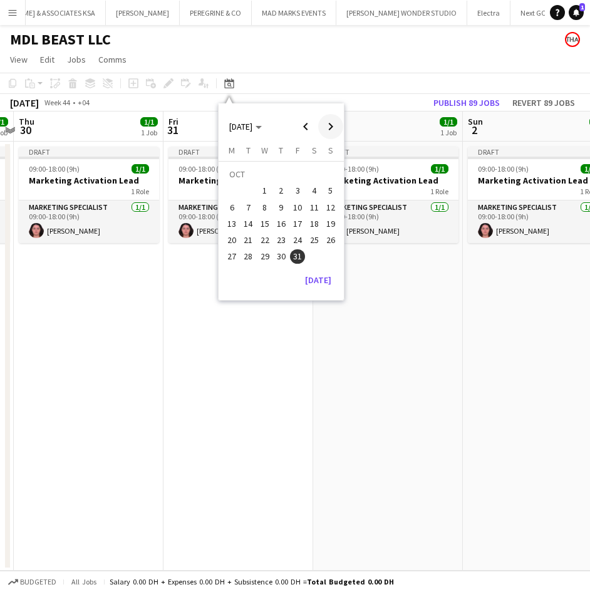
click at [325, 123] on span "Next month" at bounding box center [330, 126] width 25 height 25
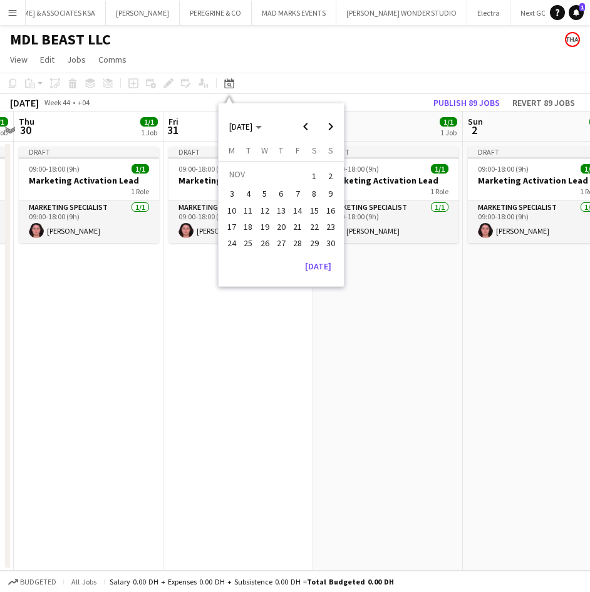
click at [331, 242] on span "30" at bounding box center [330, 242] width 15 height 15
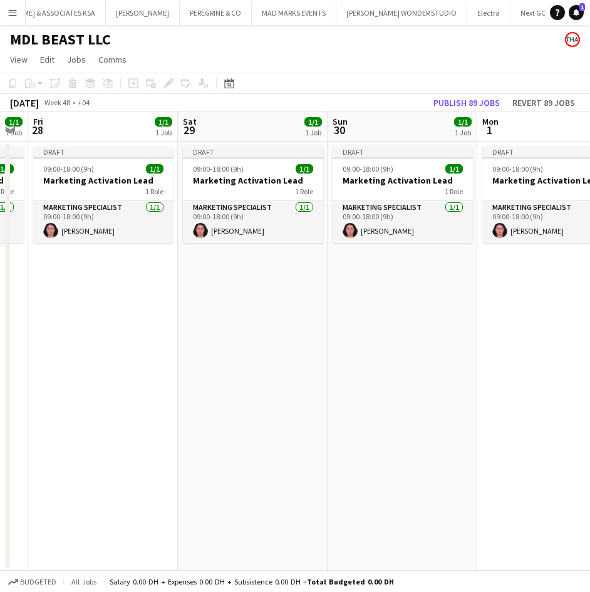
scroll to position [0, 428]
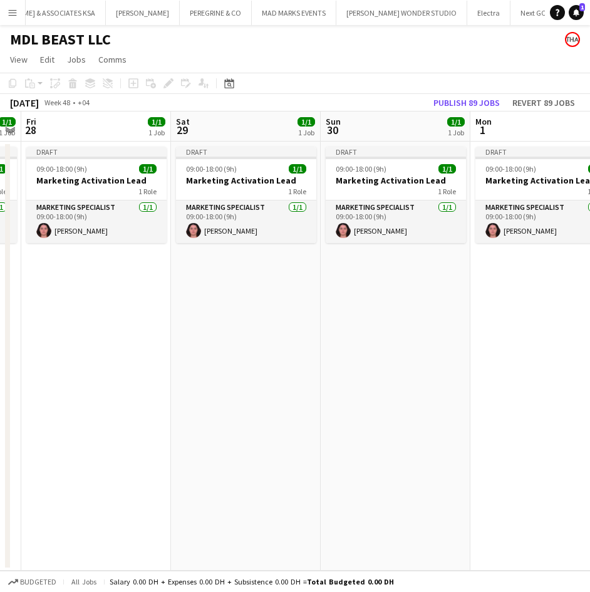
drag, startPoint x: 225, startPoint y: 293, endPoint x: 527, endPoint y: 281, distance: 302.6
click at [527, 281] on app-calendar-viewport "Tue 25 1/1 1 Job Wed 26 1/1 1 Job Thu 27 1/1 1 Job Fri 28 1/1 1 Job Sat 29 1/1 …" at bounding box center [295, 340] width 590 height 459
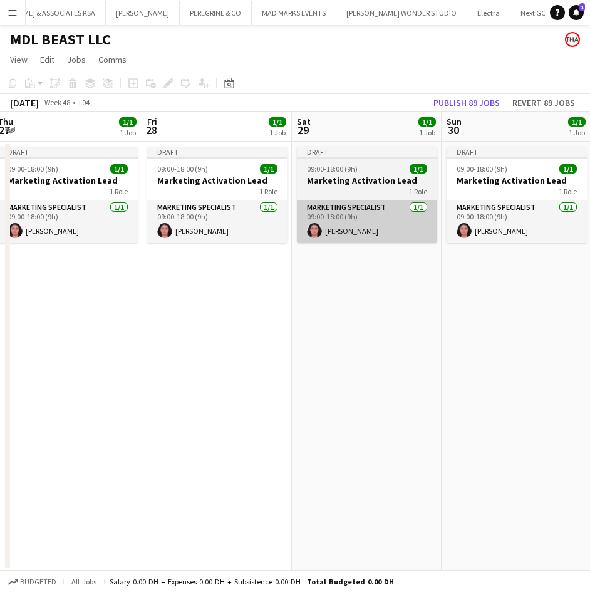
drag, startPoint x: 227, startPoint y: 271, endPoint x: 356, endPoint y: 200, distance: 147.1
click at [349, 265] on app-calendar-viewport "Tue 25 1/1 1 Job Wed 26 1/1 1 Job Thu 27 1/1 1 Job Fri 28 1/1 1 Job Sat 29 1/1 …" at bounding box center [295, 340] width 590 height 459
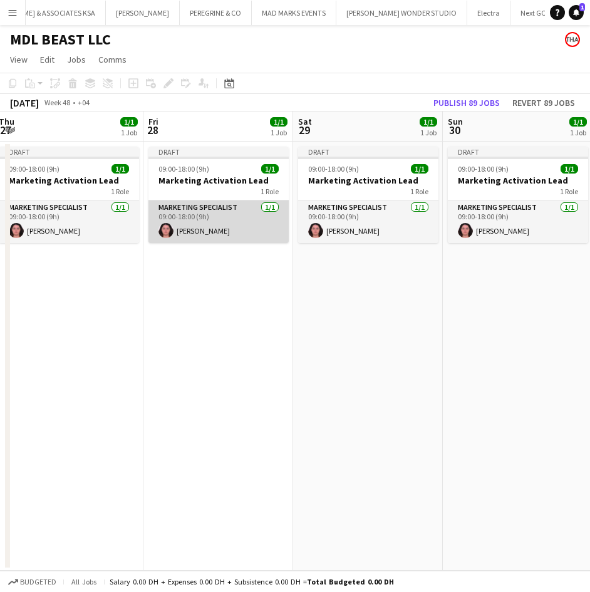
click at [263, 213] on app-card-role "Marketing Specialist 1/1 09:00-18:00 (9h) Krissy Toubia" at bounding box center [218, 221] width 140 height 43
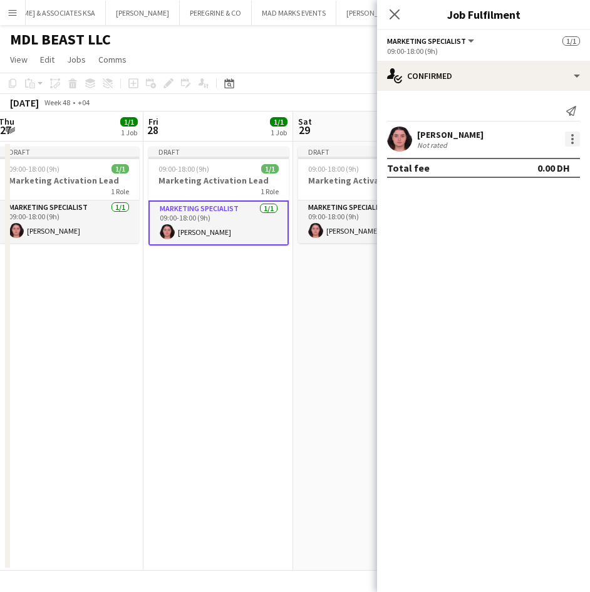
click at [573, 141] on div at bounding box center [572, 138] width 15 height 15
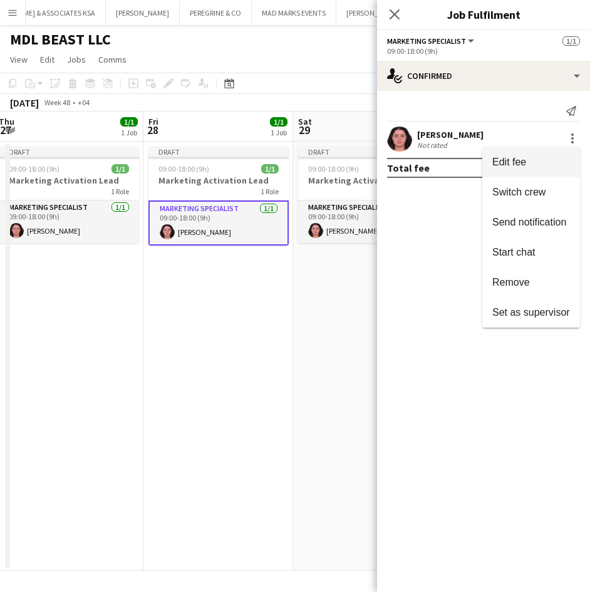
click at [530, 167] on span "Edit fee" at bounding box center [531, 161] width 78 height 11
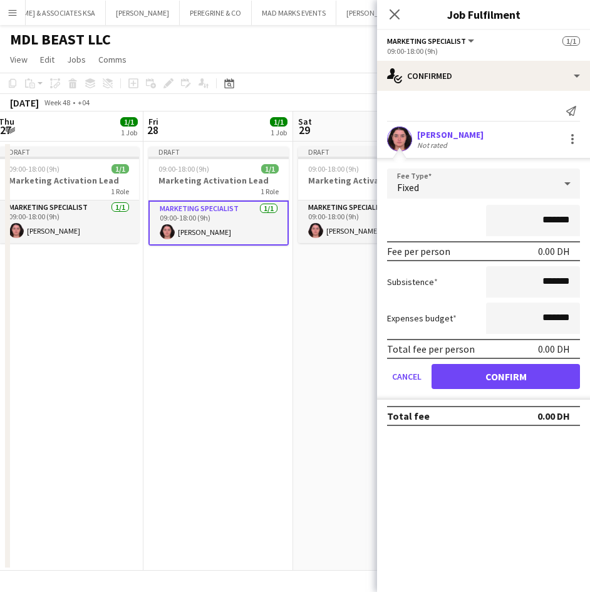
click at [543, 217] on input "*******" at bounding box center [533, 220] width 94 height 31
type input "**********"
click at [528, 376] on button "Confirm" at bounding box center [505, 376] width 148 height 25
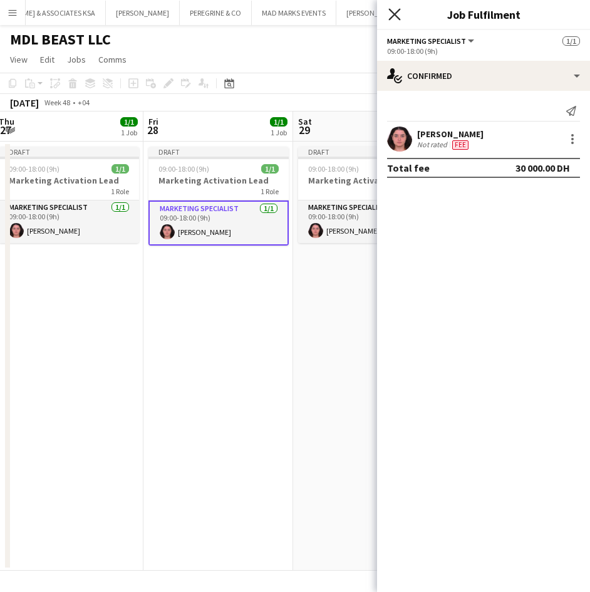
click at [393, 17] on icon "Close pop-in" at bounding box center [394, 14] width 12 height 12
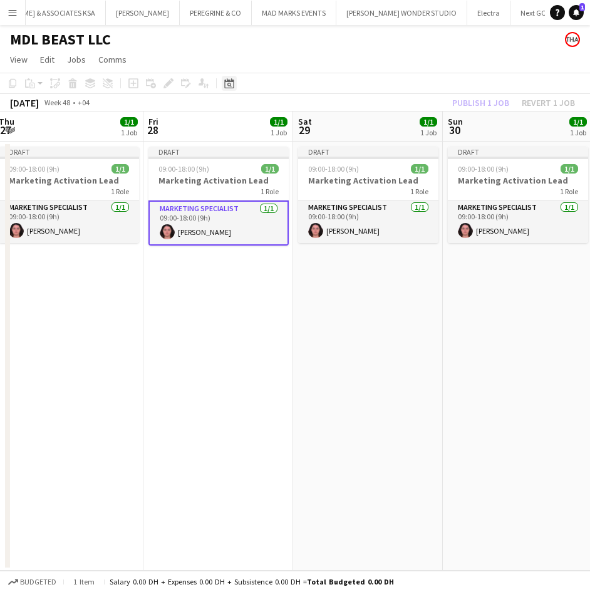
click at [233, 81] on icon at bounding box center [228, 83] width 9 height 10
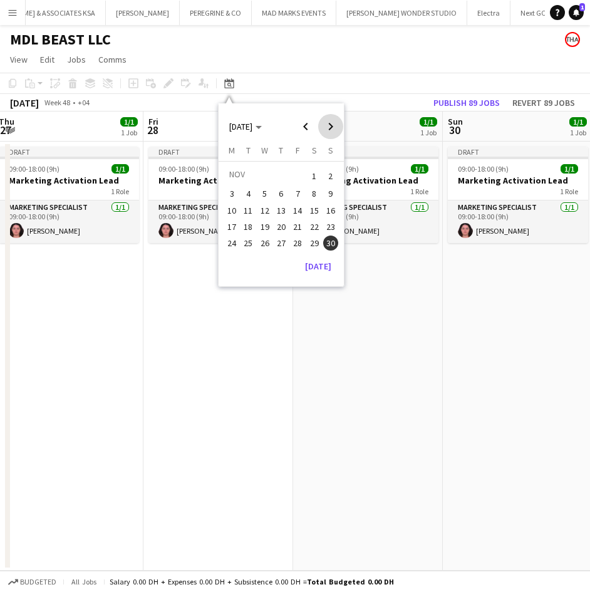
click at [332, 128] on span "Next month" at bounding box center [330, 126] width 25 height 25
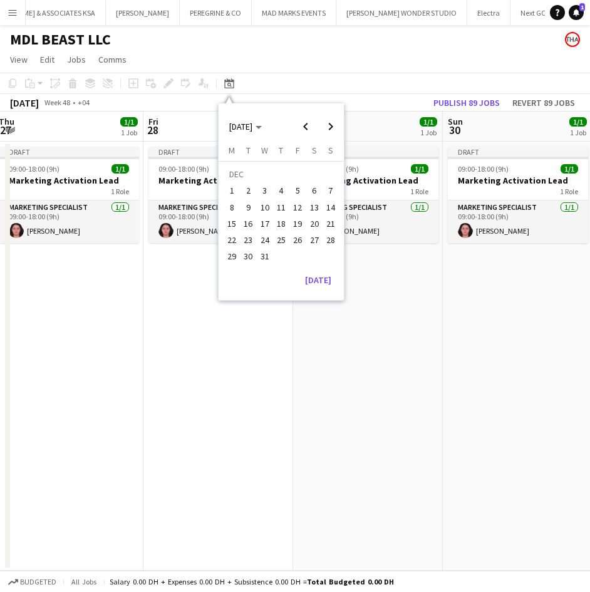
click at [250, 240] on span "23" at bounding box center [248, 239] width 15 height 15
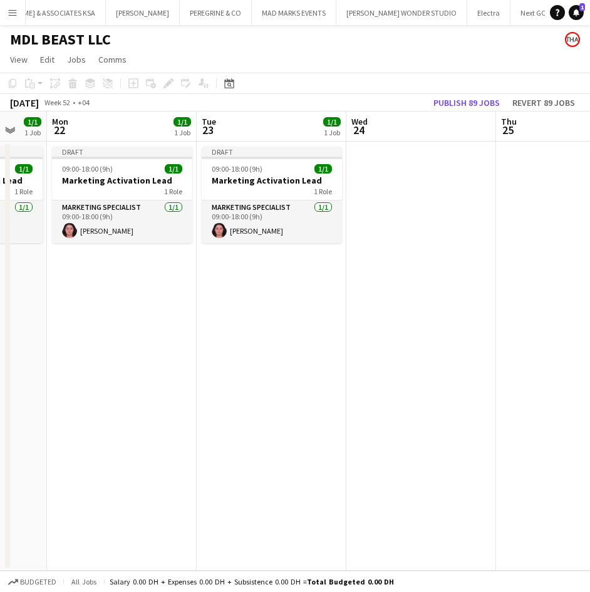
scroll to position [0, 395]
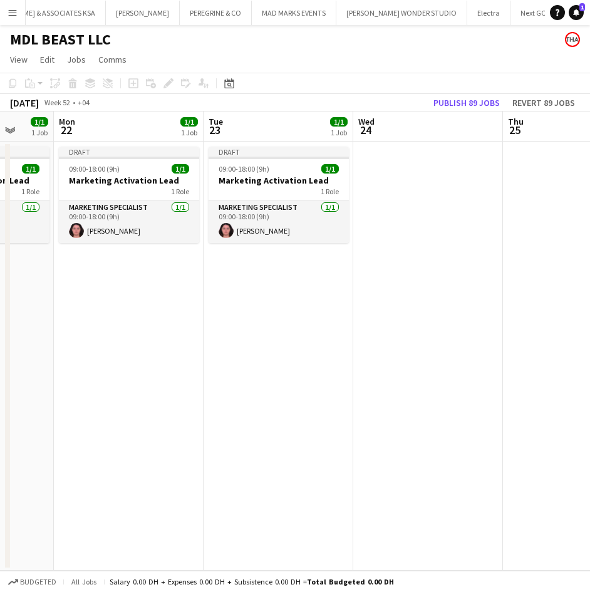
drag, startPoint x: 225, startPoint y: 216, endPoint x: 411, endPoint y: 208, distance: 185.5
click at [411, 208] on app-calendar-viewport "Fri 19 1/1 1 Job Sat 20 1/1 1 Job Sun 21 1/1 1 Job Mon 22 1/1 1 Job Tue 23 1/1 …" at bounding box center [295, 340] width 590 height 459
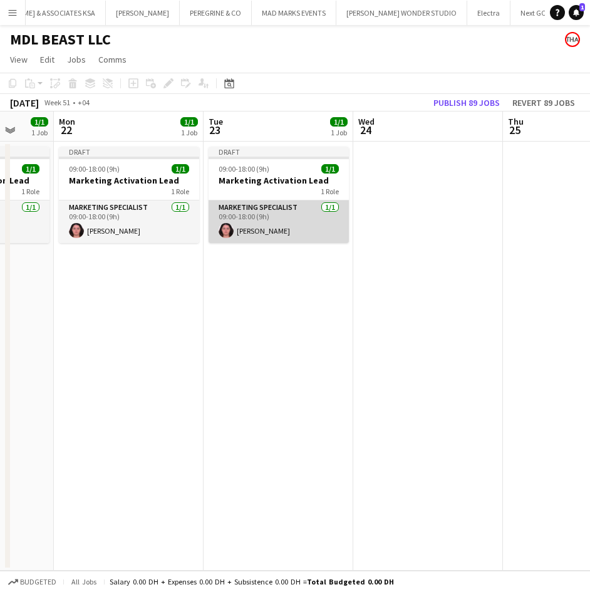
click at [298, 212] on app-card-role "Marketing Specialist 1/1 09:00-18:00 (9h) Krissy Toubia" at bounding box center [278, 221] width 140 height 43
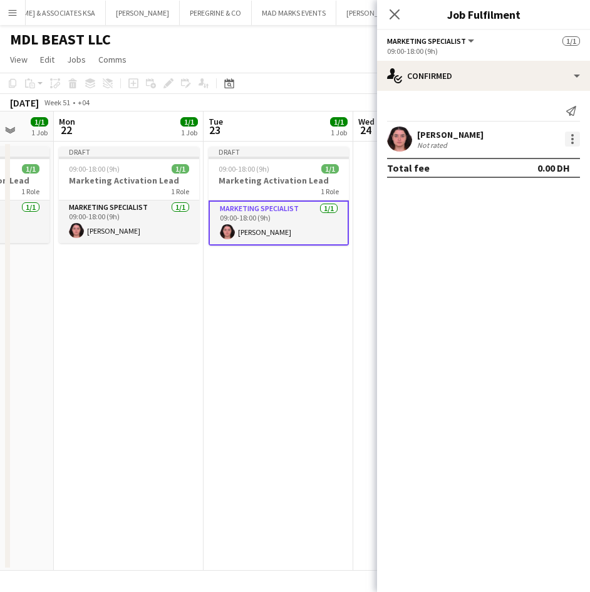
click at [572, 130] on div "Krissy Toubia Not rated" at bounding box center [483, 138] width 213 height 25
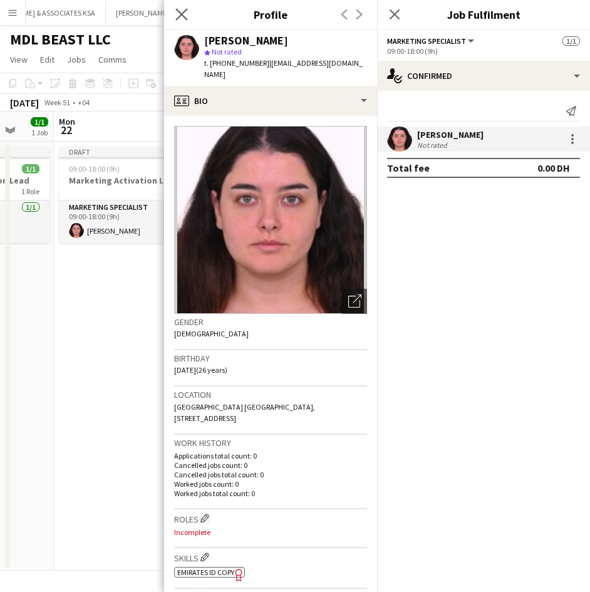
click at [183, 20] on app-icon "Close pop-in" at bounding box center [182, 15] width 18 height 18
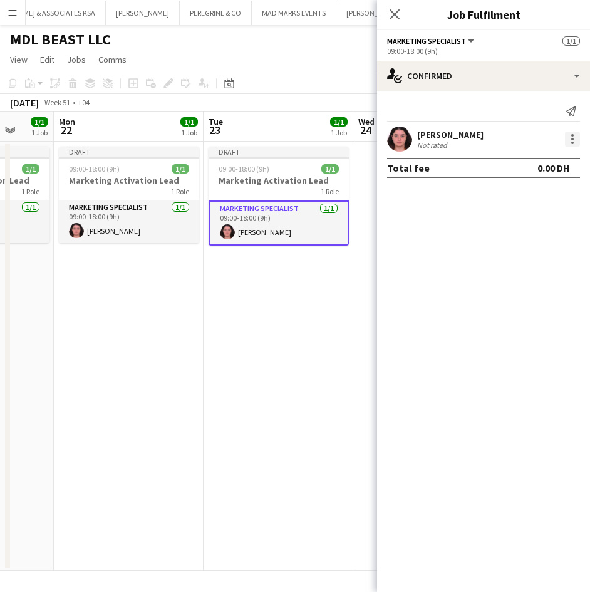
click at [571, 138] on div at bounding box center [572, 139] width 3 height 3
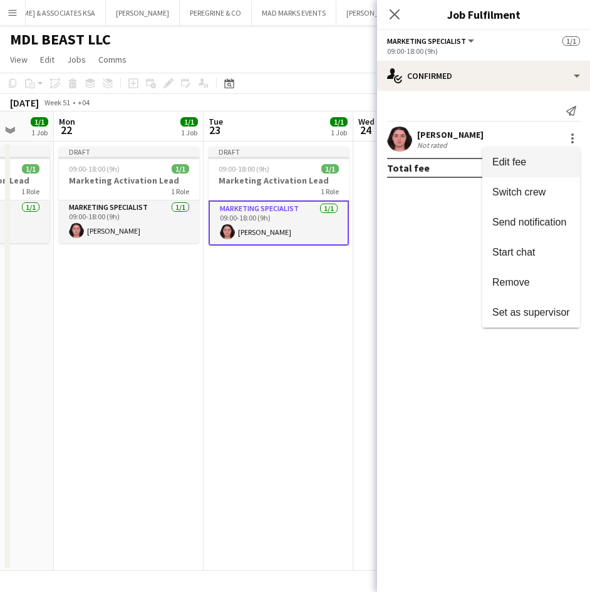
click at [541, 156] on span "Edit fee" at bounding box center [531, 161] width 78 height 11
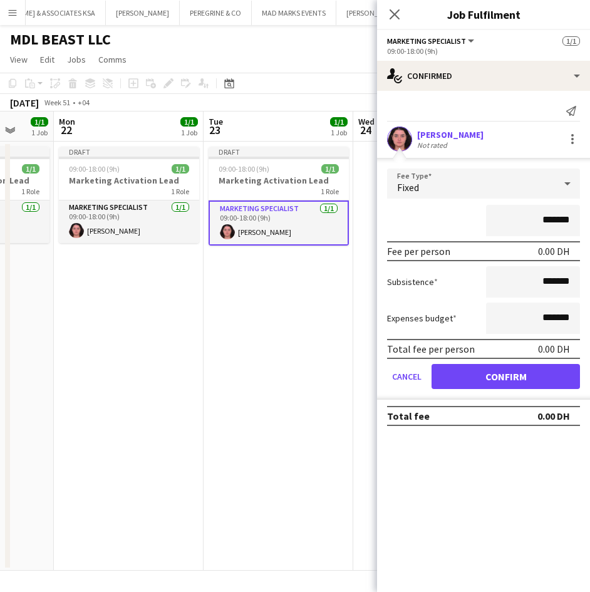
drag, startPoint x: 535, startPoint y: 217, endPoint x: 542, endPoint y: 216, distance: 6.9
click at [542, 216] on input "*******" at bounding box center [533, 220] width 94 height 31
type input "**********"
click at [551, 375] on button "Confirm" at bounding box center [505, 376] width 148 height 25
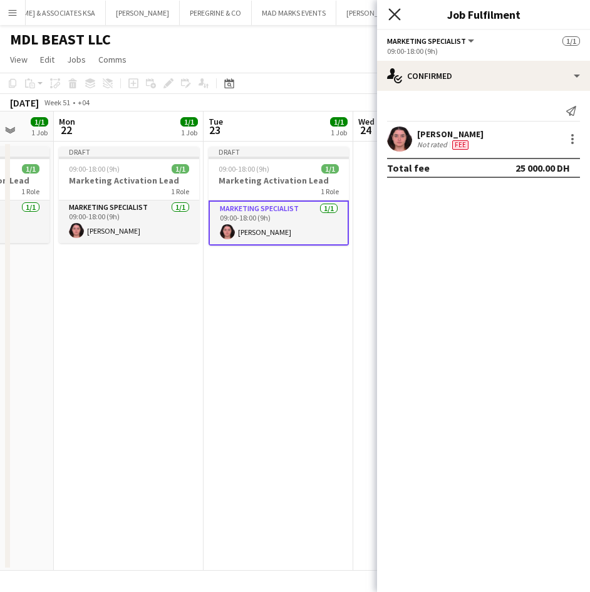
click at [391, 14] on icon "Close pop-in" at bounding box center [394, 14] width 12 height 12
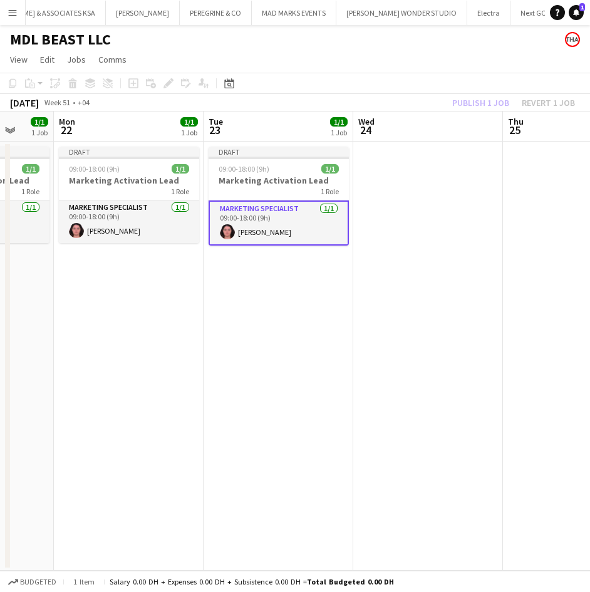
click at [386, 214] on app-date-cell at bounding box center [428, 355] width 150 height 429
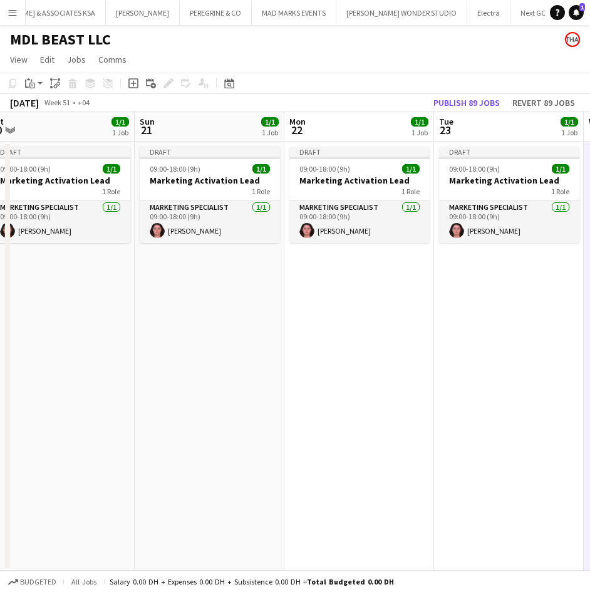
drag, startPoint x: 243, startPoint y: 297, endPoint x: 456, endPoint y: 282, distance: 213.3
click at [472, 282] on app-calendar-viewport "Thu 18 1/1 1 Job Fri 19 1/1 1 Job Sat 20 1/1 1 Job Sun 21 1/1 1 Job Mon 22 1/1 …" at bounding box center [295, 340] width 590 height 459
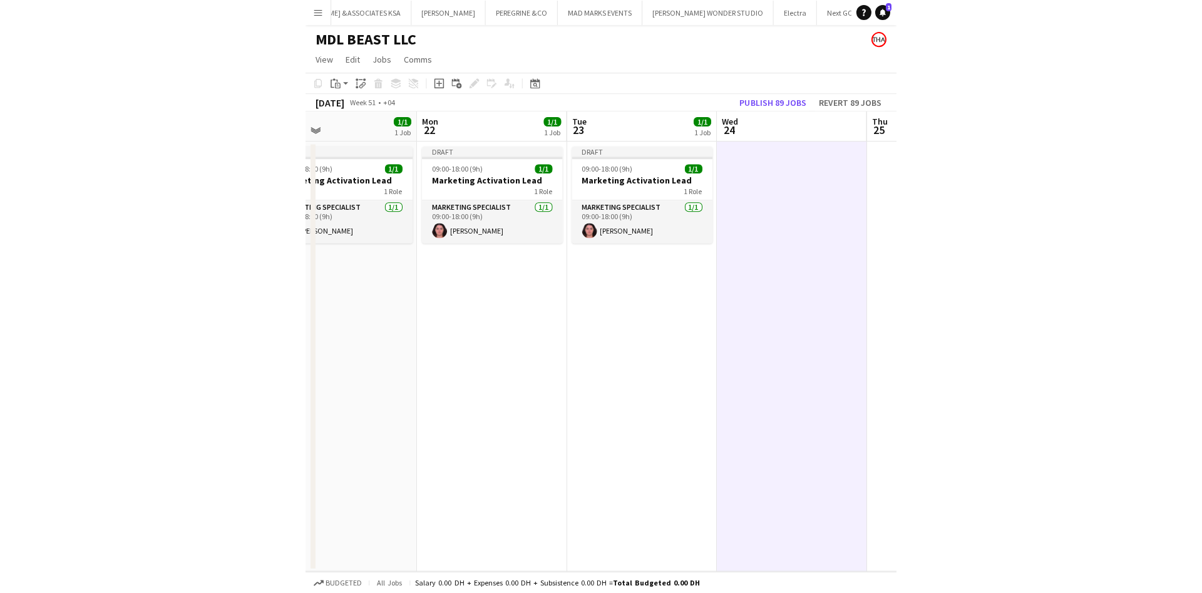
scroll to position [0, 490]
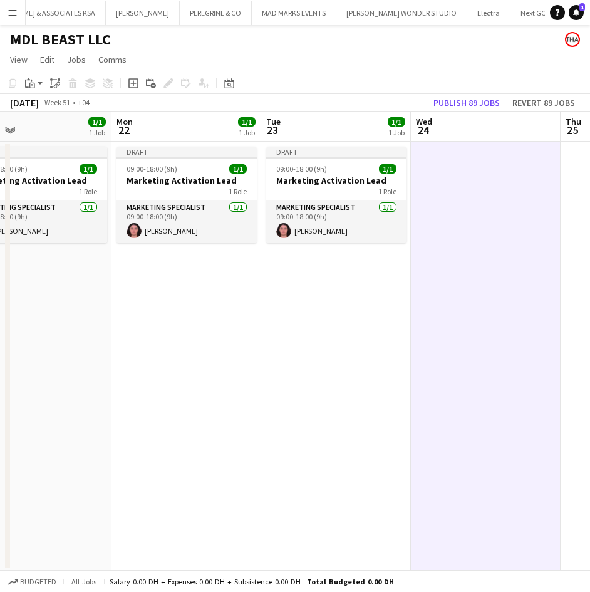
drag, startPoint x: 448, startPoint y: 305, endPoint x: 277, endPoint y: 305, distance: 171.5
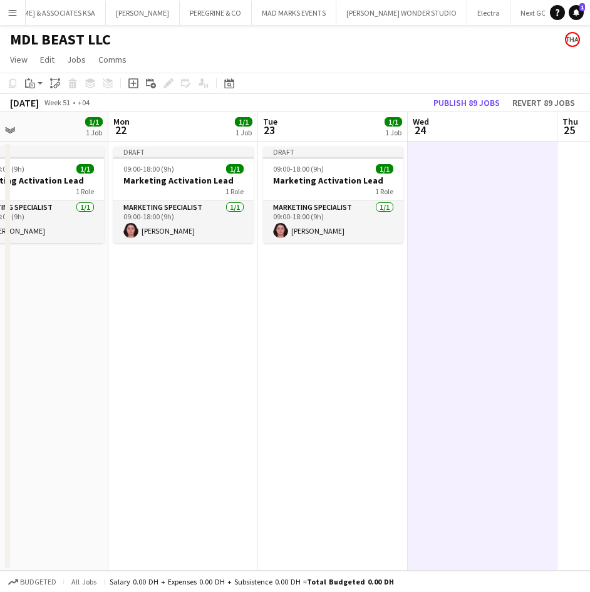
click at [277, 305] on app-calendar-viewport "Thu 18 1/1 1 Job Fri 19 1/1 1 Job Sat 20 1/1 1 Job Sun 21 1/1 1 Job Mon 22 1/1 …" at bounding box center [295, 340] width 590 height 459
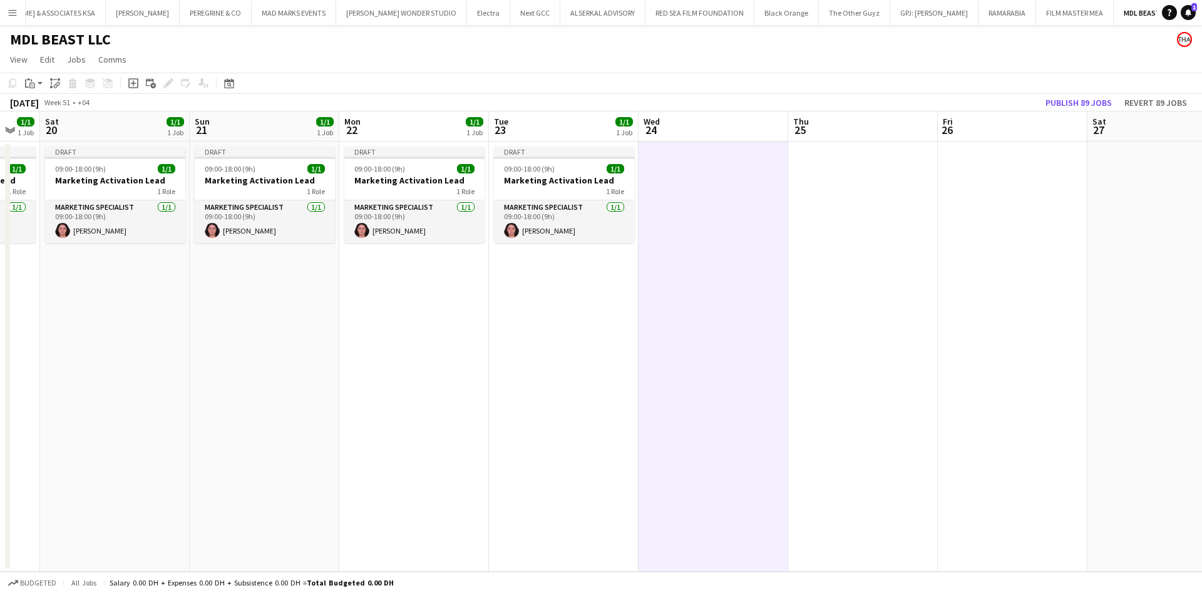
drag, startPoint x: 326, startPoint y: 293, endPoint x: 838, endPoint y: 290, distance: 512.7
click at [858, 290] on app-calendar-viewport "Thu 18 1/1 1 Job Fri 19 1/1 1 Job Sat 20 1/1 1 Job Sun 21 1/1 1 Job Mon 22 1/1 …" at bounding box center [601, 341] width 1202 height 460
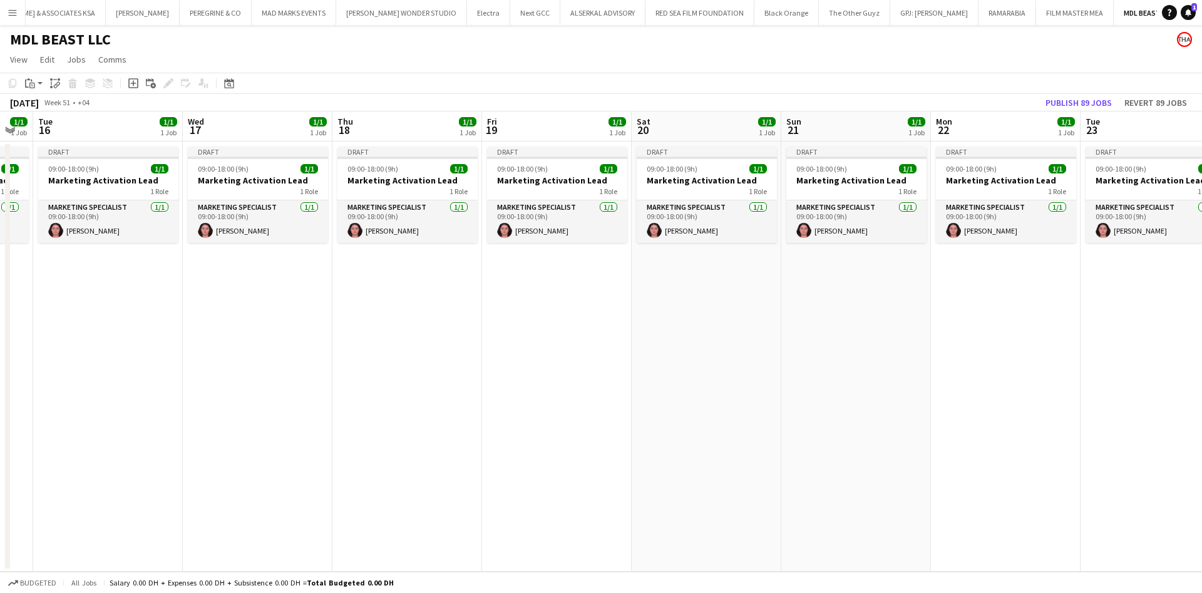
drag, startPoint x: 285, startPoint y: 305, endPoint x: 784, endPoint y: 290, distance: 498.5
click at [869, 278] on app-calendar-viewport "Sun 14 1/1 1 Job Mon 15 1/1 1 Job Tue 16 1/1 1 Job Wed 17 1/1 1 Job Thu 18 1/1 …" at bounding box center [601, 341] width 1202 height 460
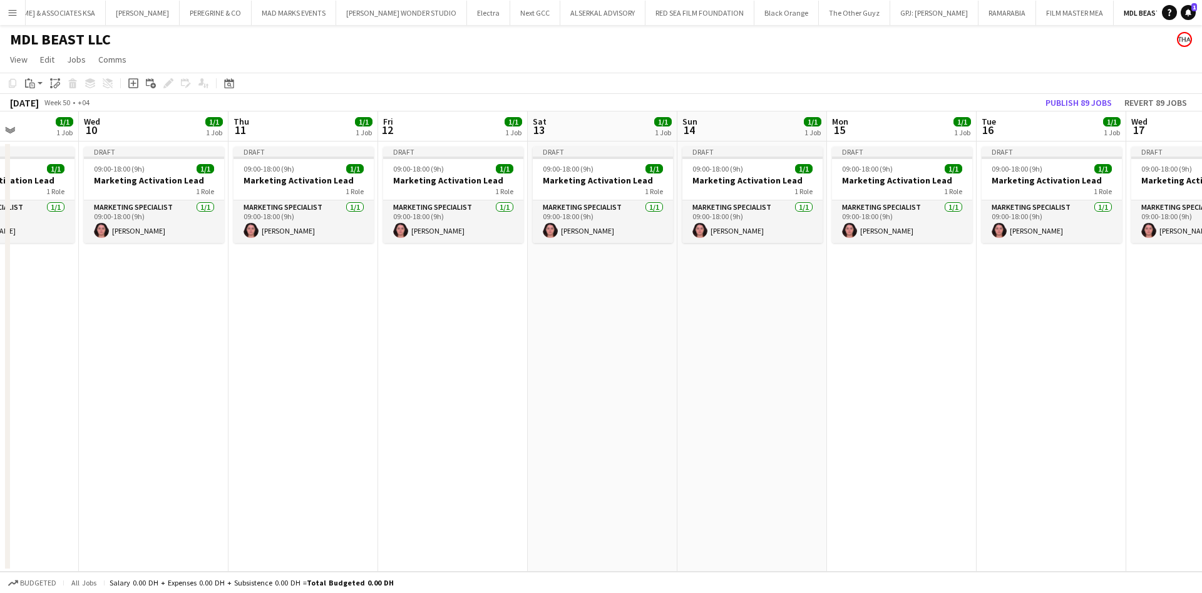
drag, startPoint x: 273, startPoint y: 296, endPoint x: 893, endPoint y: 262, distance: 620.7
click at [893, 262] on app-calendar-viewport "Mon 8 1/1 1 Job Tue 9 1/1 1 Job Wed 10 1/1 1 Job Thu 11 1/1 1 Job Fri 12 1/1 1 …" at bounding box center [601, 341] width 1202 height 460
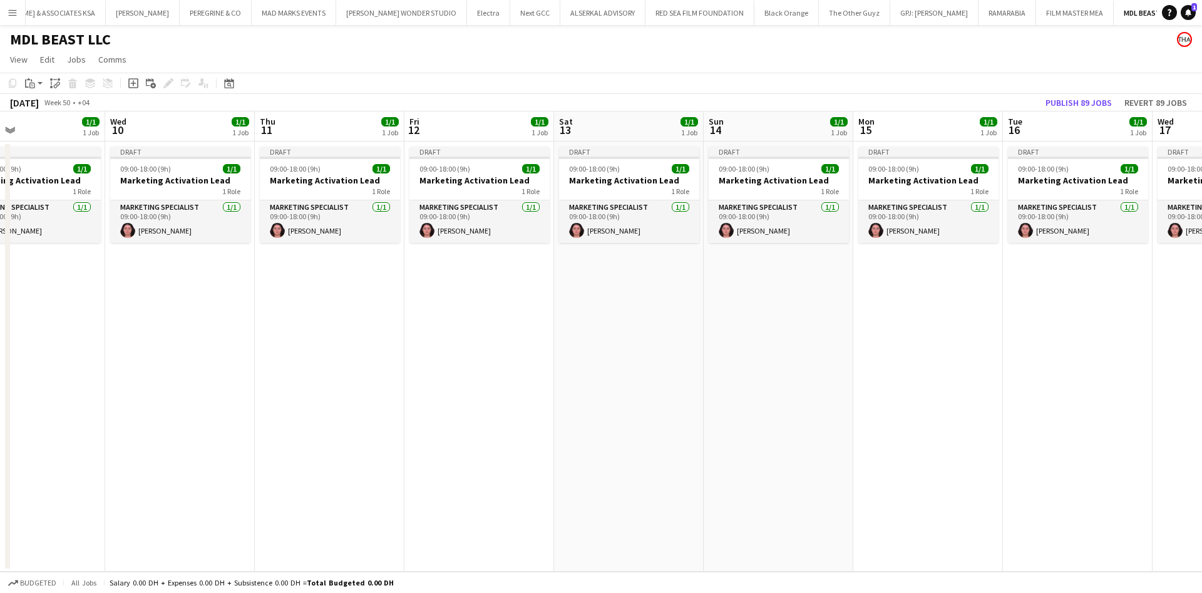
drag, startPoint x: 252, startPoint y: 276, endPoint x: 908, endPoint y: 270, distance: 655.4
click at [908, 270] on app-calendar-viewport "Sun 7 1/1 1 Job Mon 8 1/1 1 Job Tue 9 1/1 1 Job Wed 10 1/1 1 Job Thu 11 1/1 1 J…" at bounding box center [601, 341] width 1202 height 460
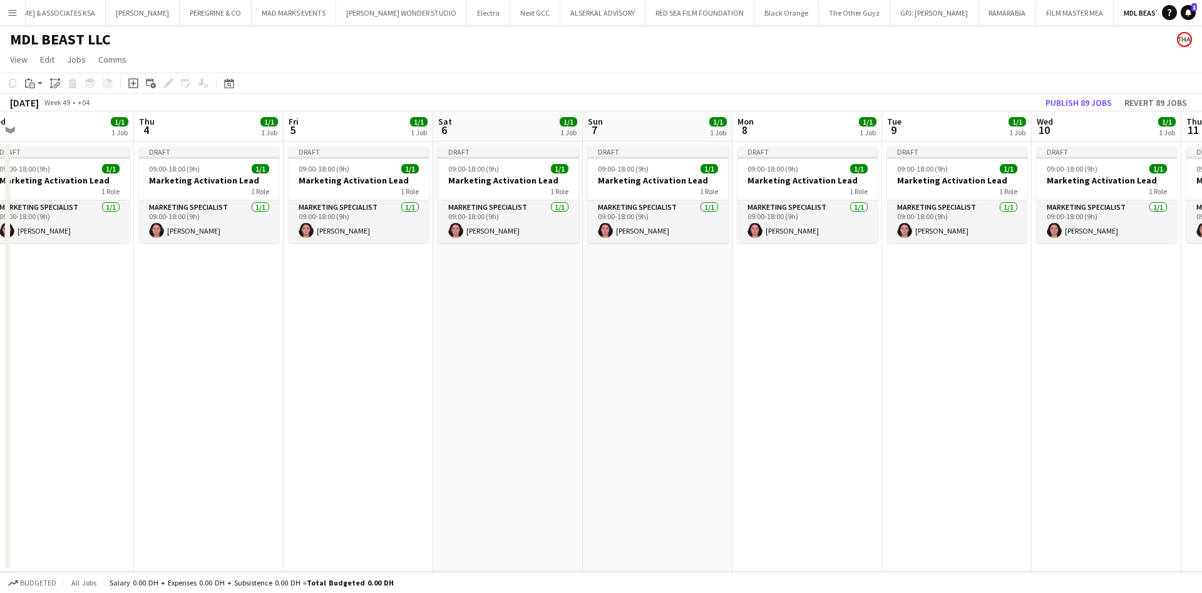
drag, startPoint x: 241, startPoint y: 282, endPoint x: 861, endPoint y: 273, distance: 619.8
click at [861, 273] on app-calendar-viewport "Mon 1 1/1 1 Job Tue 2 1/1 1 Job Wed 3 1/1 1 Job Thu 4 1/1 1 Job Fri 5 1/1 1 Job…" at bounding box center [601, 341] width 1202 height 460
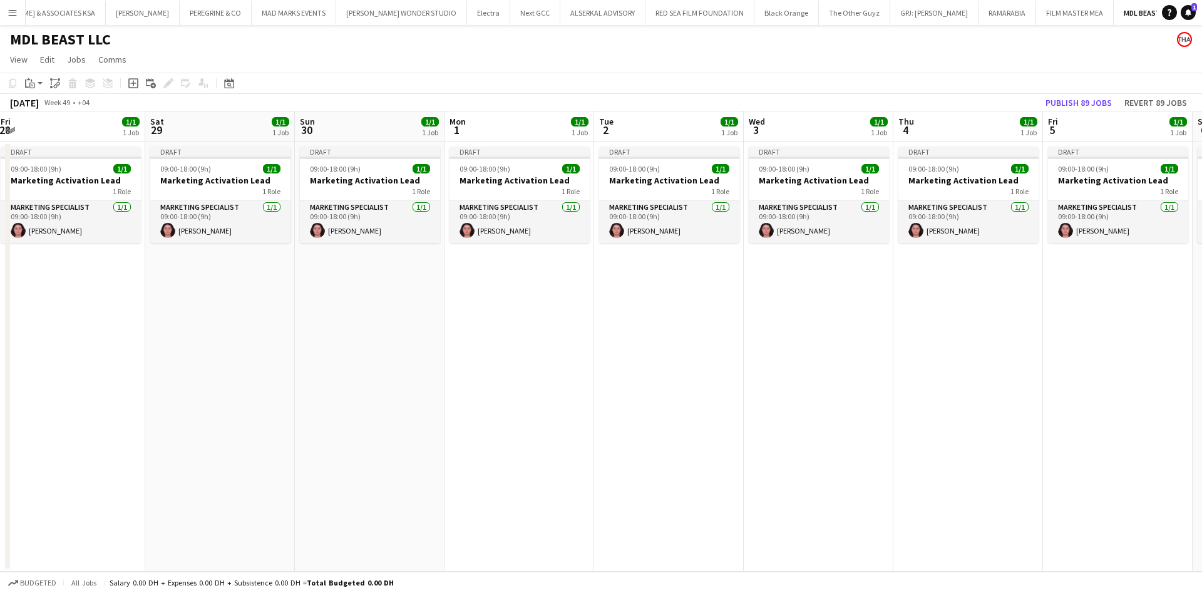
drag, startPoint x: 297, startPoint y: 295, endPoint x: 794, endPoint y: 294, distance: 497.0
click at [900, 285] on app-calendar-viewport "Wed 26 1/1 1 Job Thu 27 1/1 1 Job Fri 28 1/1 1 Job Sat 29 1/1 1 Job Sun 30 1/1 …" at bounding box center [601, 341] width 1202 height 460
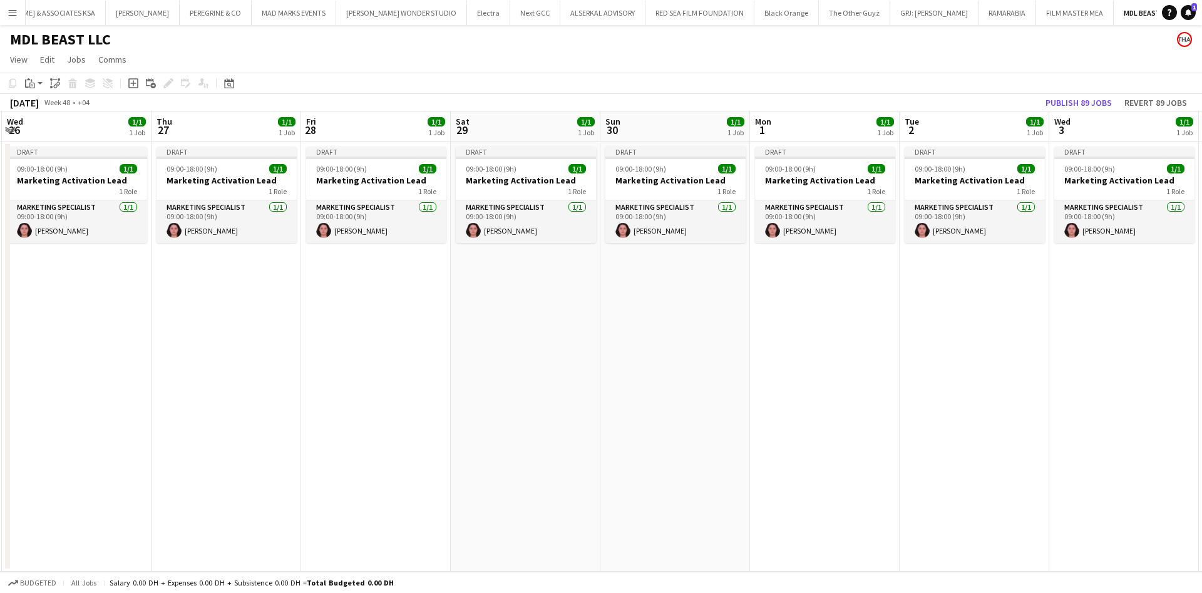
drag, startPoint x: 190, startPoint y: 316, endPoint x: 704, endPoint y: 314, distance: 513.3
click at [704, 314] on app-calendar-viewport "Mon 24 1/1 1 Job Tue 25 1/1 1 Job Wed 26 1/1 1 Job Thu 27 1/1 1 Job Fri 28 1/1 …" at bounding box center [601, 341] width 1202 height 460
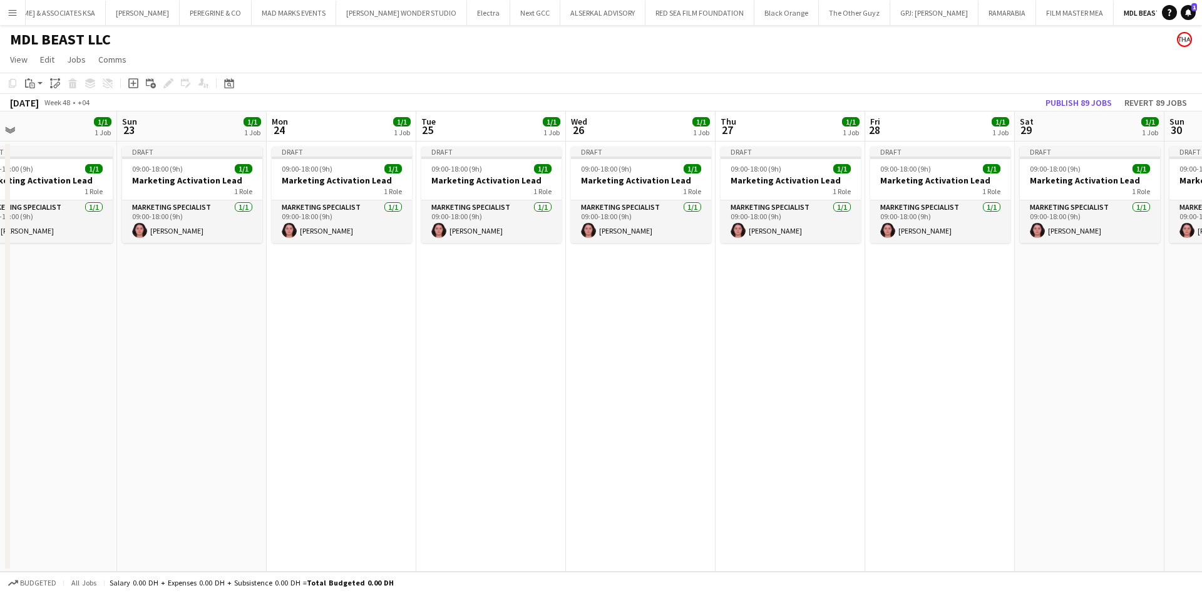
drag, startPoint x: 550, startPoint y: 336, endPoint x: 819, endPoint y: 339, distance: 269.2
click at [819, 339] on app-calendar-viewport "Thu 20 1/1 1 Job Fri 21 1/1 1 Job Sat 22 1/1 1 Job Sun 23 1/1 1 Job Mon 24 1/1 …" at bounding box center [601, 341] width 1202 height 460
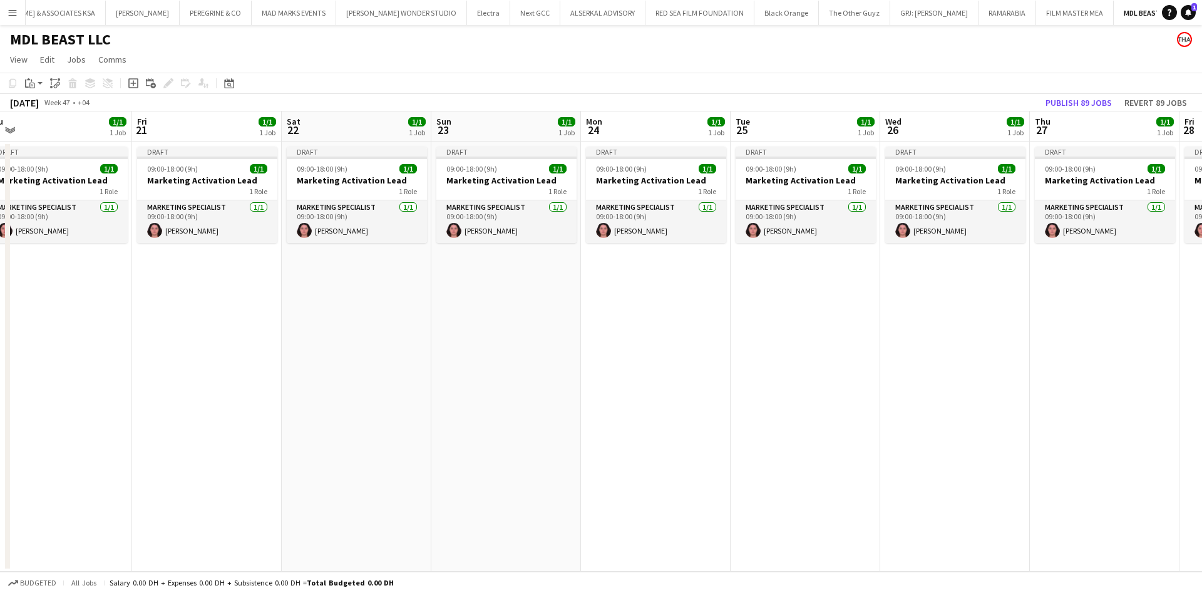
drag, startPoint x: 283, startPoint y: 336, endPoint x: 819, endPoint y: 314, distance: 536.9
click at [819, 314] on app-calendar-viewport "Tue 18 1/1 1 Job Wed 19 1/1 1 Job Thu 20 1/1 1 Job Fri 21 1/1 1 Job Sat 22 1/1 …" at bounding box center [601, 341] width 1202 height 460
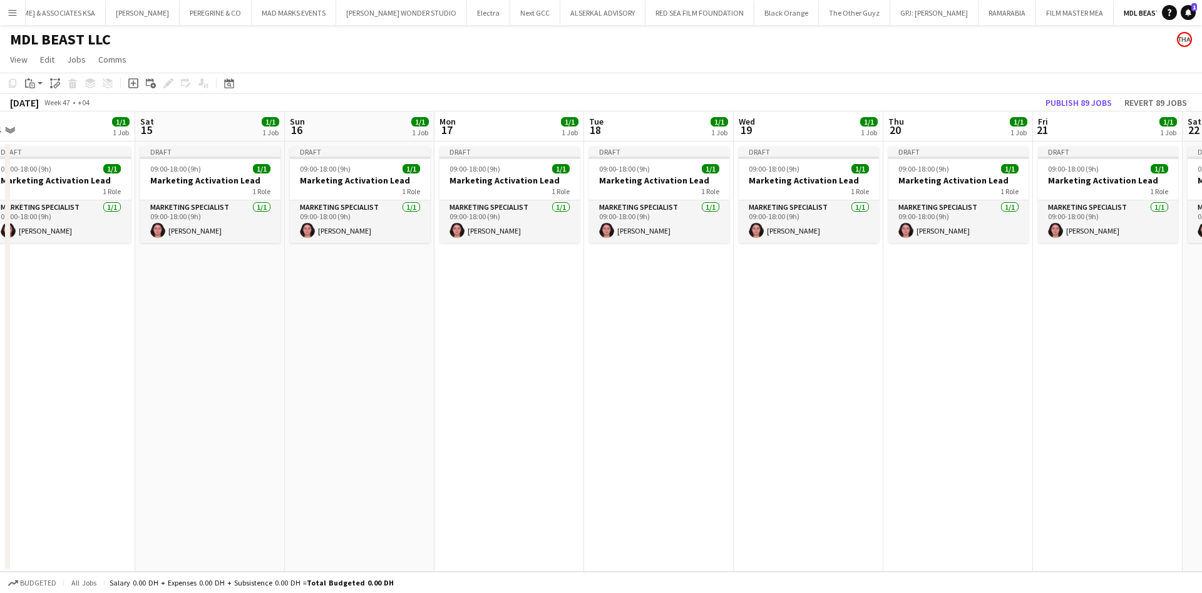
drag, startPoint x: 211, startPoint y: 327, endPoint x: 640, endPoint y: 269, distance: 433.4
click at [739, 300] on app-calendar-viewport "Wed 12 1/1 1 Job Thu 13 1/1 1 Job Fri 14 1/1 1 Job Sat 15 1/1 1 Job Sun 16 1/1 …" at bounding box center [601, 341] width 1202 height 460
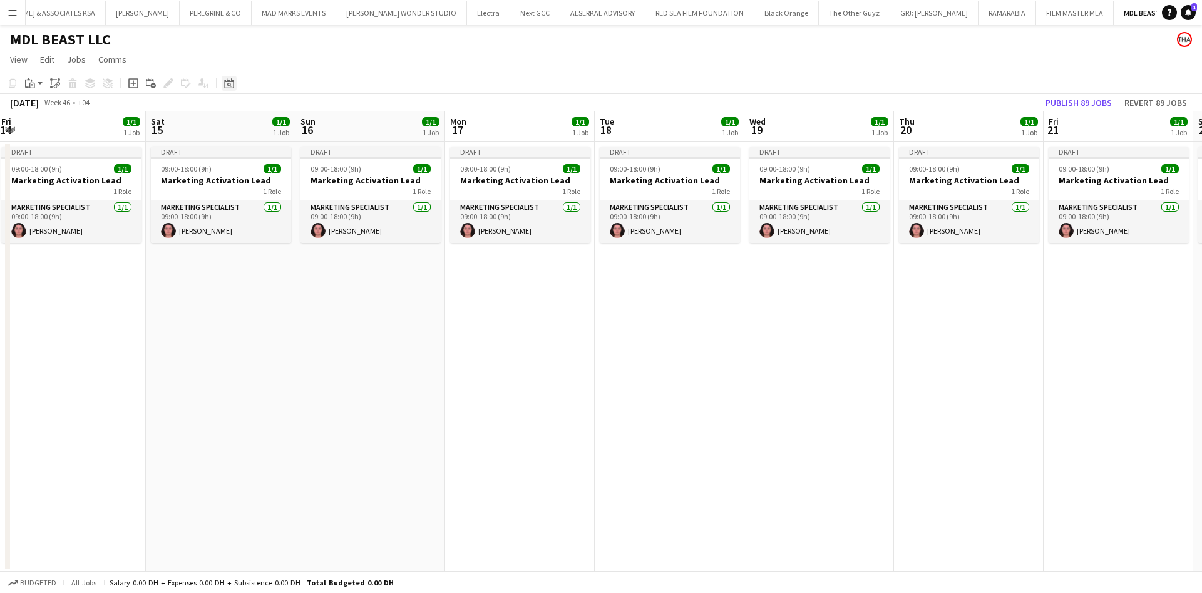
click at [231, 81] on icon at bounding box center [228, 83] width 9 height 10
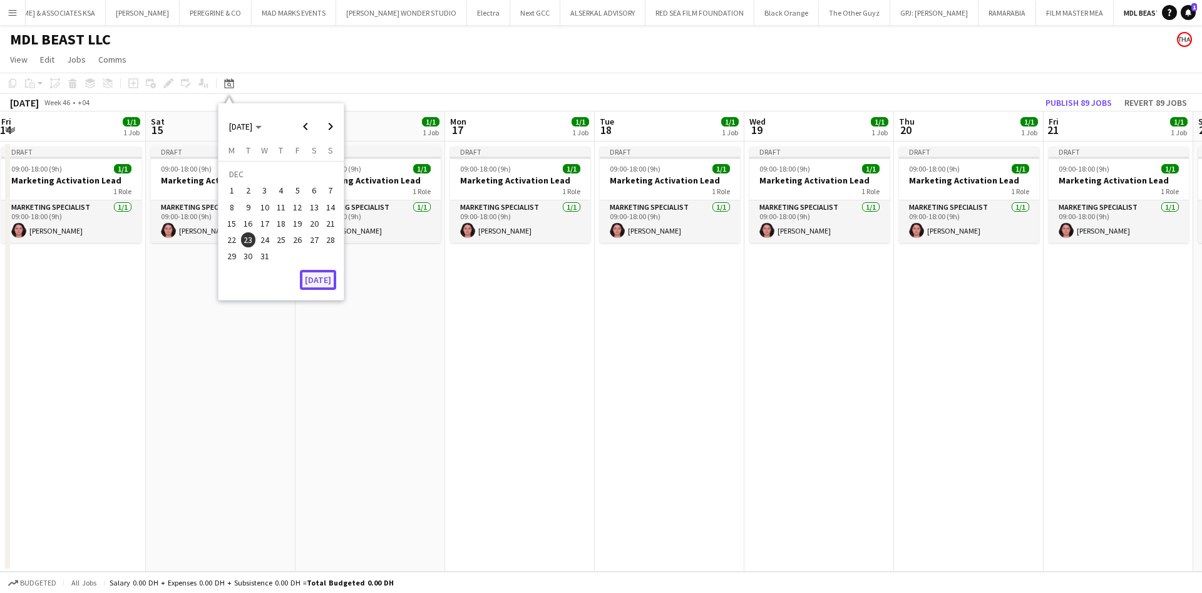
click at [313, 285] on button "[DATE]" at bounding box center [318, 280] width 36 height 20
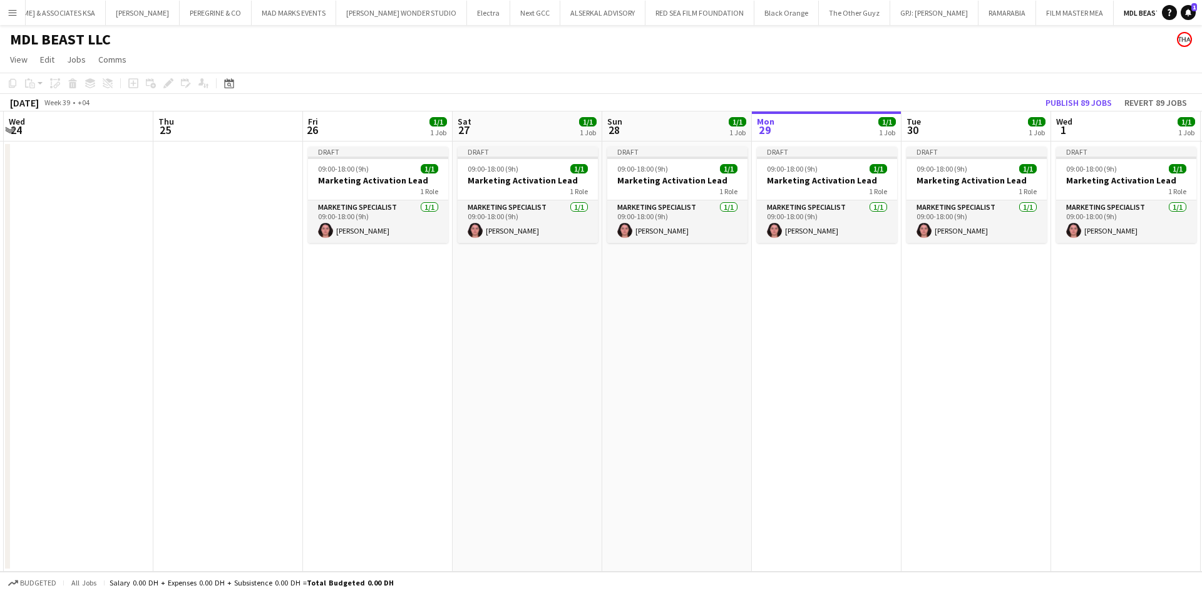
drag, startPoint x: 164, startPoint y: 277, endPoint x: 598, endPoint y: 260, distance: 434.1
click at [598, 260] on app-calendar-viewport "Mon 22 Tue 23 Wed 24 Thu 25 Fri 26 1/1 1 Job Sat 27 1/1 1 Job Sun 28 1/1 1 Job …" at bounding box center [601, 341] width 1202 height 460
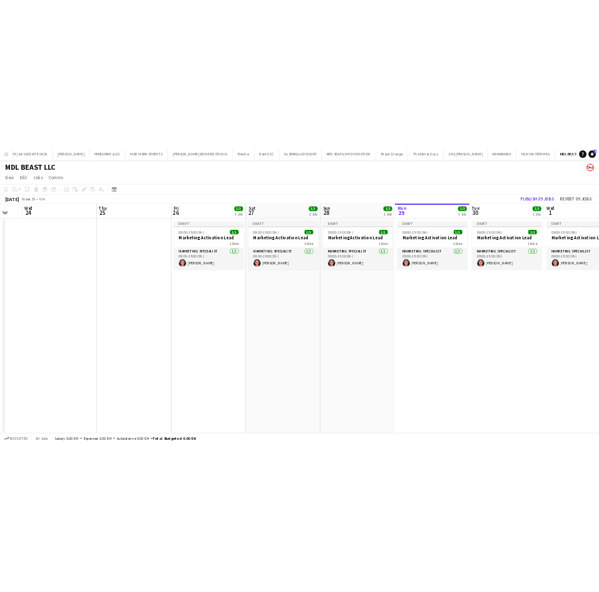
scroll to position [0, 535]
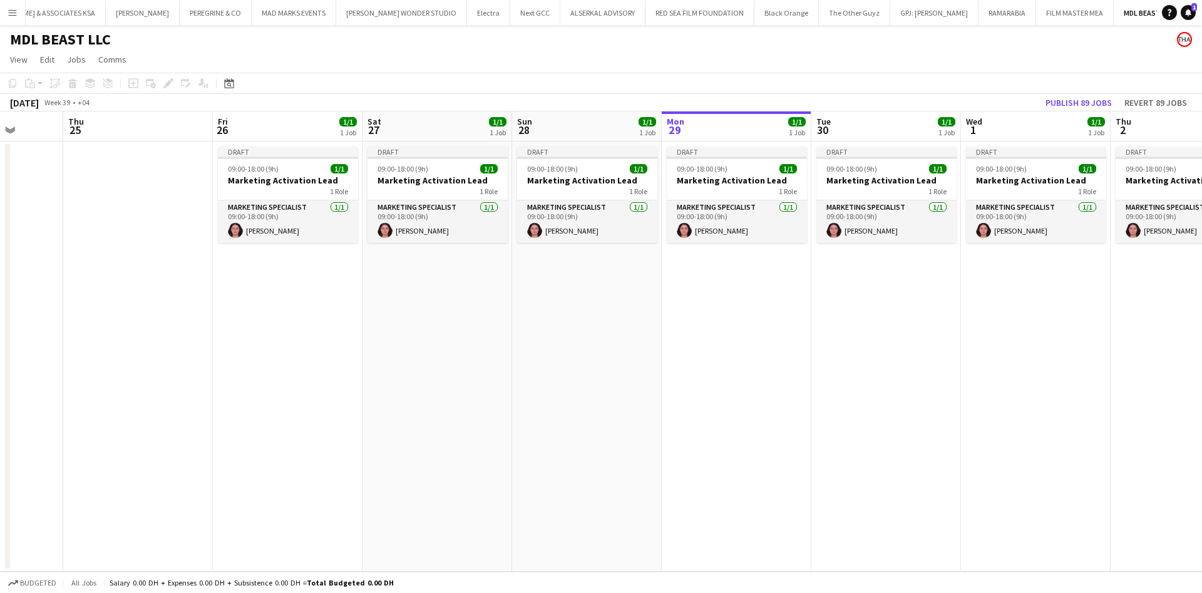
drag, startPoint x: 442, startPoint y: 300, endPoint x: 240, endPoint y: 302, distance: 202.2
click at [240, 302] on app-calendar-viewport "Sun 21 Mon 22 Tue 23 Wed 24 Thu 25 Fri 26 1/1 1 Job Sat 27 1/1 1 Job Sun 28 1/1…" at bounding box center [601, 341] width 1202 height 460
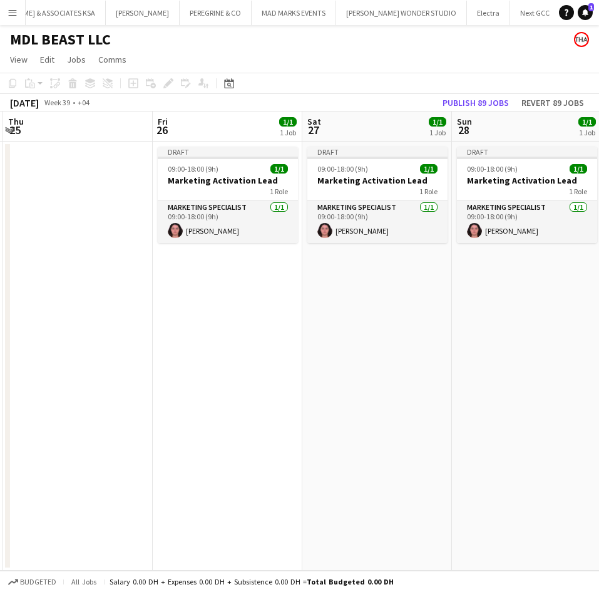
scroll to position [0, 448]
drag, startPoint x: 105, startPoint y: 310, endPoint x: 192, endPoint y: 314, distance: 87.7
click at [192, 314] on app-calendar-viewport "Mon 22 Tue 23 Wed 24 Thu 25 Fri 26 1/1 1 Job Sat 27 1/1 1 Job Sun 28 1/1 1 Job …" at bounding box center [299, 340] width 599 height 459
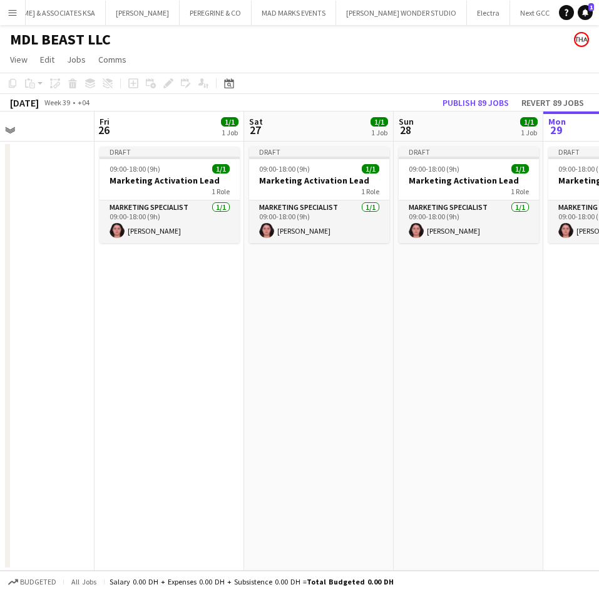
scroll to position [0, 493]
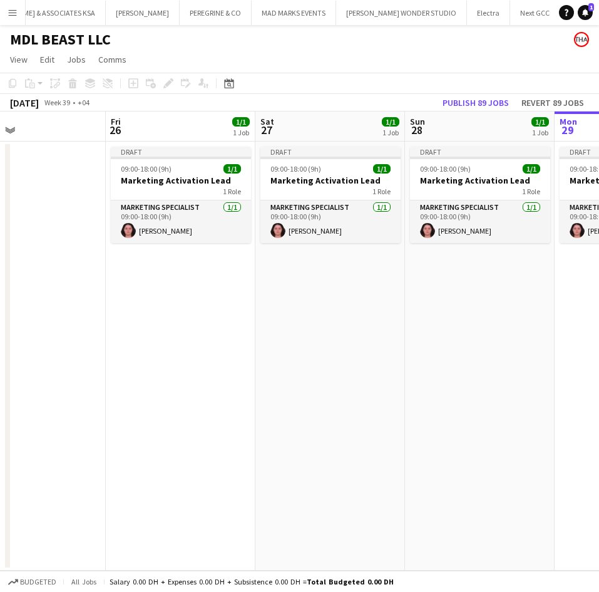
drag, startPoint x: 352, startPoint y: 265, endPoint x: 377, endPoint y: 272, distance: 25.4
click at [377, 272] on app-calendar-viewport "Mon 22 Tue 23 Wed 24 Thu 25 Fri 26 1/1 1 Job Sat 27 1/1 1 Job Sun 28 1/1 1 Job …" at bounding box center [299, 340] width 599 height 459
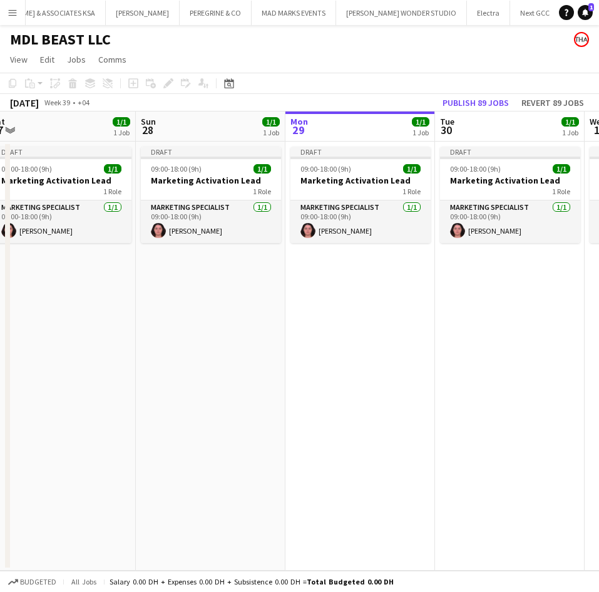
drag, startPoint x: 404, startPoint y: 269, endPoint x: 135, endPoint y: 267, distance: 269.2
click at [135, 267] on app-calendar-viewport "Wed 24 Thu 25 Fri 26 1/1 1 Job Sat 27 1/1 1 Job Sun 28 1/1 1 Job Mon 29 1/1 1 J…" at bounding box center [299, 340] width 599 height 459
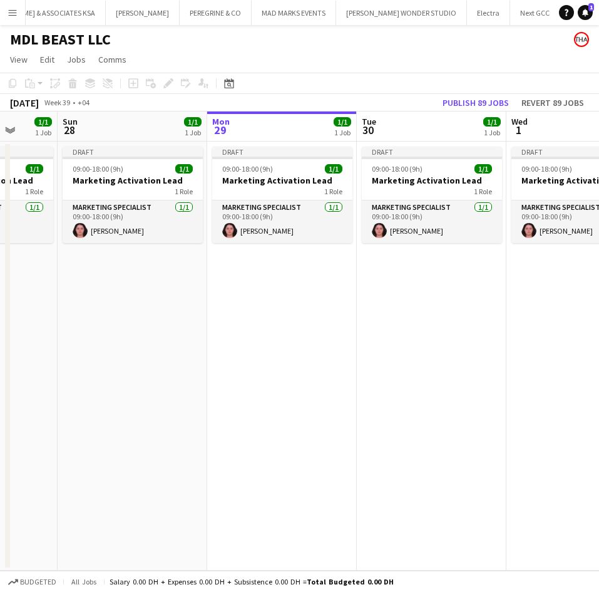
scroll to position [0, 598]
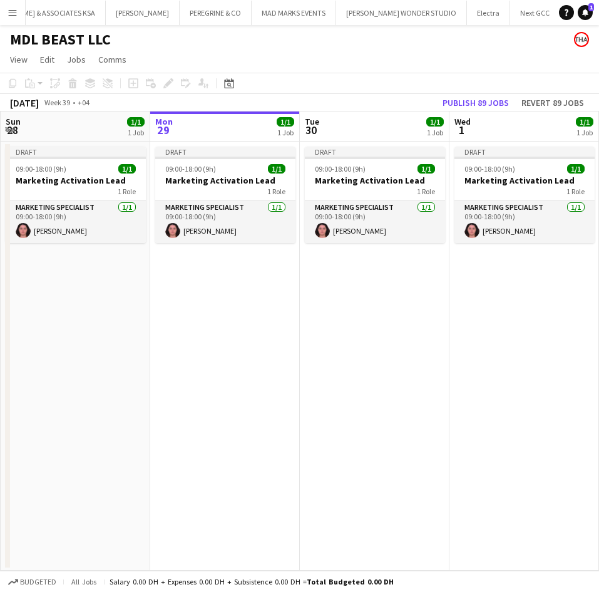
drag, startPoint x: 416, startPoint y: 263, endPoint x: 281, endPoint y: 270, distance: 135.4
click at [281, 270] on app-calendar-viewport "Wed 24 Thu 25 Fri 26 1/1 1 Job Sat 27 1/1 1 Job Sun 28 1/1 1 Job Mon 29 1/1 1 J…" at bounding box center [299, 340] width 599 height 459
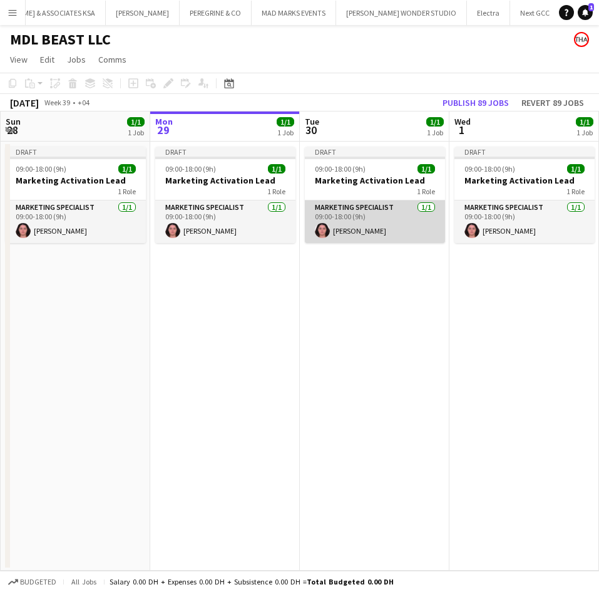
click at [398, 219] on app-card-role "Marketing Specialist 1/1 09:00-18:00 (9h) Krissy Toubia" at bounding box center [375, 221] width 140 height 43
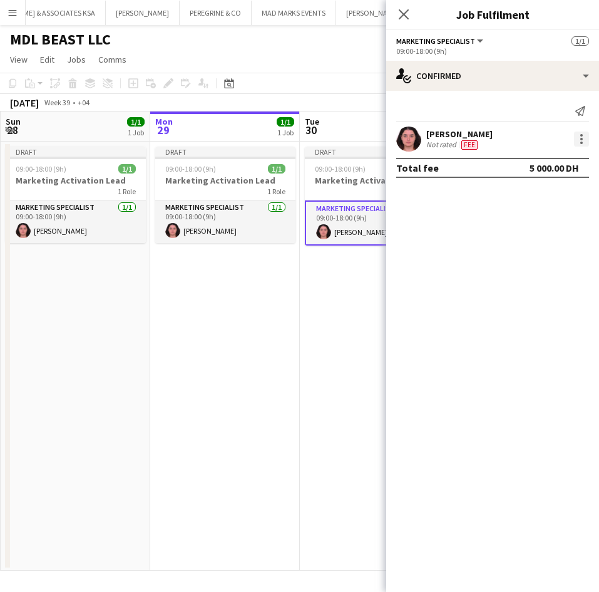
click at [579, 138] on div at bounding box center [581, 138] width 15 height 15
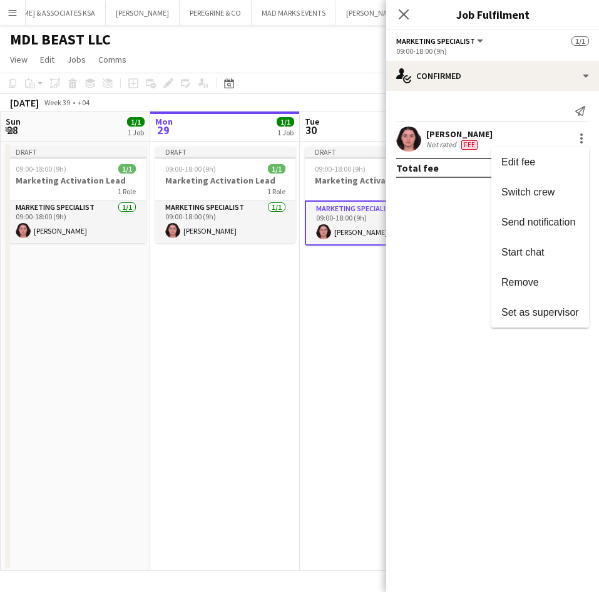
click at [429, 240] on div at bounding box center [299, 296] width 599 height 592
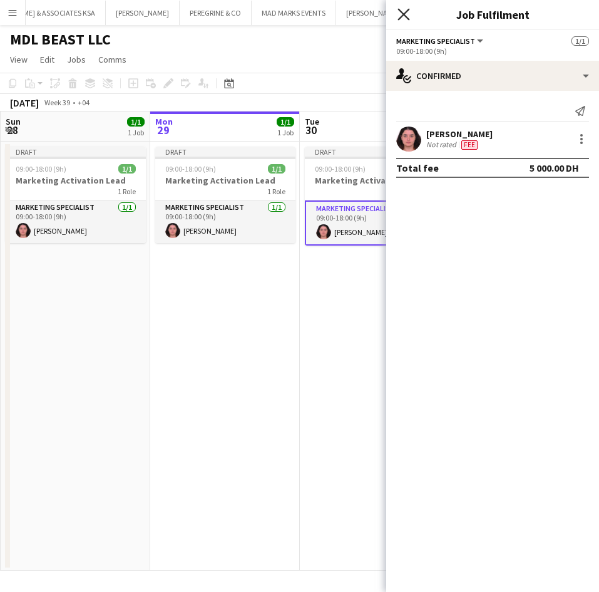
click at [403, 15] on icon at bounding box center [403, 14] width 12 height 12
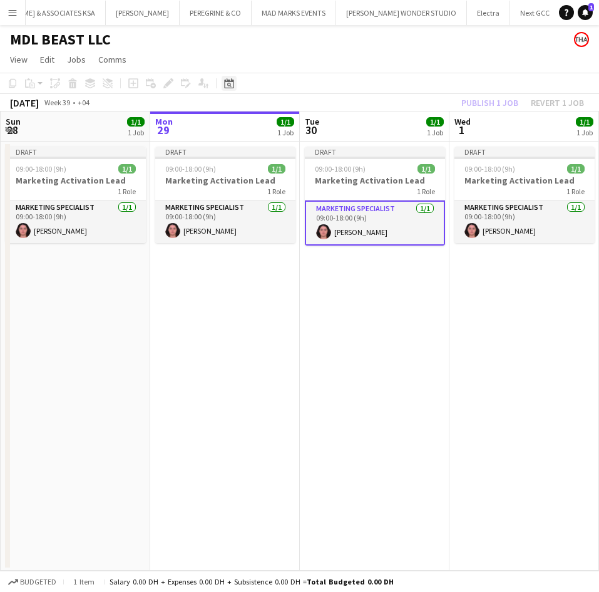
click at [227, 83] on icon "Date picker" at bounding box center [229, 83] width 10 height 10
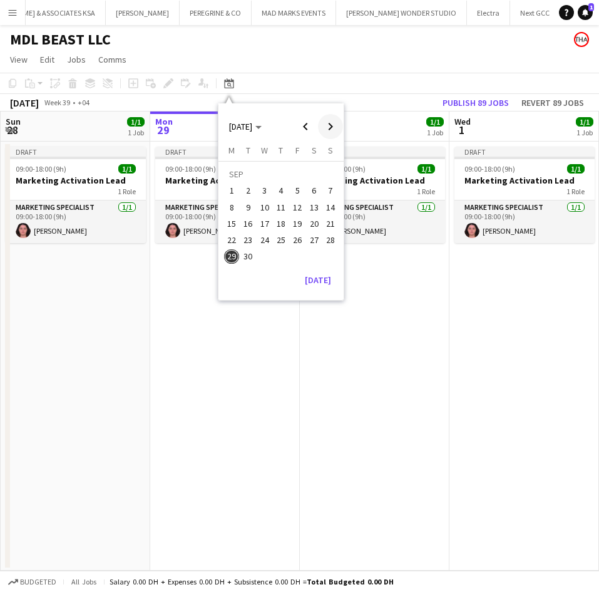
click at [327, 128] on span "Next month" at bounding box center [330, 126] width 25 height 25
click at [292, 254] on span "31" at bounding box center [297, 256] width 15 height 15
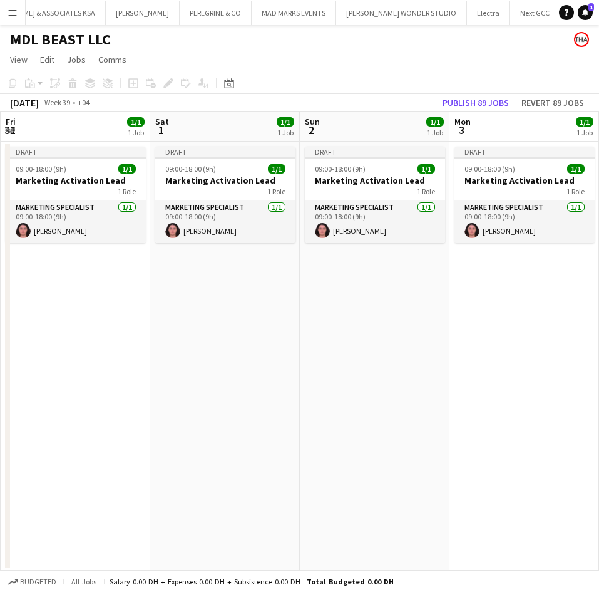
scroll to position [0, 431]
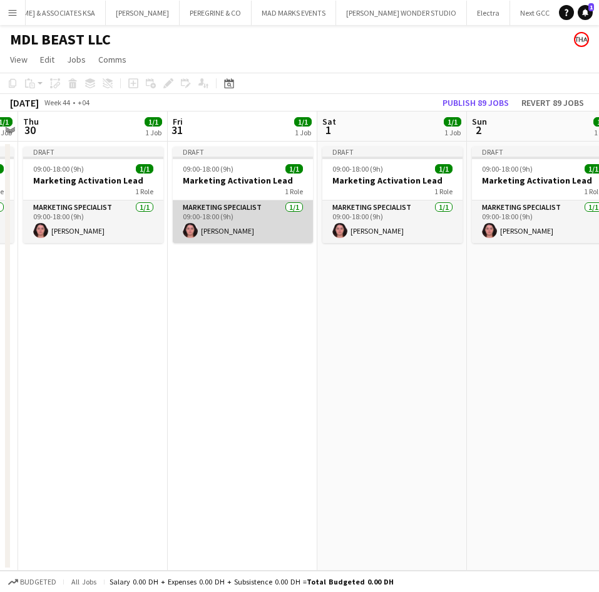
click at [258, 220] on app-card-role "Marketing Specialist 1/1 09:00-18:00 (9h) Krissy Toubia" at bounding box center [243, 221] width 140 height 43
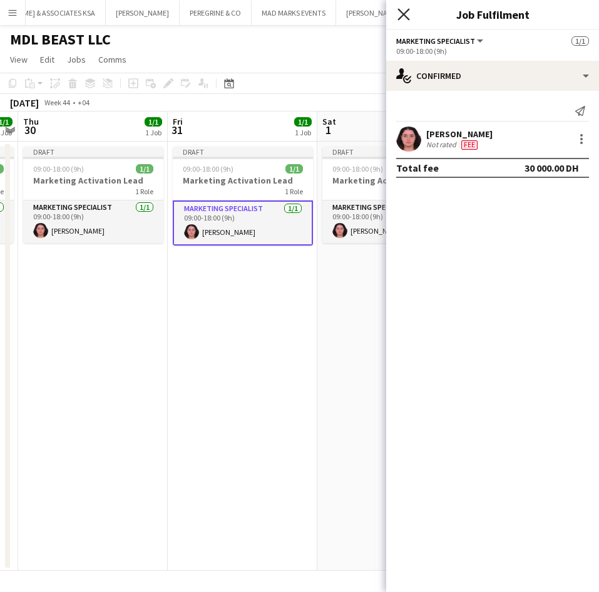
click at [404, 9] on icon "Close pop-in" at bounding box center [403, 14] width 12 height 12
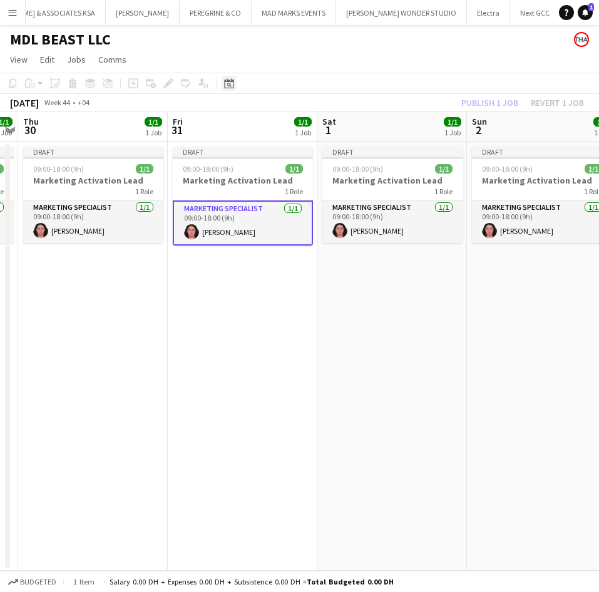
click at [230, 81] on icon at bounding box center [228, 83] width 9 height 10
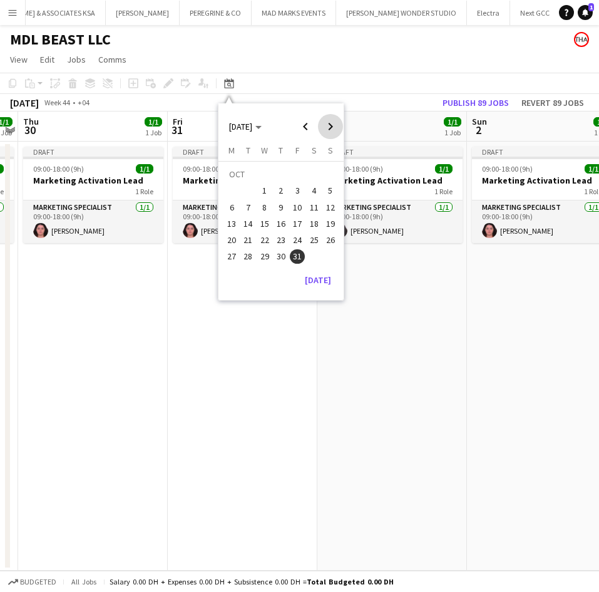
click at [331, 123] on span "Next month" at bounding box center [330, 126] width 25 height 25
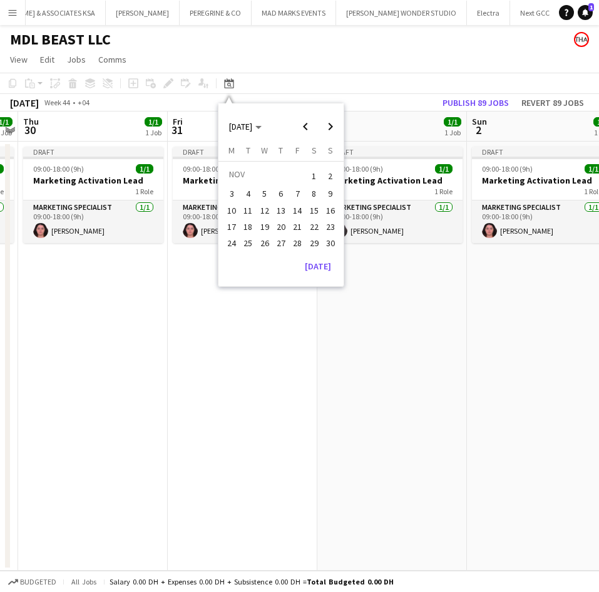
click at [333, 239] on span "30" at bounding box center [330, 242] width 15 height 15
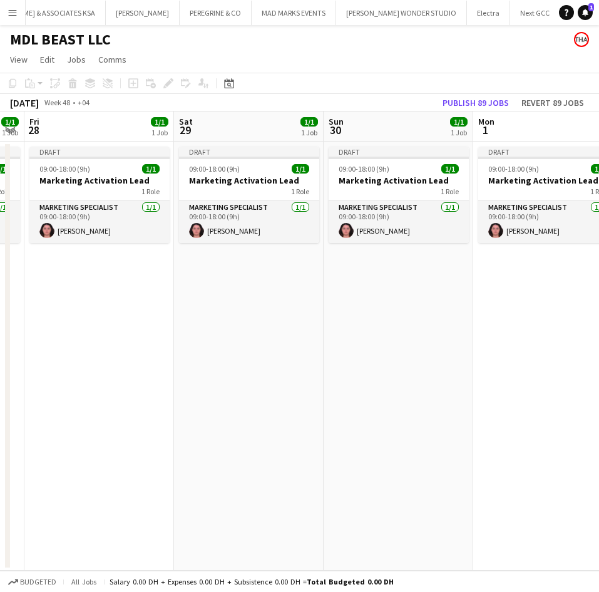
scroll to position [0, 395]
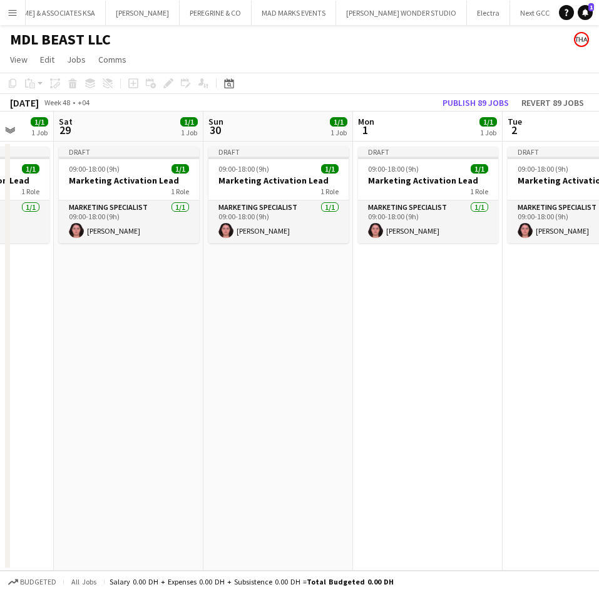
drag, startPoint x: 262, startPoint y: 278, endPoint x: 446, endPoint y: 269, distance: 184.9
click at [446, 269] on app-calendar-viewport "Wed 26 1/1 1 Job Thu 27 1/1 1 Job Fri 28 1/1 1 Job Sat 29 1/1 1 Job Sun 30 1/1 …" at bounding box center [299, 340] width 599 height 459
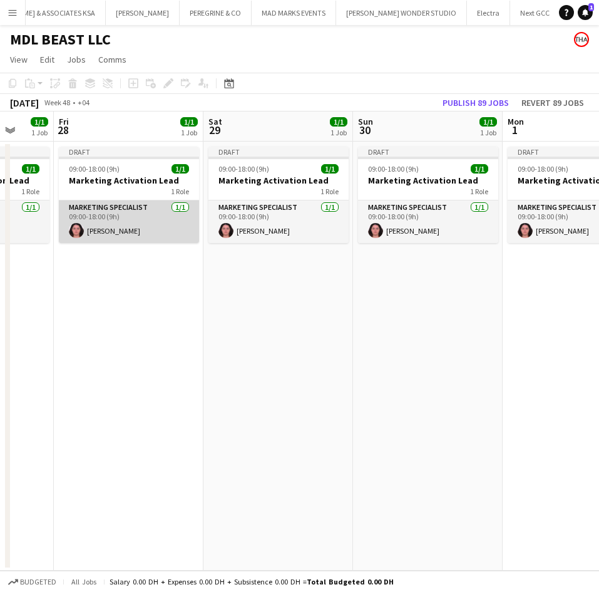
click at [138, 212] on app-card-role "Marketing Specialist 1/1 09:00-18:00 (9h) Krissy Toubia" at bounding box center [129, 221] width 140 height 43
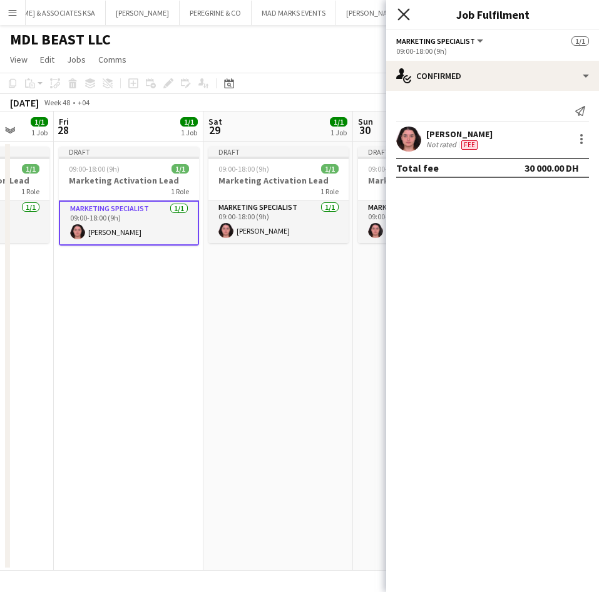
click at [401, 17] on icon at bounding box center [403, 14] width 12 height 12
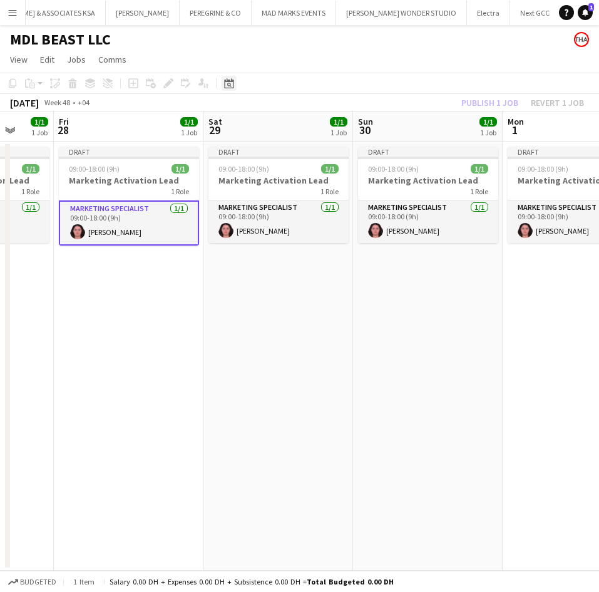
click at [230, 79] on icon "Date picker" at bounding box center [229, 83] width 10 height 10
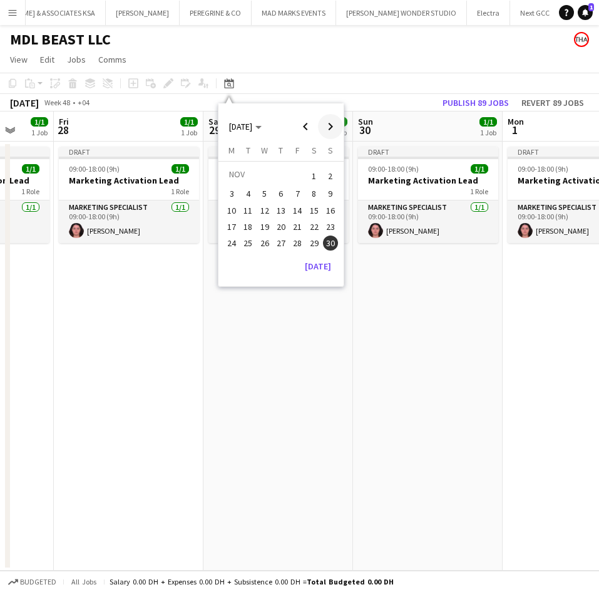
click at [330, 123] on span "Next month" at bounding box center [330, 126] width 25 height 25
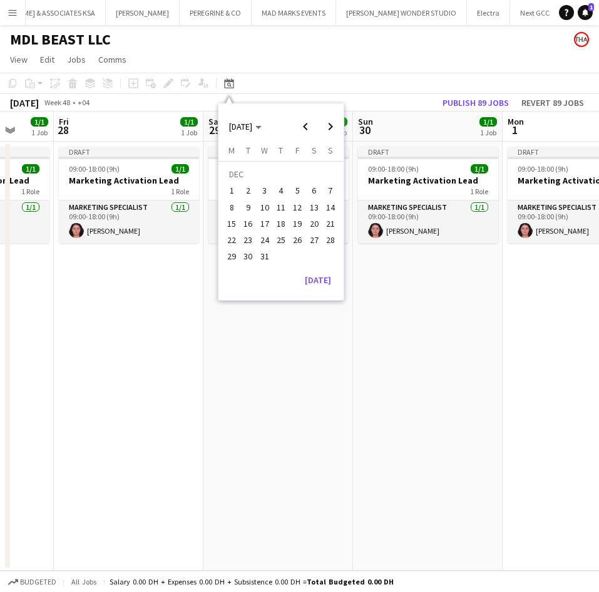
click at [247, 240] on span "23" at bounding box center [248, 239] width 15 height 15
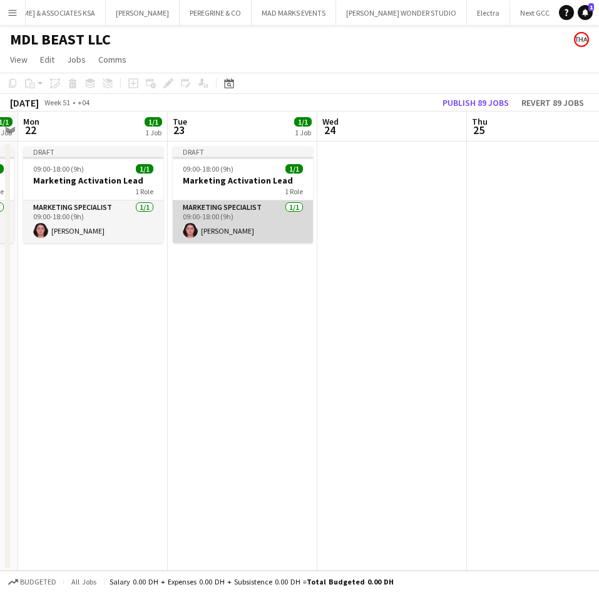
click at [263, 226] on app-card-role "Marketing Specialist 1/1 09:00-18:00 (9h) Krissy Toubia" at bounding box center [243, 221] width 140 height 43
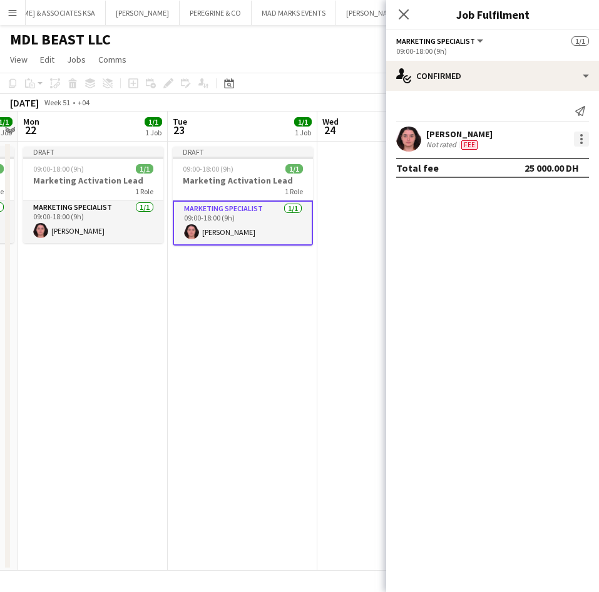
click at [582, 135] on div at bounding box center [581, 135] width 3 height 3
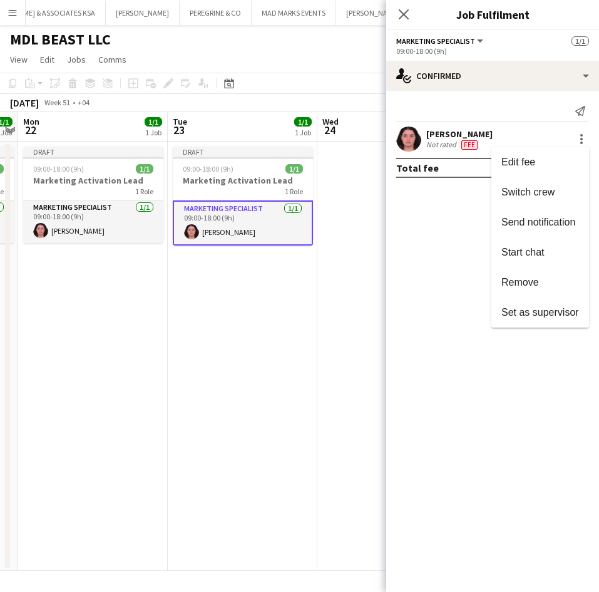
click at [386, 238] on div at bounding box center [299, 296] width 599 height 592
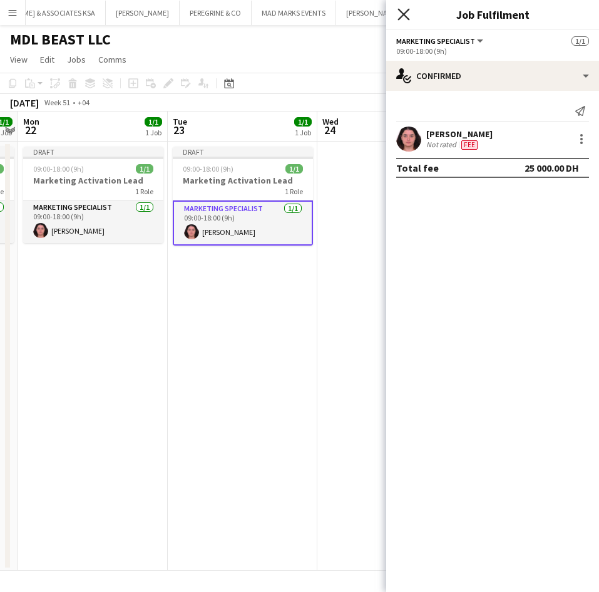
click at [398, 16] on icon "Close pop-in" at bounding box center [403, 14] width 12 height 12
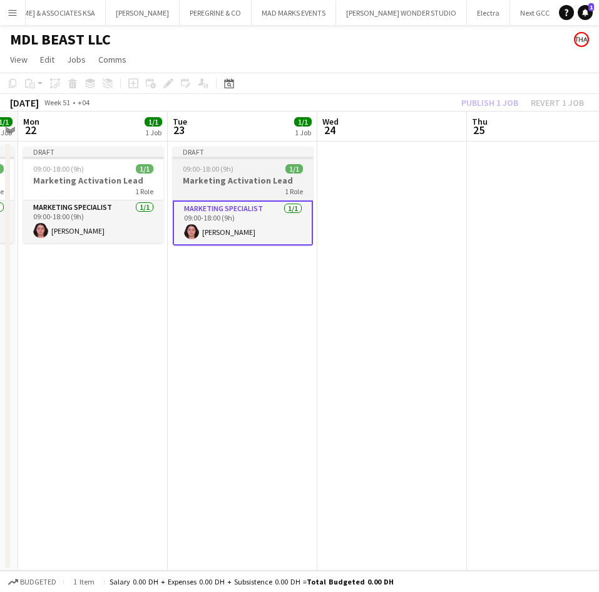
click at [259, 186] on div "1 Role" at bounding box center [243, 191] width 140 height 10
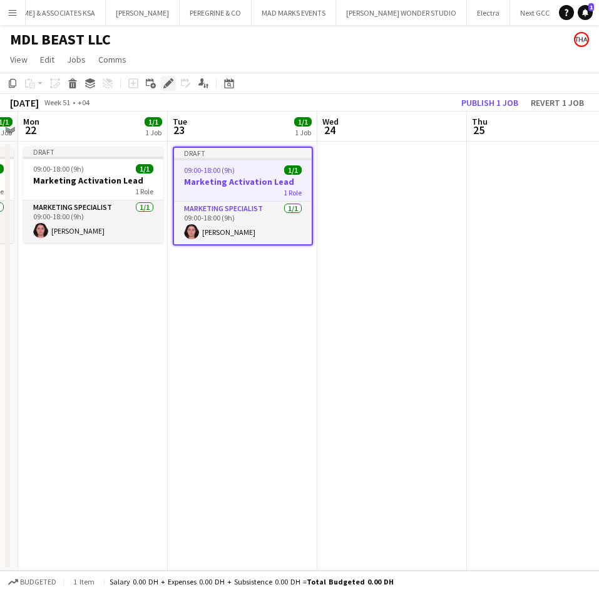
click at [168, 83] on icon at bounding box center [168, 83] width 7 height 7
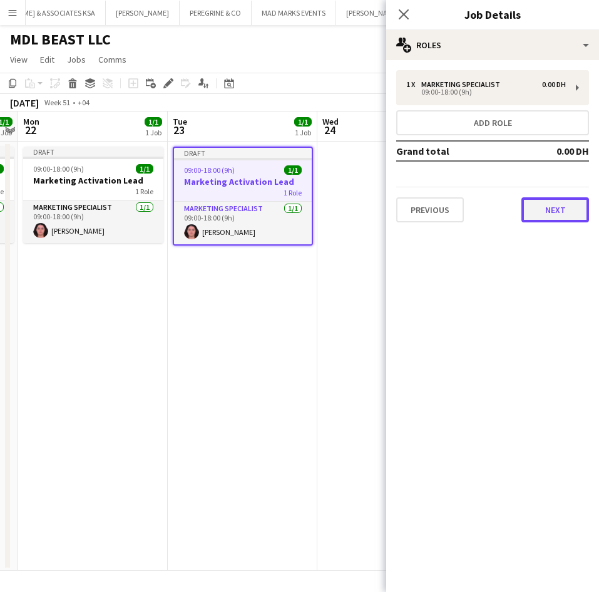
click at [546, 213] on button "Next" at bounding box center [555, 209] width 68 height 25
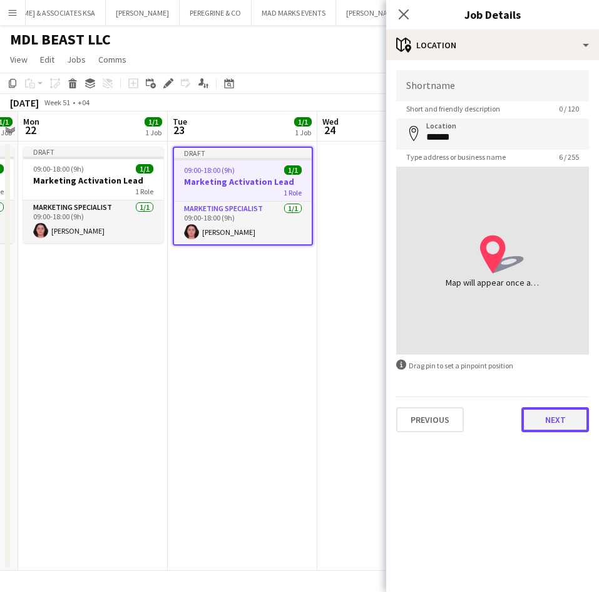
click at [557, 416] on button "Next" at bounding box center [555, 419] width 68 height 25
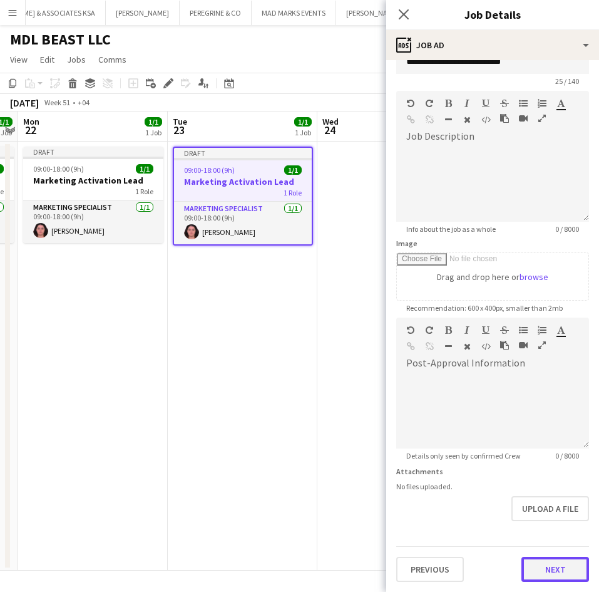
click at [549, 553] on div "Previous Next" at bounding box center [492, 564] width 193 height 36
click at [545, 568] on button "Next" at bounding box center [555, 568] width 68 height 25
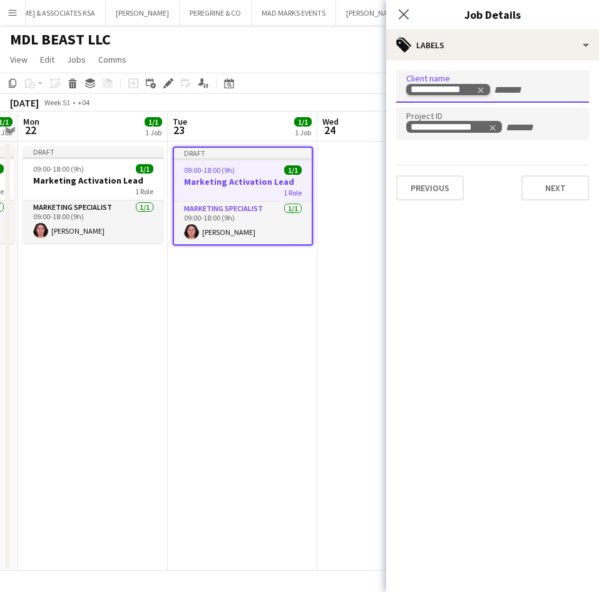
click at [481, 90] on icon "Remove tag" at bounding box center [481, 90] width 6 height 6
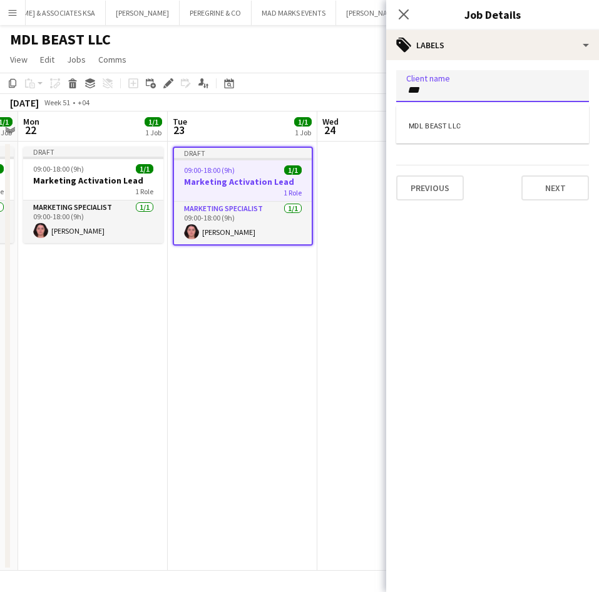
type input "***"
click at [465, 116] on div "MDL BEAST LLC" at bounding box center [492, 125] width 193 height 30
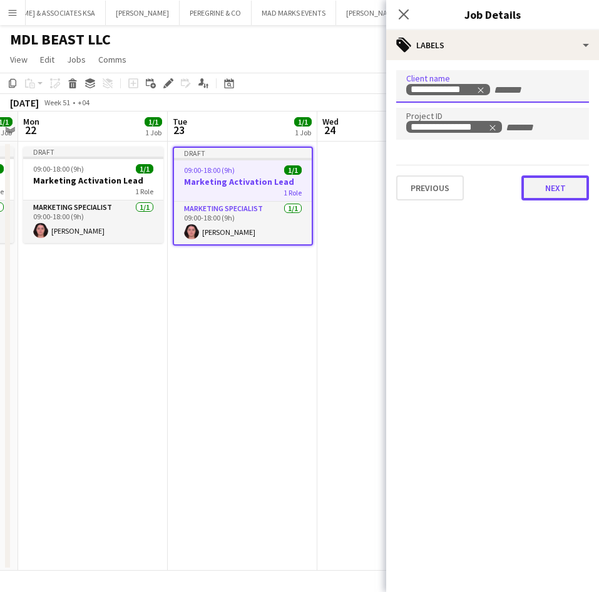
click at [550, 197] on button "Next" at bounding box center [555, 187] width 68 height 25
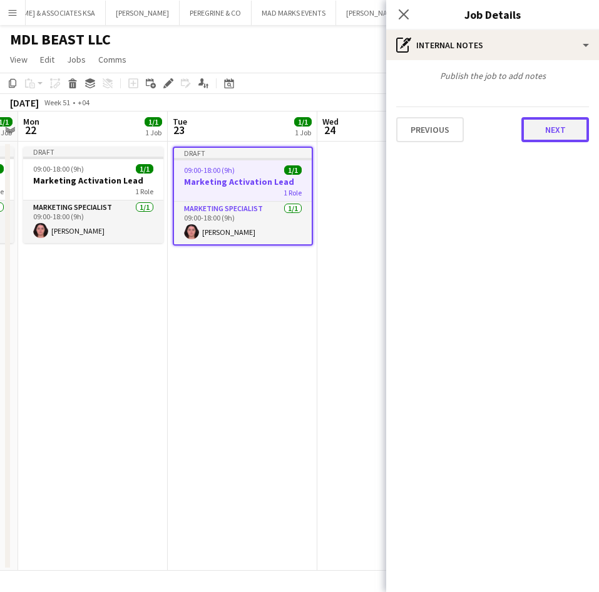
click at [538, 141] on button "Next" at bounding box center [555, 129] width 68 height 25
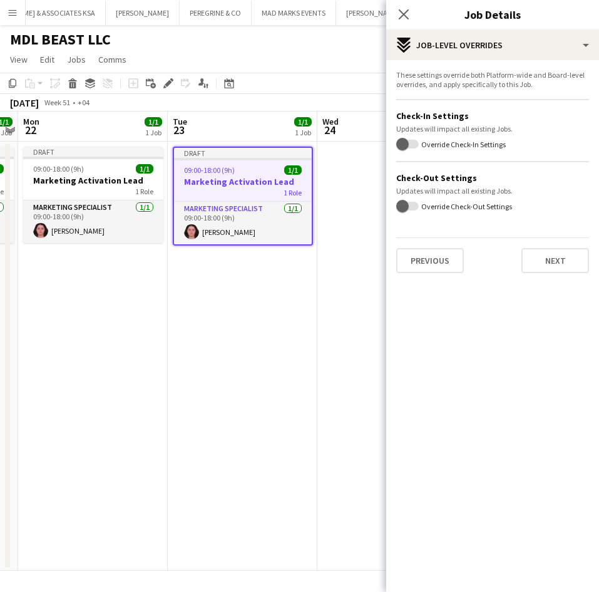
click at [564, 275] on div "These settings override both Platform-wide and Board-level overrides, and apply…" at bounding box center [492, 171] width 213 height 223
click at [563, 267] on button "Next" at bounding box center [555, 260] width 68 height 25
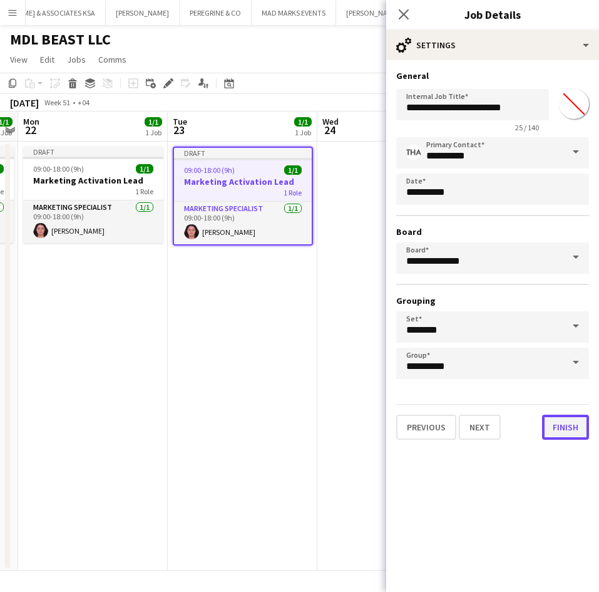
click at [560, 437] on button "Finish" at bounding box center [565, 426] width 47 height 25
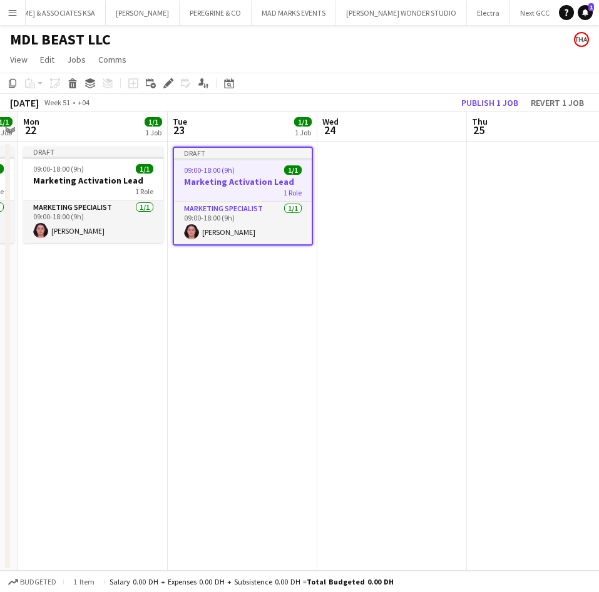
click at [389, 232] on app-date-cell at bounding box center [392, 355] width 150 height 429
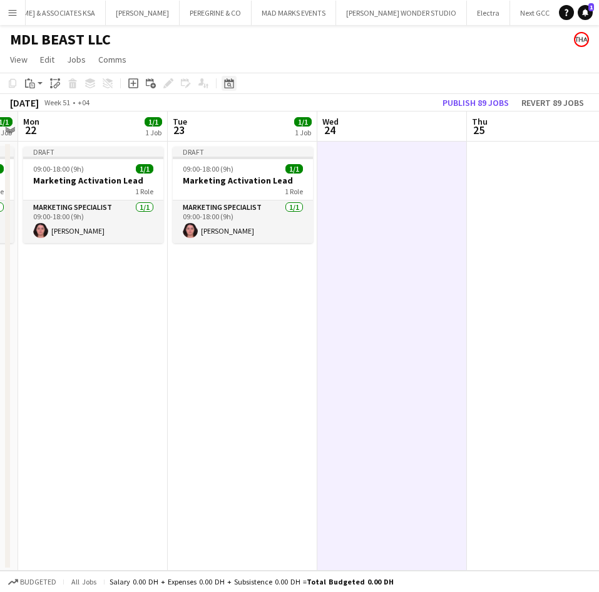
click at [225, 87] on icon "Date picker" at bounding box center [229, 83] width 10 height 10
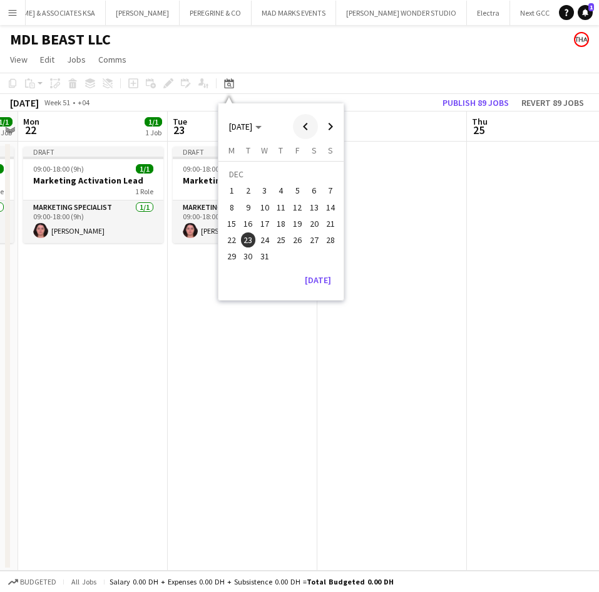
click at [300, 130] on span "Previous month" at bounding box center [305, 126] width 25 height 25
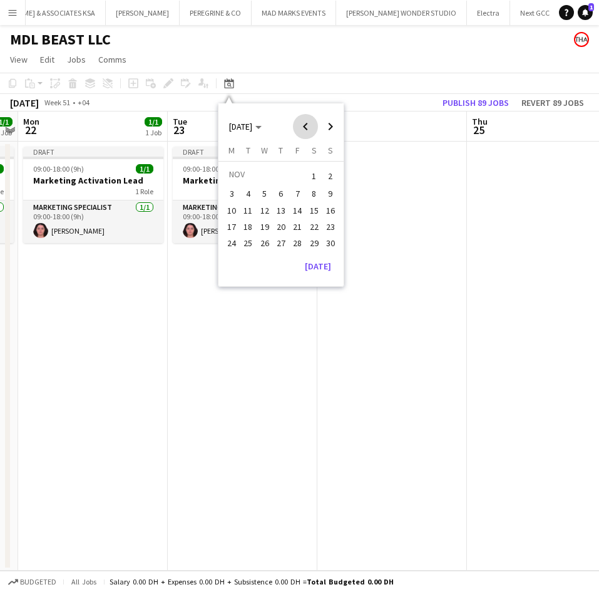
click at [304, 129] on span "Previous month" at bounding box center [305, 126] width 25 height 25
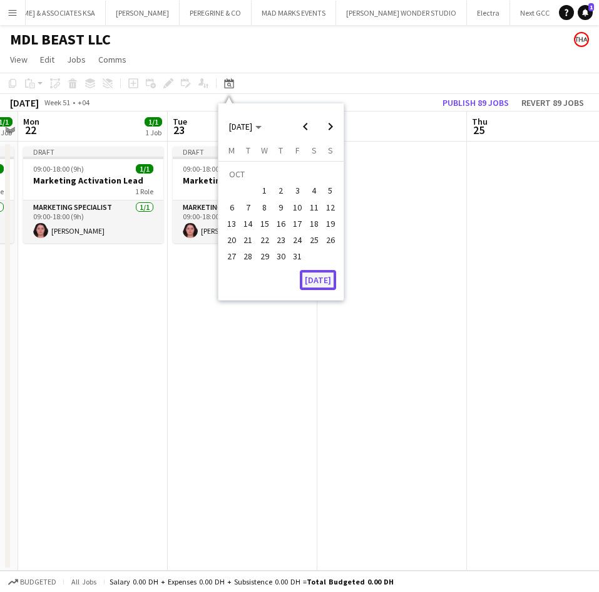
click at [318, 275] on button "[DATE]" at bounding box center [318, 280] width 36 height 20
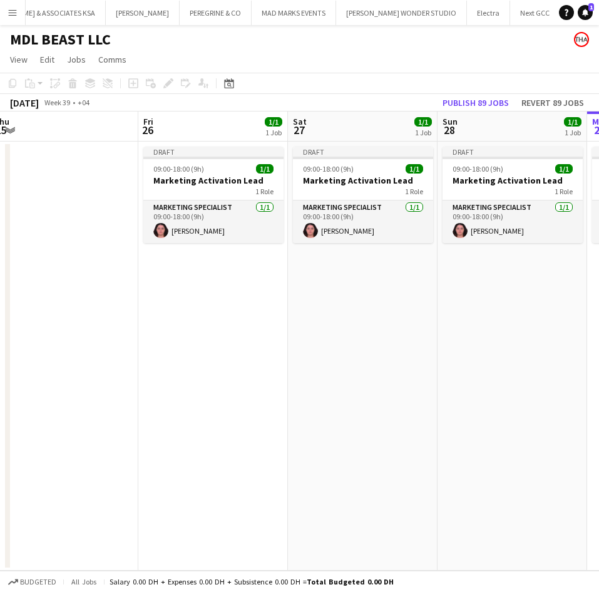
drag, startPoint x: 101, startPoint y: 295, endPoint x: 521, endPoint y: 303, distance: 420.1
click at [521, 303] on app-calendar-viewport "Tue 23 Wed 24 Thu 25 Fri 26 1/1 1 Job Sat 27 1/1 1 Job Sun 28 1/1 1 Job Mon 29 …" at bounding box center [299, 340] width 599 height 459
click at [492, 96] on button "Publish 89 jobs" at bounding box center [476, 103] width 76 height 16
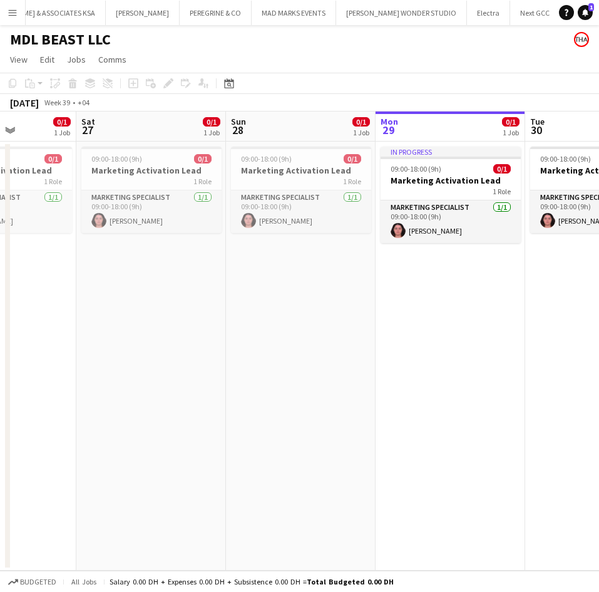
scroll to position [0, 597]
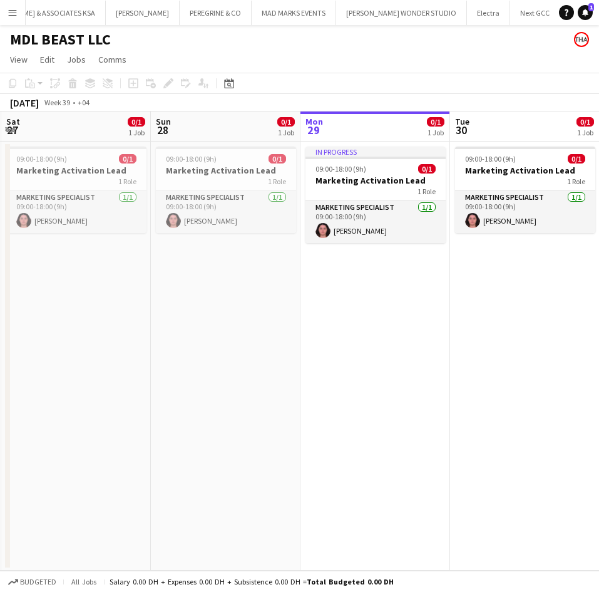
drag, startPoint x: 473, startPoint y: 312, endPoint x: 185, endPoint y: 337, distance: 288.5
click at [185, 337] on app-calendar-viewport "Tue 23 Wed 24 Thu 25 Fri 26 0/1 1 Job Sat 27 0/1 1 Job Sun 28 0/1 1 Job Mon 29 …" at bounding box center [299, 340] width 599 height 459
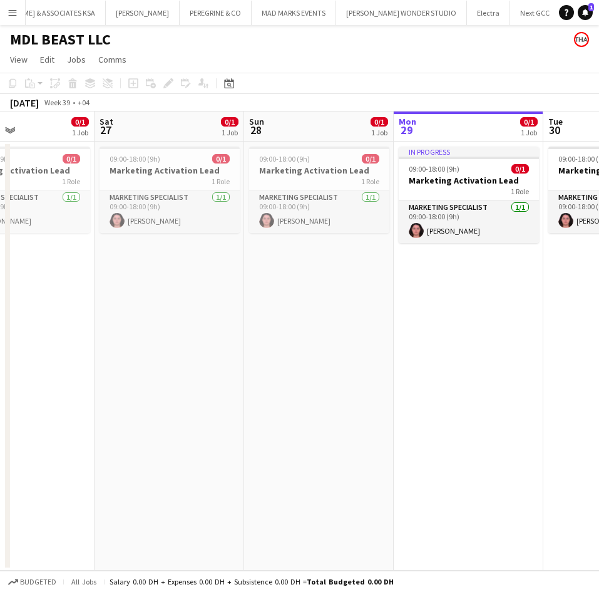
scroll to position [0, 441]
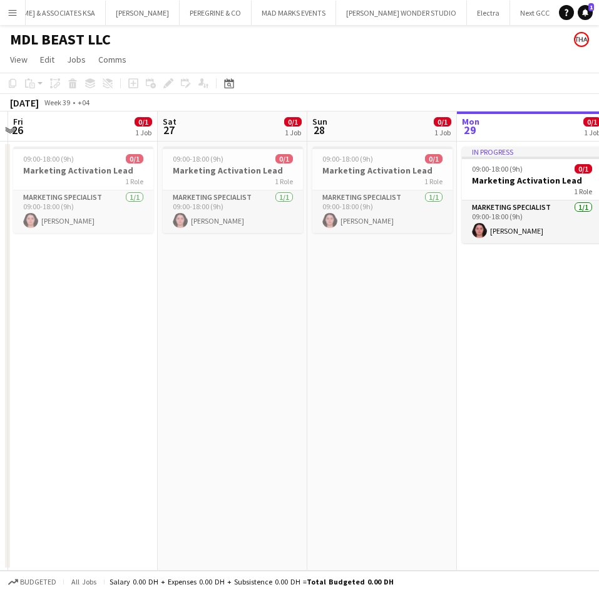
drag, startPoint x: 342, startPoint y: 322, endPoint x: 416, endPoint y: 261, distance: 95.1
click at [498, 309] on app-calendar-viewport "Tue 23 Wed 24 Thu 25 Fri 26 0/1 1 Job Sat 27 0/1 1 Job Sun 28 0/1 1 Job Mon 29 …" at bounding box center [299, 340] width 599 height 459
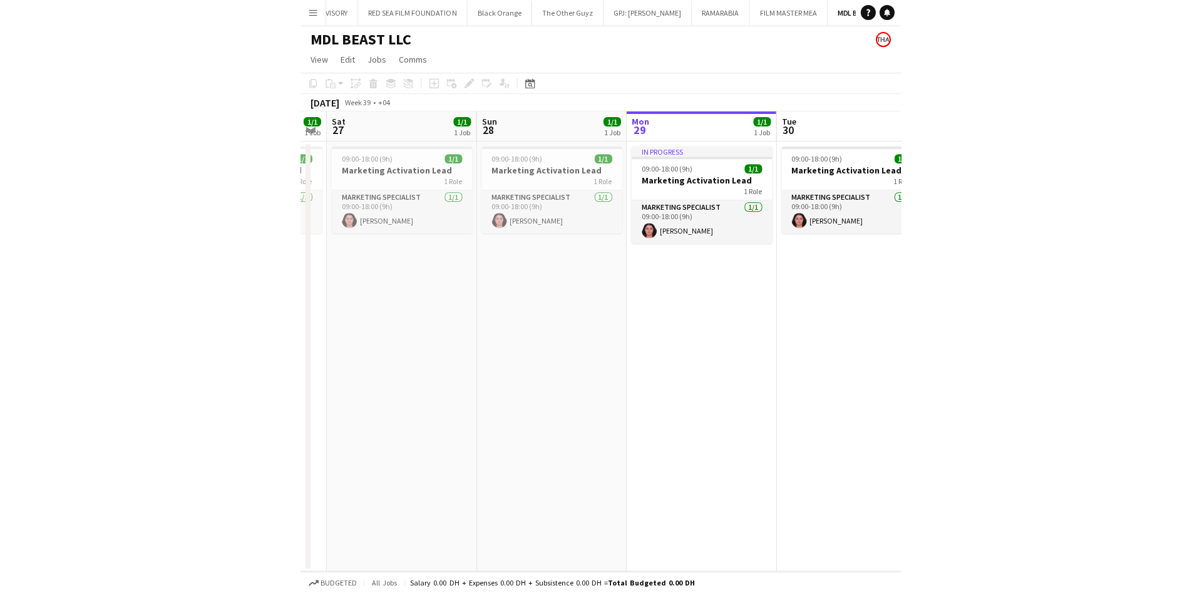
scroll to position [0, 372]
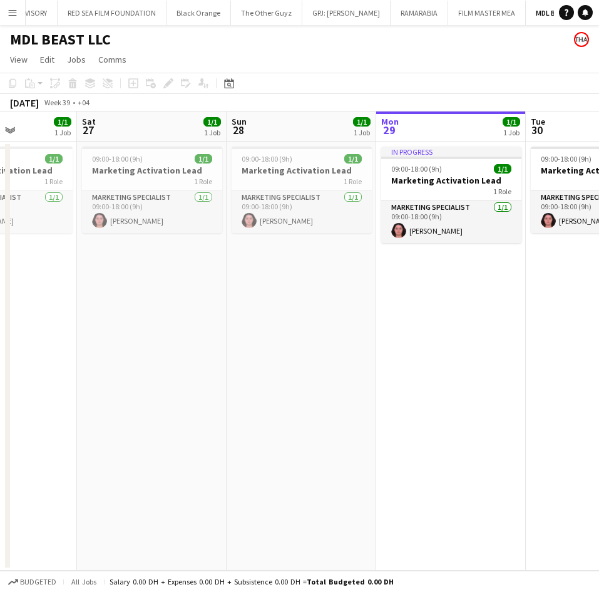
drag, startPoint x: 301, startPoint y: 299, endPoint x: 482, endPoint y: 287, distance: 181.3
click at [482, 287] on app-calendar-viewport "Wed 24 Thu 25 Fri 26 1/1 1 Job Sat 27 1/1 1 Job Sun 28 1/1 1 Job Mon 29 1/1 1 J…" at bounding box center [299, 340] width 599 height 459
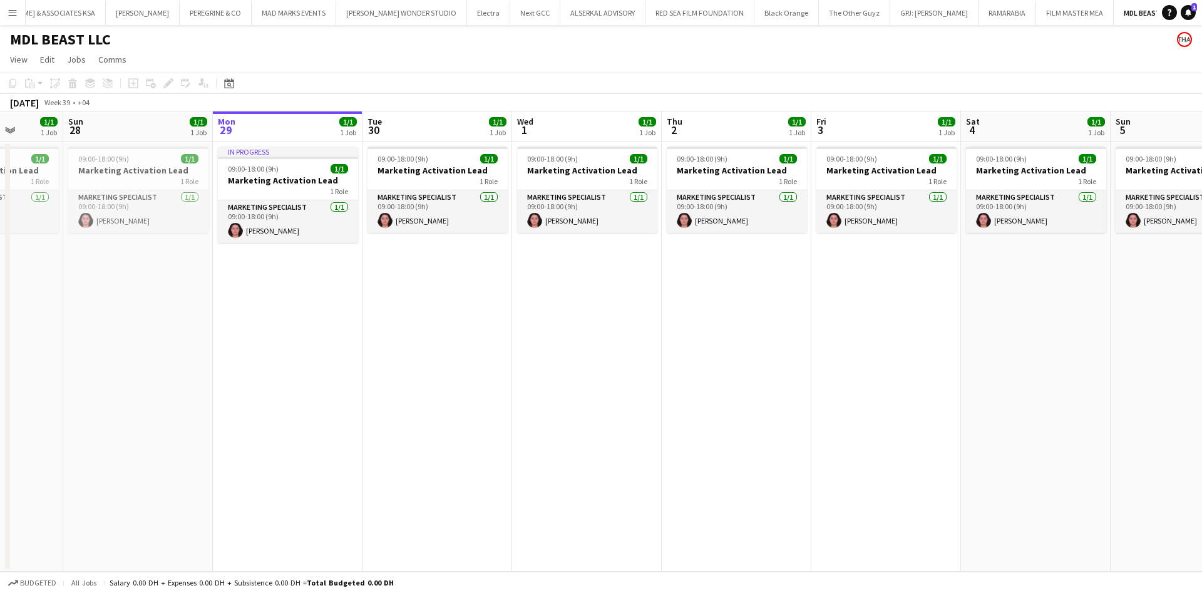
scroll to position [0, 418]
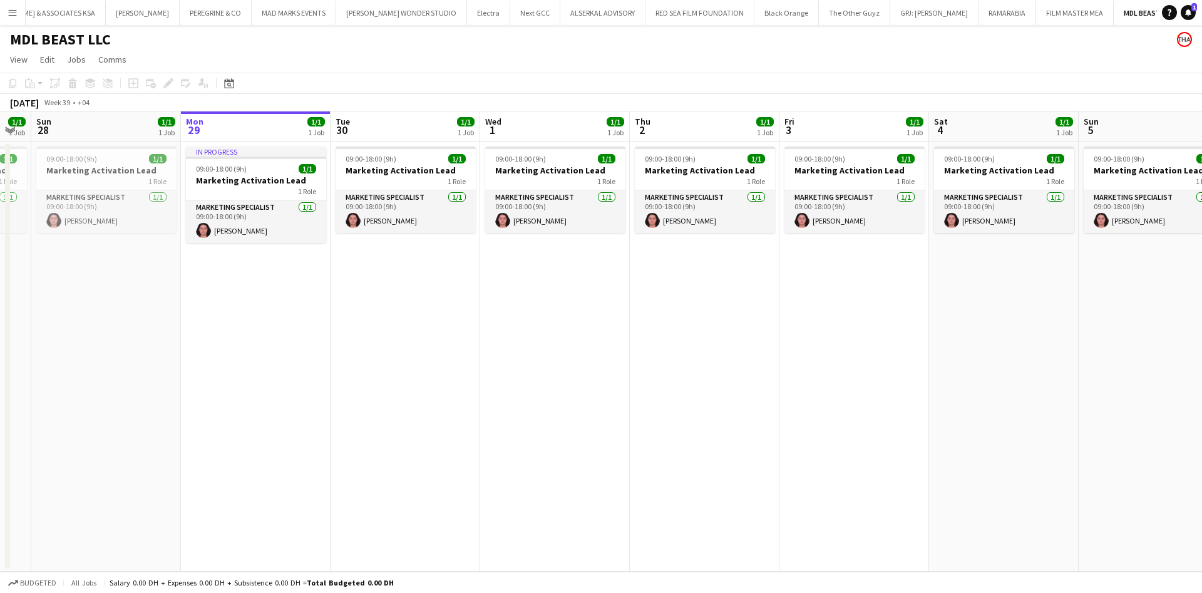
drag, startPoint x: 376, startPoint y: 336, endPoint x: 180, endPoint y: 478, distance: 241.7
click at [180, 478] on app-calendar-viewport "Thu 25 Fri 26 1/1 1 Job Sat 27 1/1 1 Job Sun 28 1/1 1 Job Mon 29 1/1 1 Job Tue …" at bounding box center [601, 341] width 1202 height 460
